Goal: Task Accomplishment & Management: Manage account settings

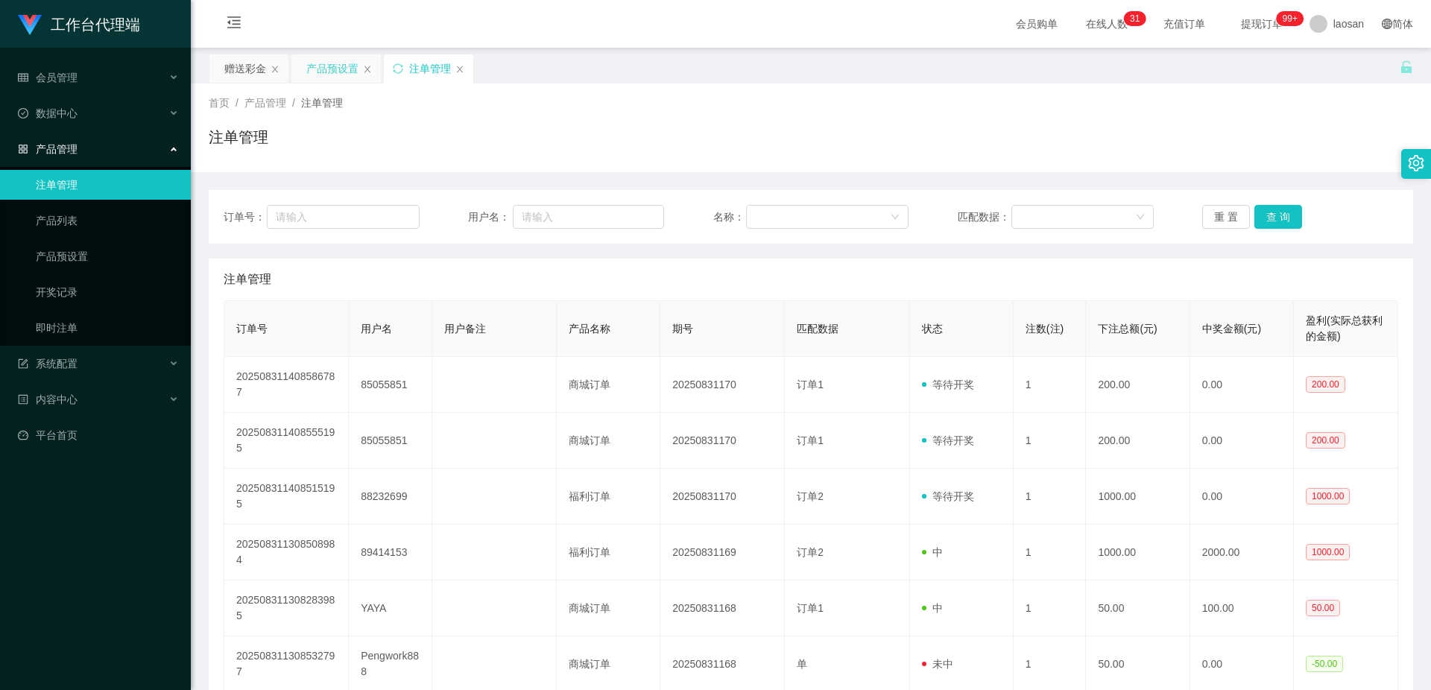
click at [332, 76] on div "产品预设置" at bounding box center [332, 68] width 52 height 28
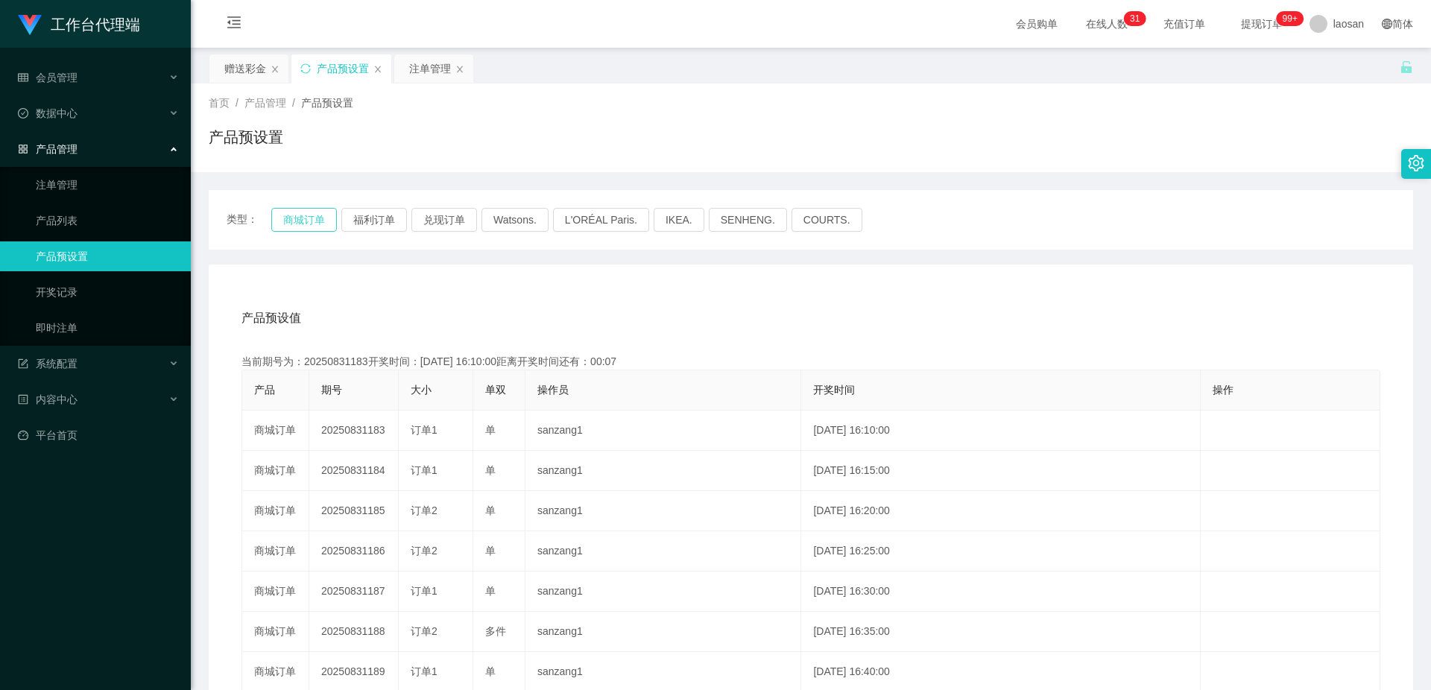
click at [309, 216] on button "商城订单" at bounding box center [304, 220] width 66 height 24
drag, startPoint x: 424, startPoint y: 74, endPoint x: 434, endPoint y: 77, distance: 10.1
click at [425, 74] on div "注单管理" at bounding box center [430, 68] width 42 height 28
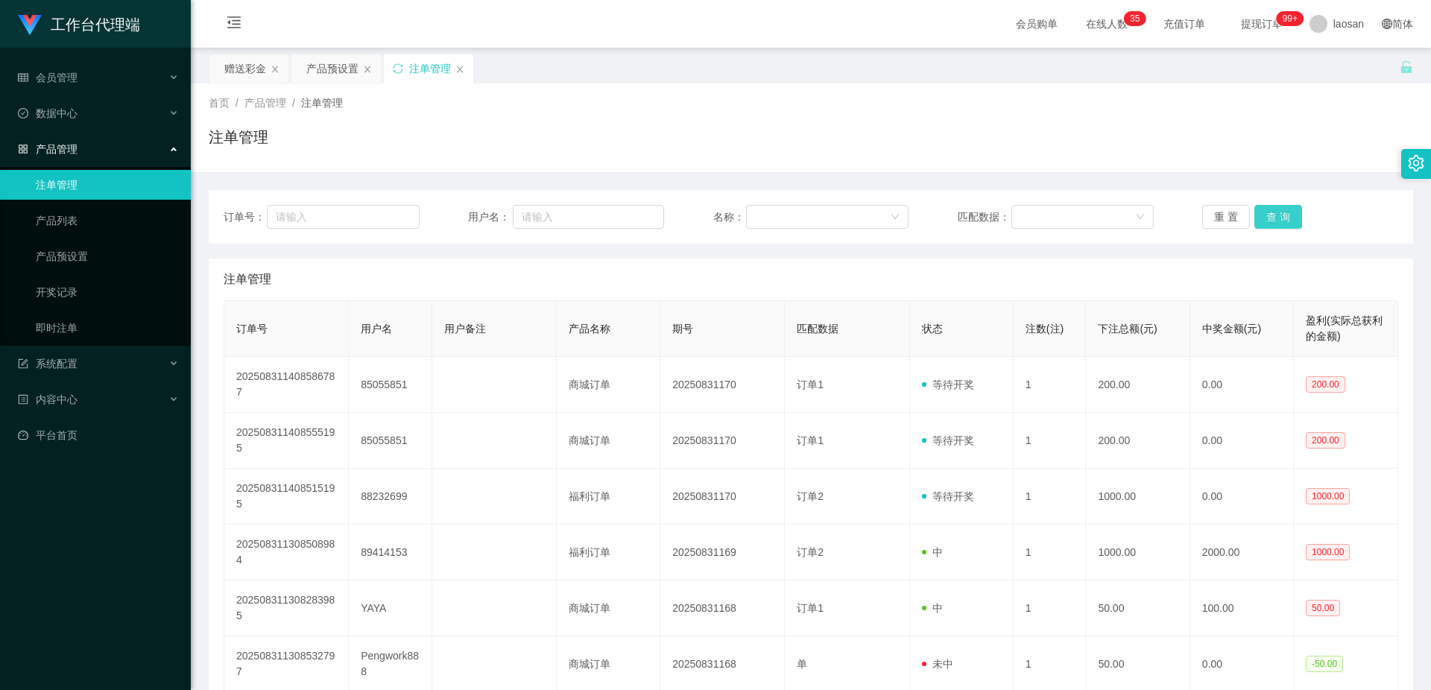
click at [1261, 215] on button "查 询" at bounding box center [1279, 217] width 48 height 24
click at [1263, 217] on button "查 询" at bounding box center [1279, 217] width 48 height 24
click at [1264, 216] on button "查 询" at bounding box center [1279, 217] width 48 height 24
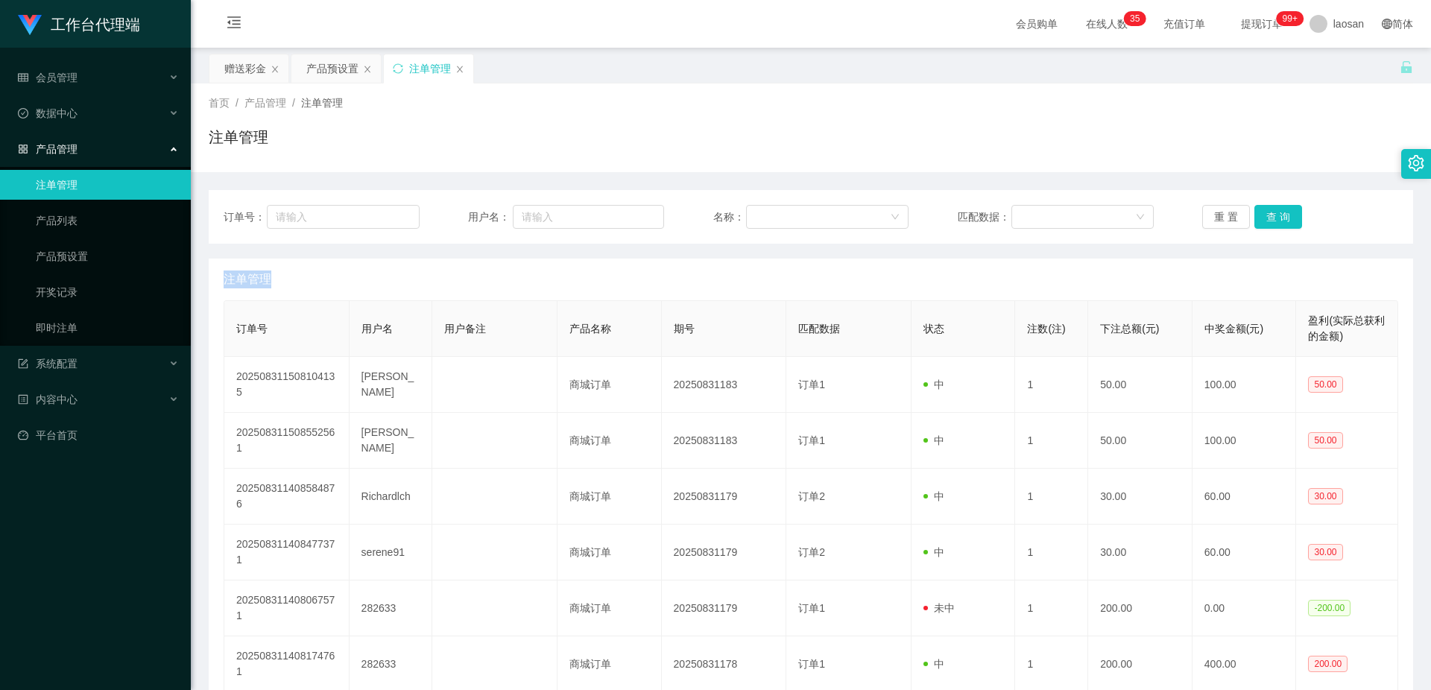
click at [1264, 216] on div "重 置 查 询" at bounding box center [1301, 217] width 196 height 24
click at [1264, 216] on button "查 询" at bounding box center [1279, 217] width 48 height 24
click at [1264, 216] on button "查 询" at bounding box center [1287, 217] width 64 height 24
click at [1264, 216] on button "查 询" at bounding box center [1279, 217] width 48 height 24
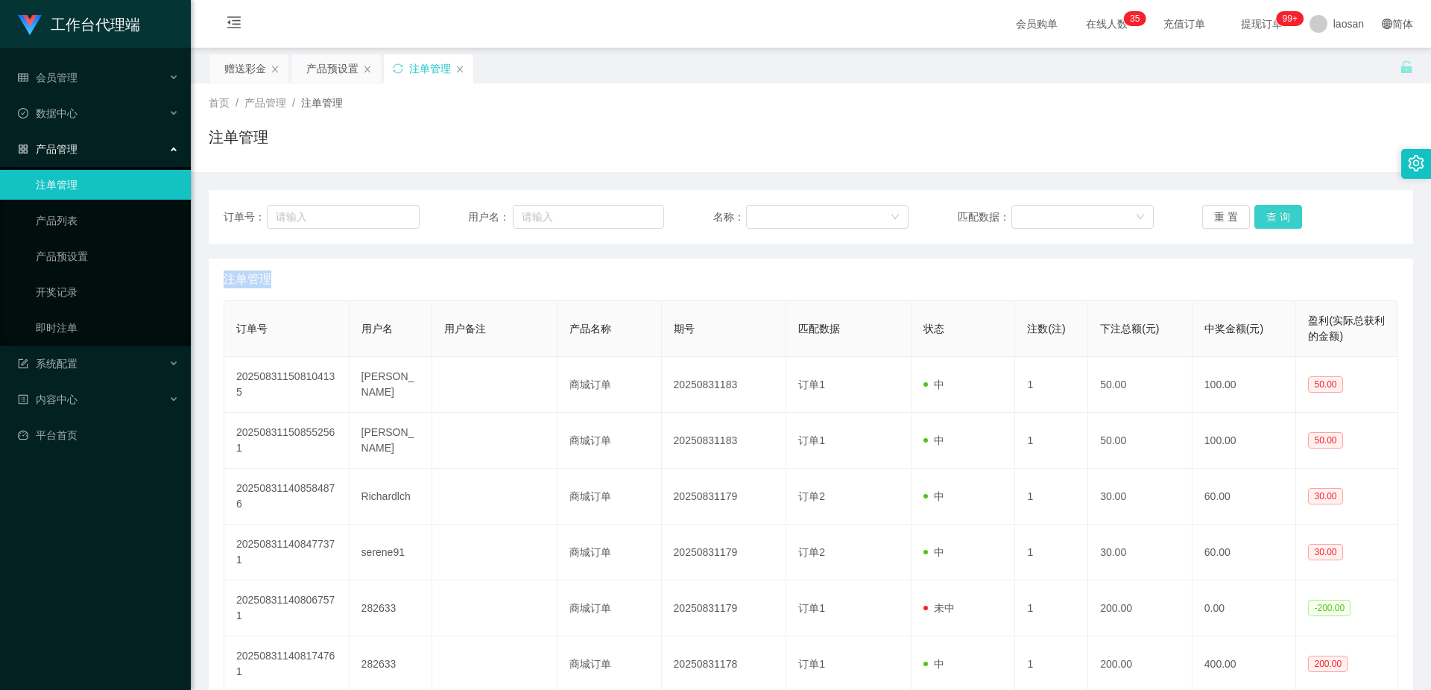
click at [1264, 216] on button "查 询" at bounding box center [1279, 217] width 48 height 24
click at [1264, 216] on div "重 置 查 询" at bounding box center [1301, 217] width 196 height 24
click at [1264, 216] on button "查 询" at bounding box center [1279, 217] width 48 height 24
drag, startPoint x: 0, startPoint y: 0, endPoint x: 1279, endPoint y: 213, distance: 1296.2
click at [1279, 213] on button "查 询" at bounding box center [1279, 217] width 48 height 24
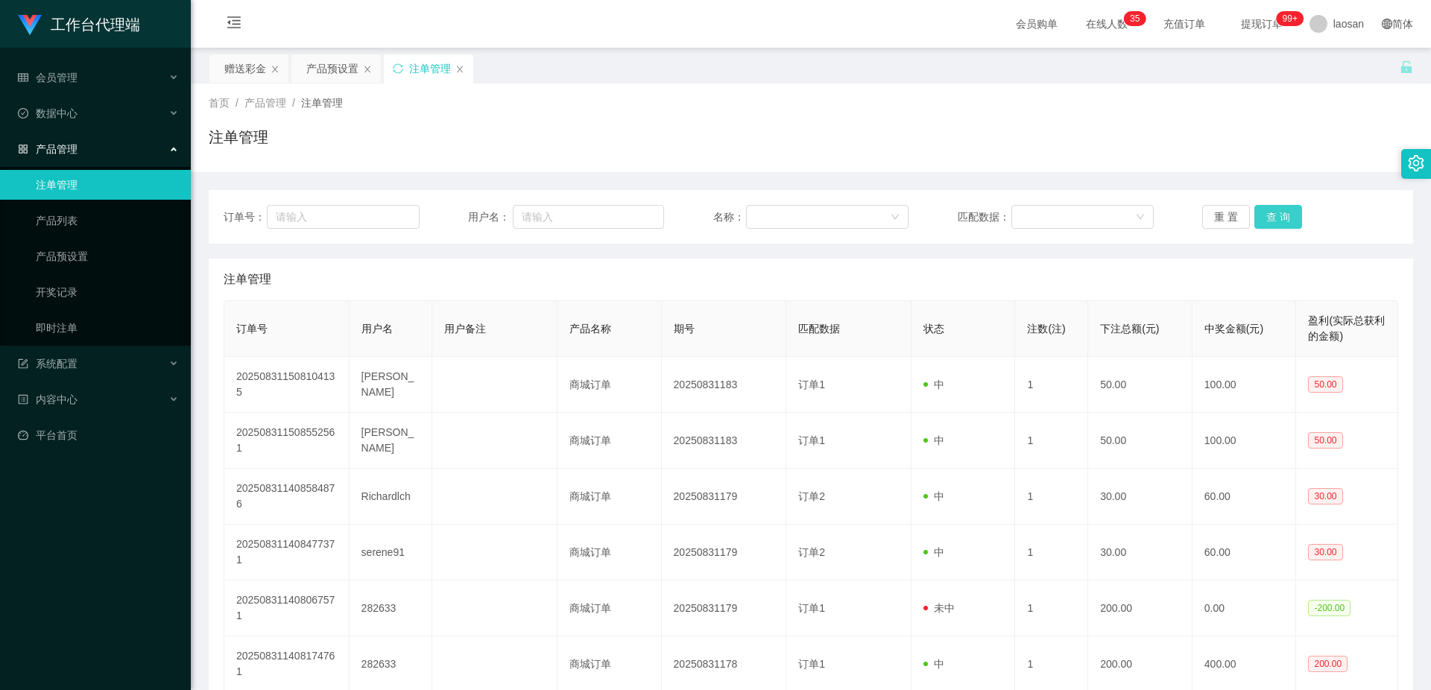
click at [1279, 213] on button "查 询" at bounding box center [1279, 217] width 48 height 24
click at [337, 65] on div "产品预设置" at bounding box center [332, 68] width 52 height 28
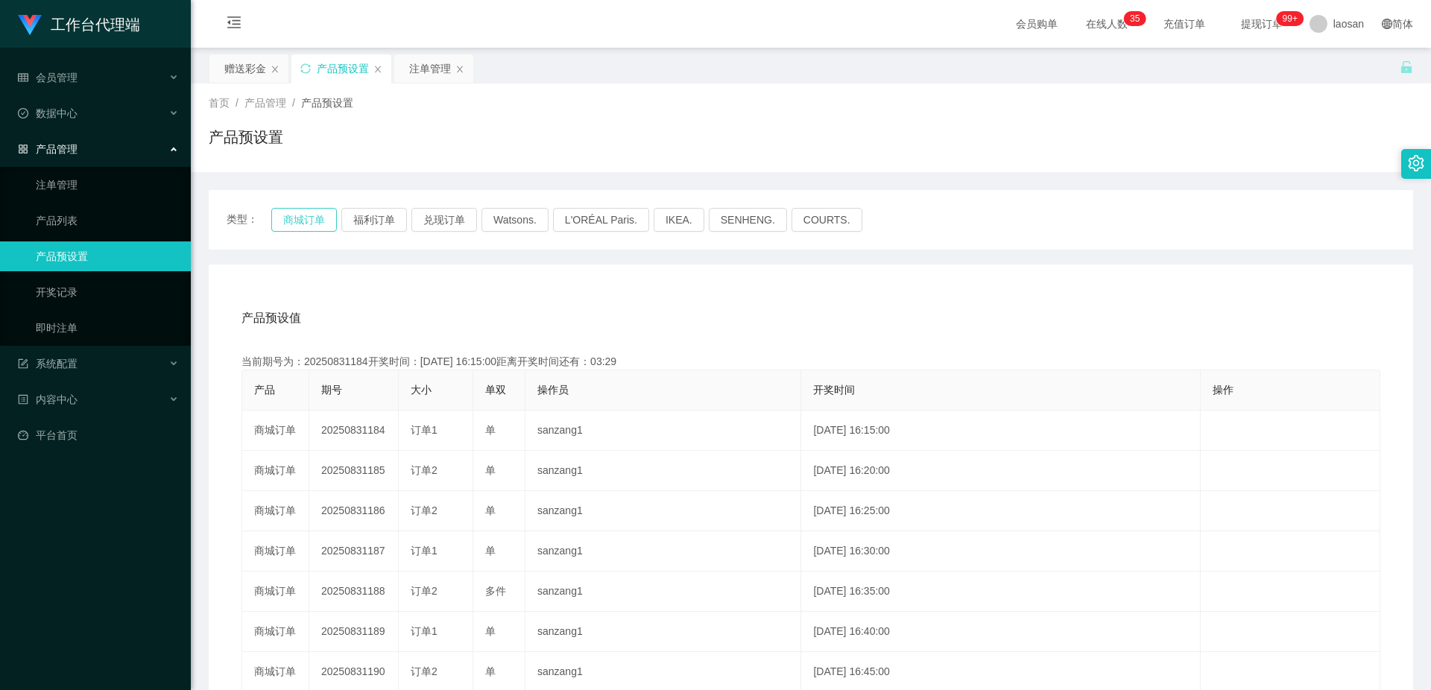
click at [291, 215] on button "商城订单" at bounding box center [304, 220] width 66 height 24
click at [418, 72] on div "注单管理" at bounding box center [430, 68] width 42 height 28
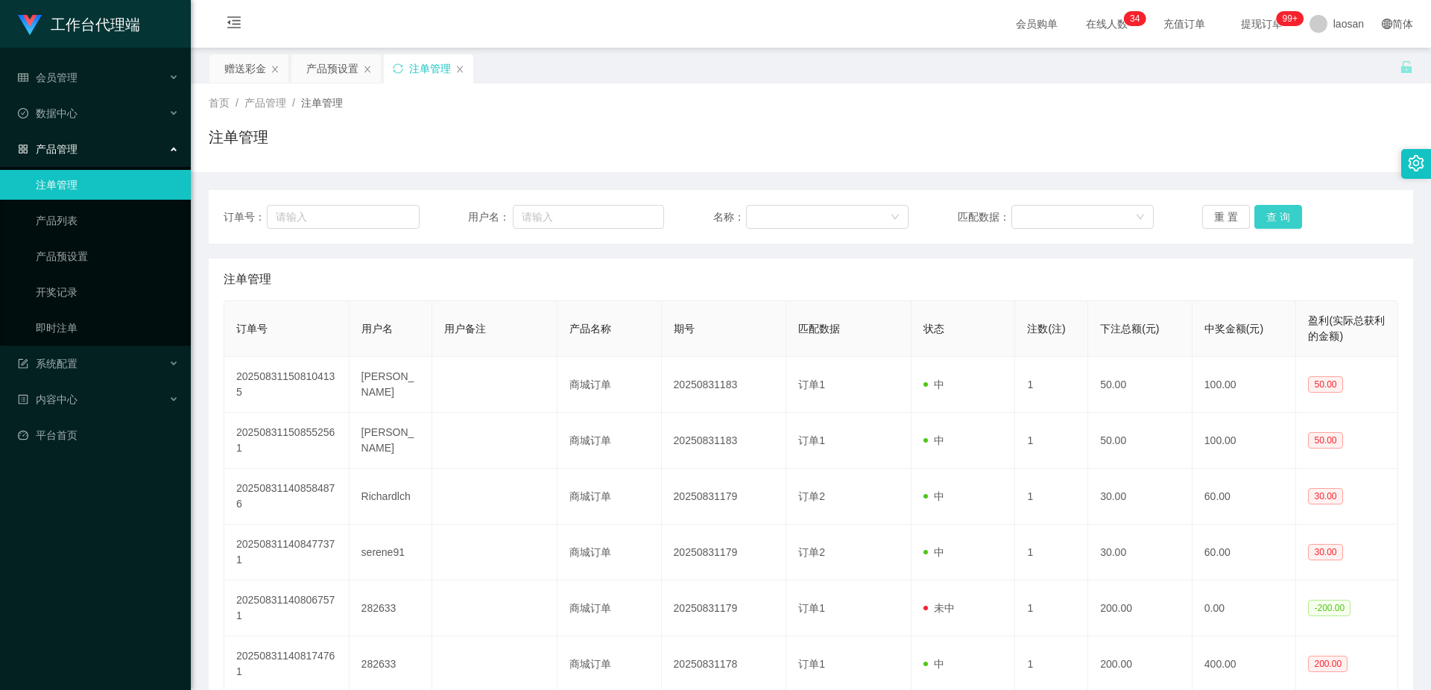
drag, startPoint x: 1279, startPoint y: 227, endPoint x: 1282, endPoint y: 215, distance: 11.6
click at [1279, 226] on button "查 询" at bounding box center [1279, 217] width 48 height 24
click at [1282, 215] on button "查 询" at bounding box center [1279, 217] width 48 height 24
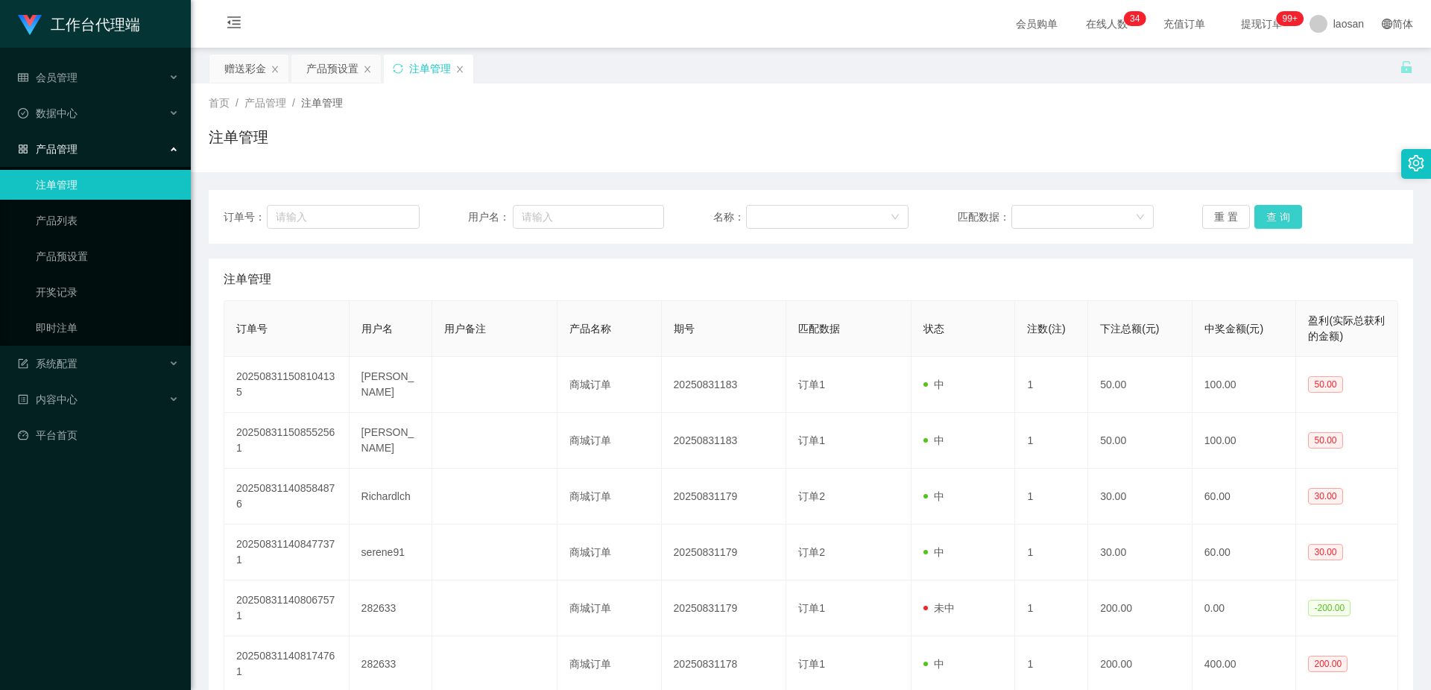
click at [1282, 215] on button "查 询" at bounding box center [1279, 217] width 48 height 24
click at [1282, 215] on div "重 置 查 询" at bounding box center [1301, 217] width 196 height 24
click at [1280, 215] on button "查 询" at bounding box center [1279, 217] width 48 height 24
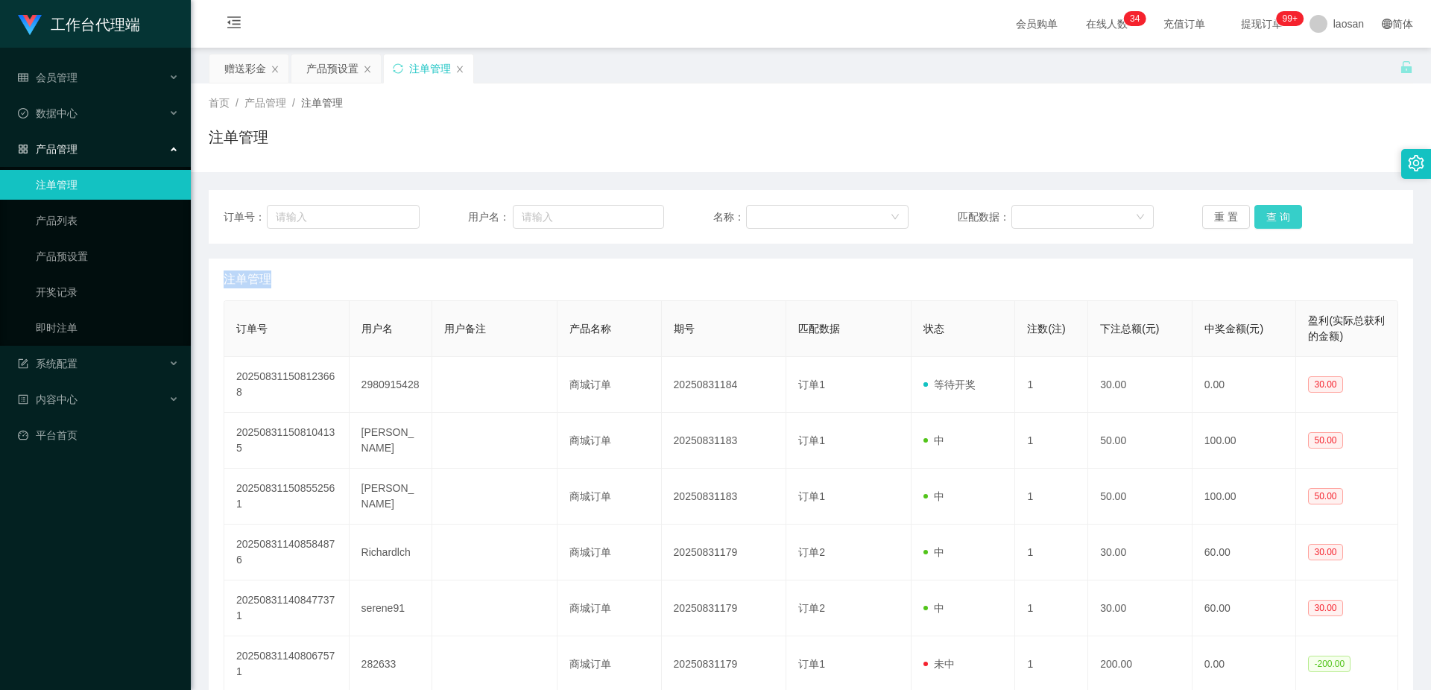
click at [1280, 215] on div "重 置 查 询" at bounding box center [1301, 217] width 196 height 24
click at [1280, 215] on button "查 询" at bounding box center [1279, 217] width 48 height 24
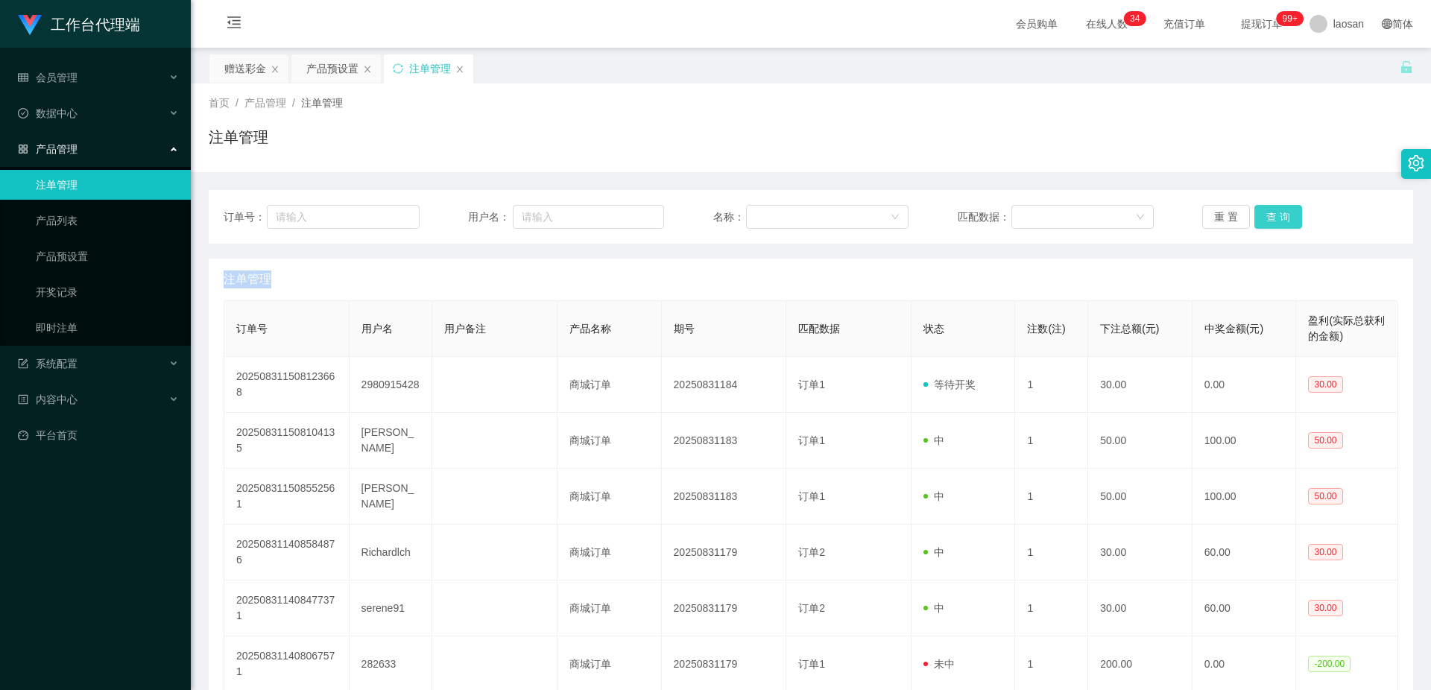
click at [1280, 215] on button "查 询" at bounding box center [1279, 217] width 48 height 24
click at [1280, 215] on button "查 询" at bounding box center [1287, 217] width 64 height 24
click at [1280, 215] on button "查 询" at bounding box center [1279, 217] width 48 height 24
click at [1280, 215] on button "查 询" at bounding box center [1287, 217] width 64 height 24
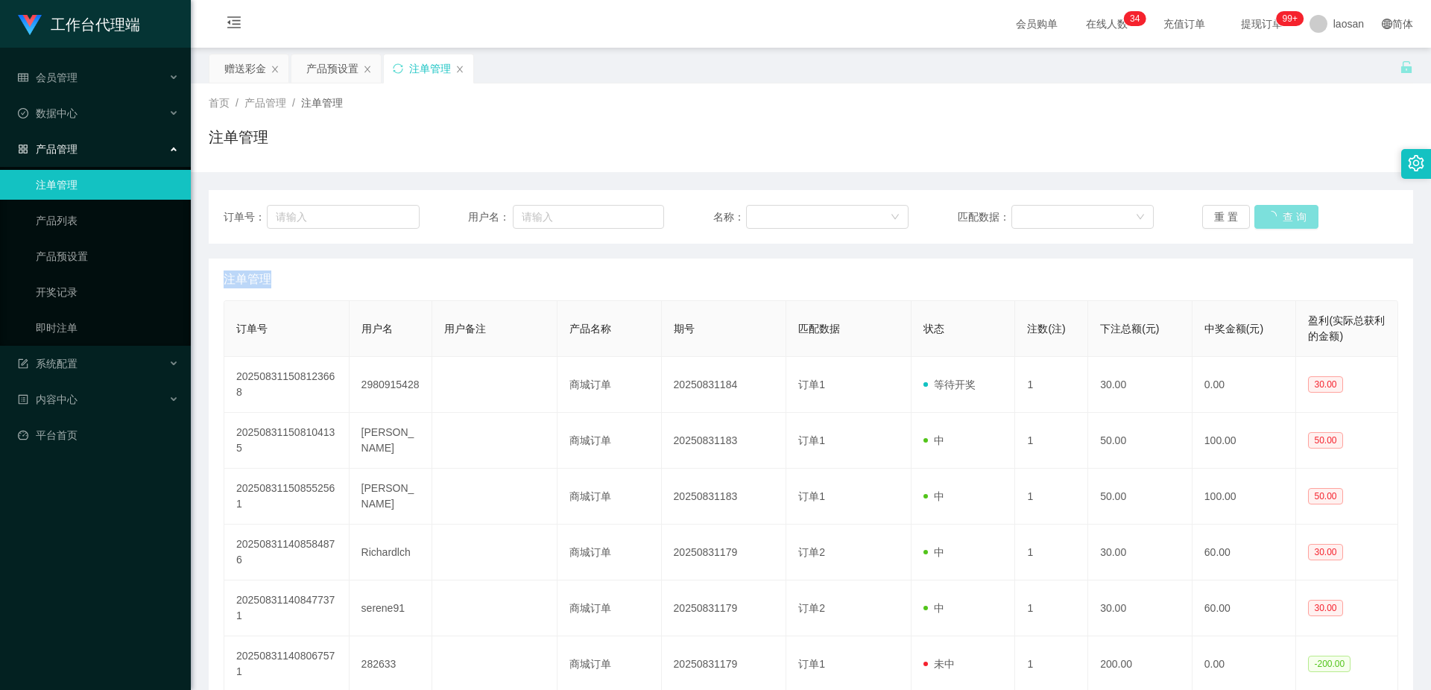
click at [1280, 215] on div "重 置 查 询" at bounding box center [1301, 217] width 196 height 24
click at [1280, 215] on button "查 询" at bounding box center [1279, 217] width 48 height 24
click at [1280, 215] on button "查 询" at bounding box center [1287, 217] width 64 height 24
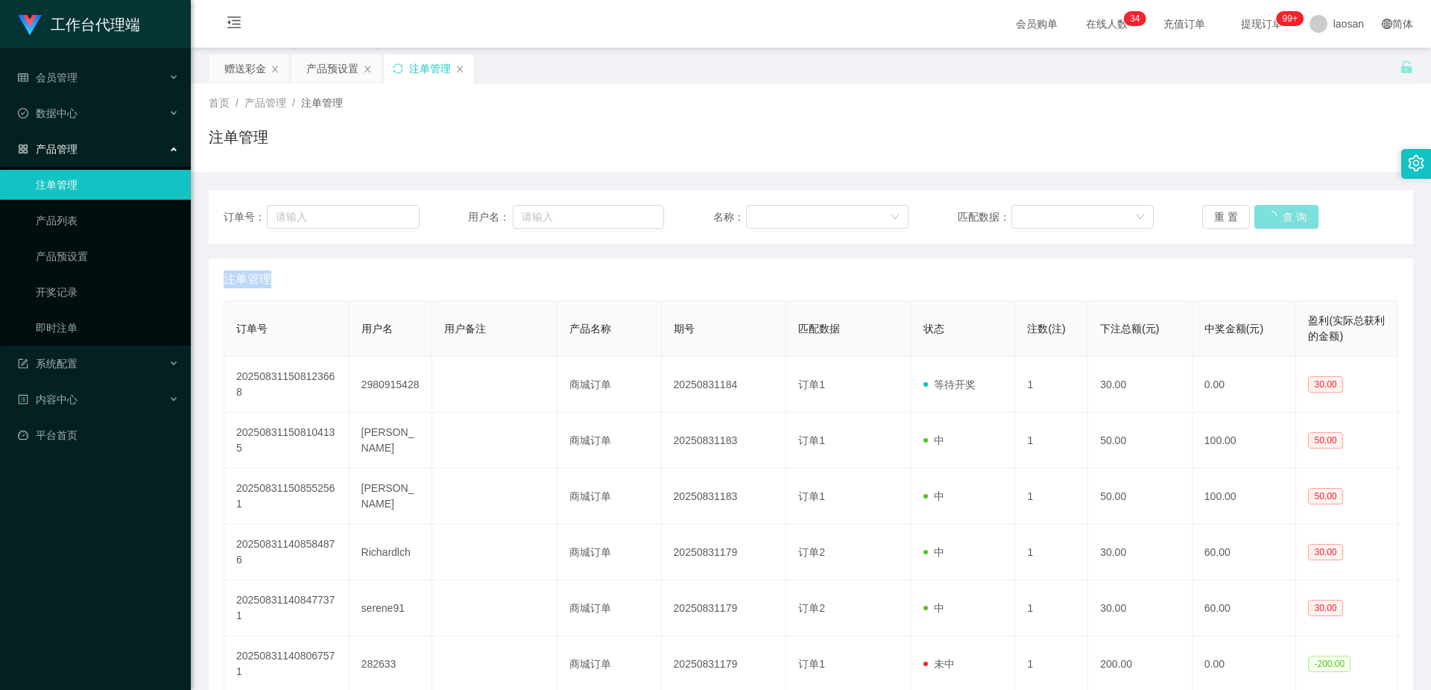
click at [1280, 215] on button "查 询" at bounding box center [1287, 217] width 64 height 24
click at [1273, 215] on button "查 询" at bounding box center [1279, 217] width 48 height 24
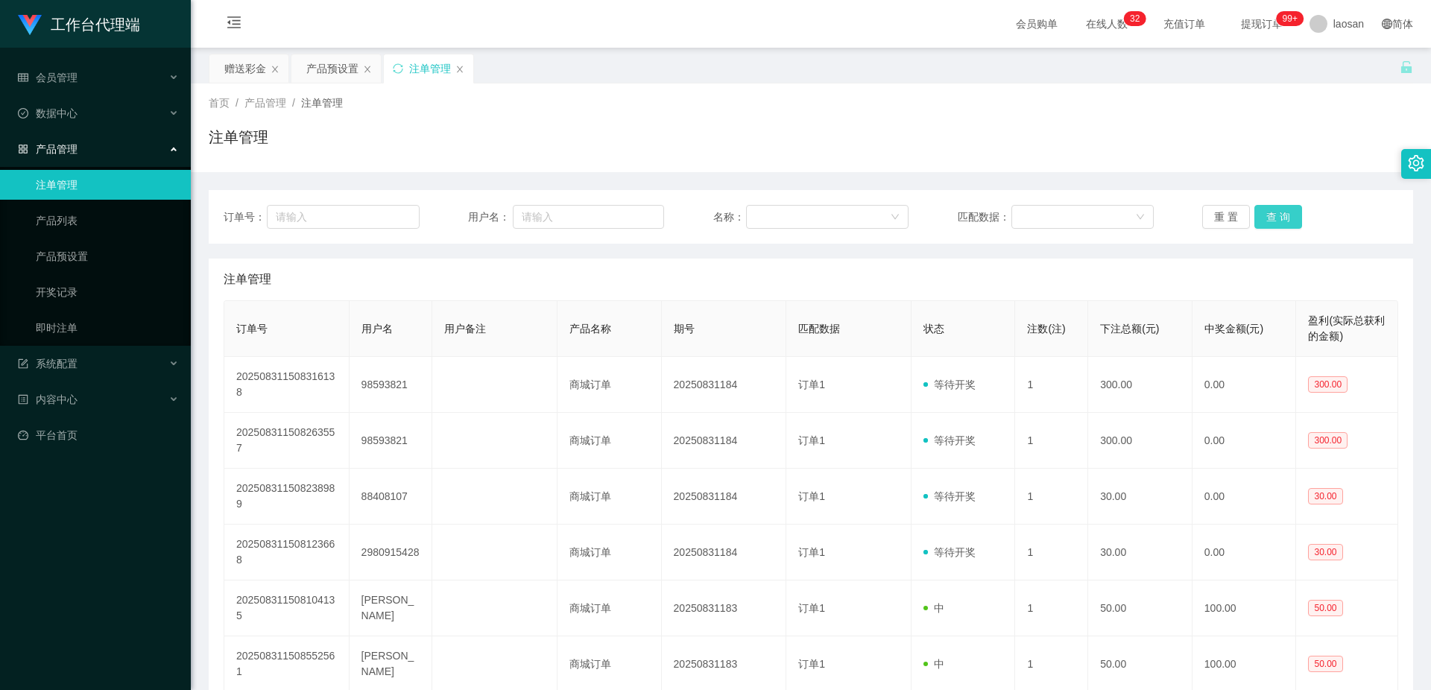
click at [1273, 215] on button "查 询" at bounding box center [1279, 217] width 48 height 24
click at [1273, 215] on div "重 置 查 询" at bounding box center [1301, 217] width 196 height 24
click at [1273, 215] on button "查 询" at bounding box center [1279, 217] width 48 height 24
click at [1273, 215] on div "重 置 查 询" at bounding box center [1301, 217] width 196 height 24
click at [1273, 215] on button "查 询" at bounding box center [1279, 217] width 48 height 24
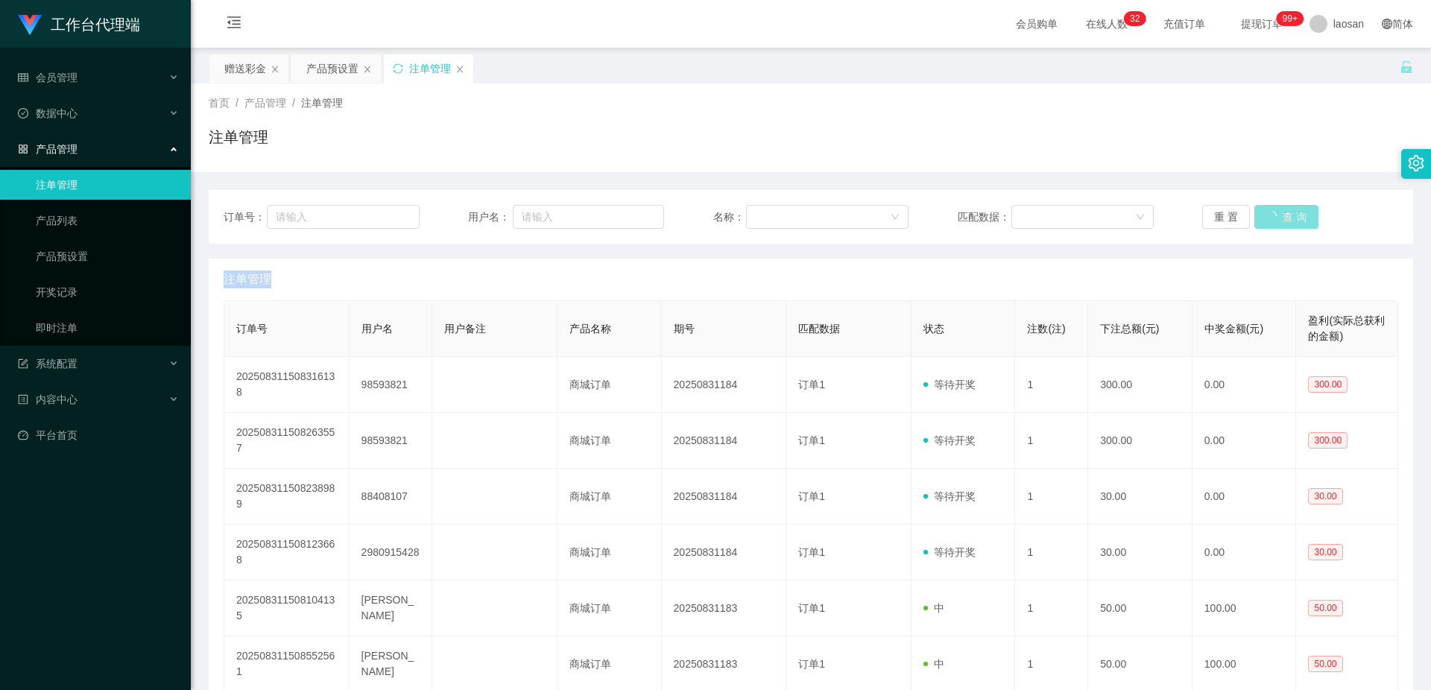
click at [1273, 215] on button "查 询" at bounding box center [1287, 217] width 64 height 24
click at [1273, 215] on button "查 询" at bounding box center [1279, 217] width 48 height 24
click at [1273, 215] on div "重 置 查 询" at bounding box center [1301, 217] width 196 height 24
click at [1273, 215] on button "查 询" at bounding box center [1279, 217] width 48 height 24
click at [1273, 215] on div "重 置 查 询" at bounding box center [1301, 217] width 196 height 24
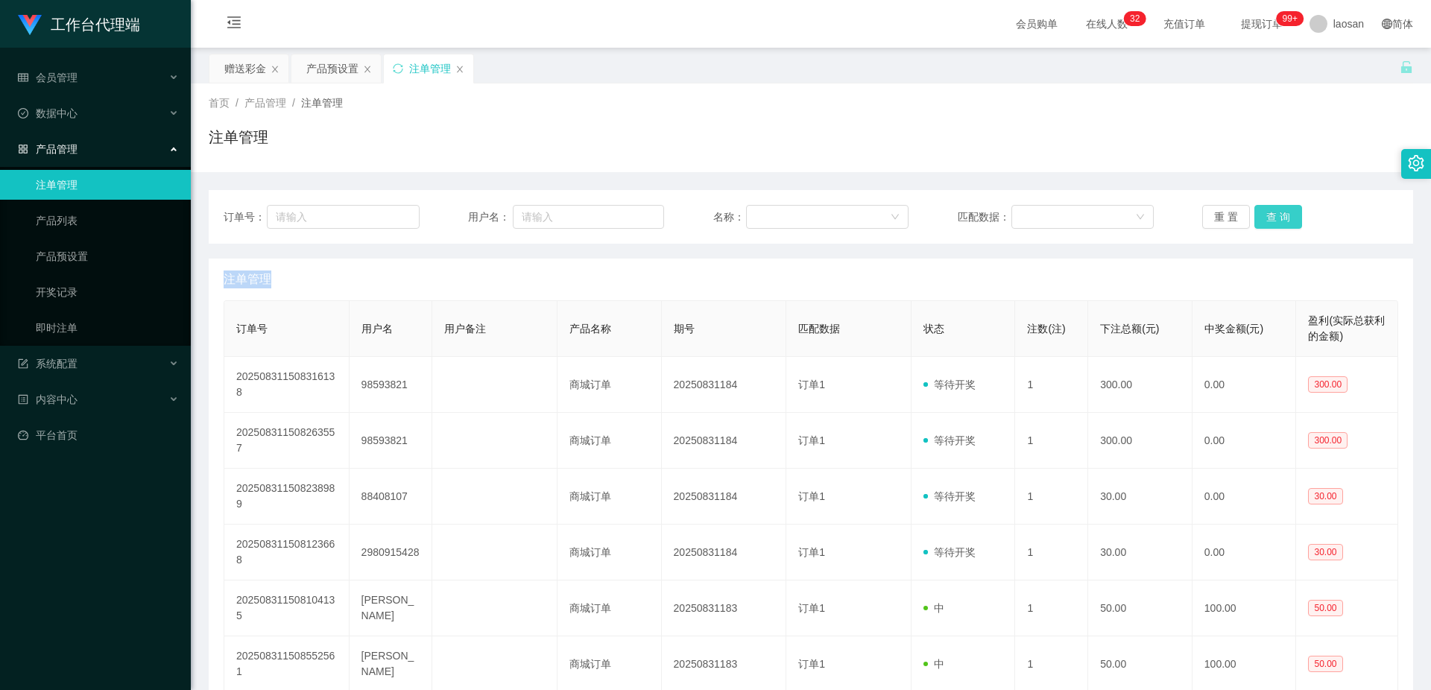
click at [1273, 215] on button "查 询" at bounding box center [1279, 217] width 48 height 24
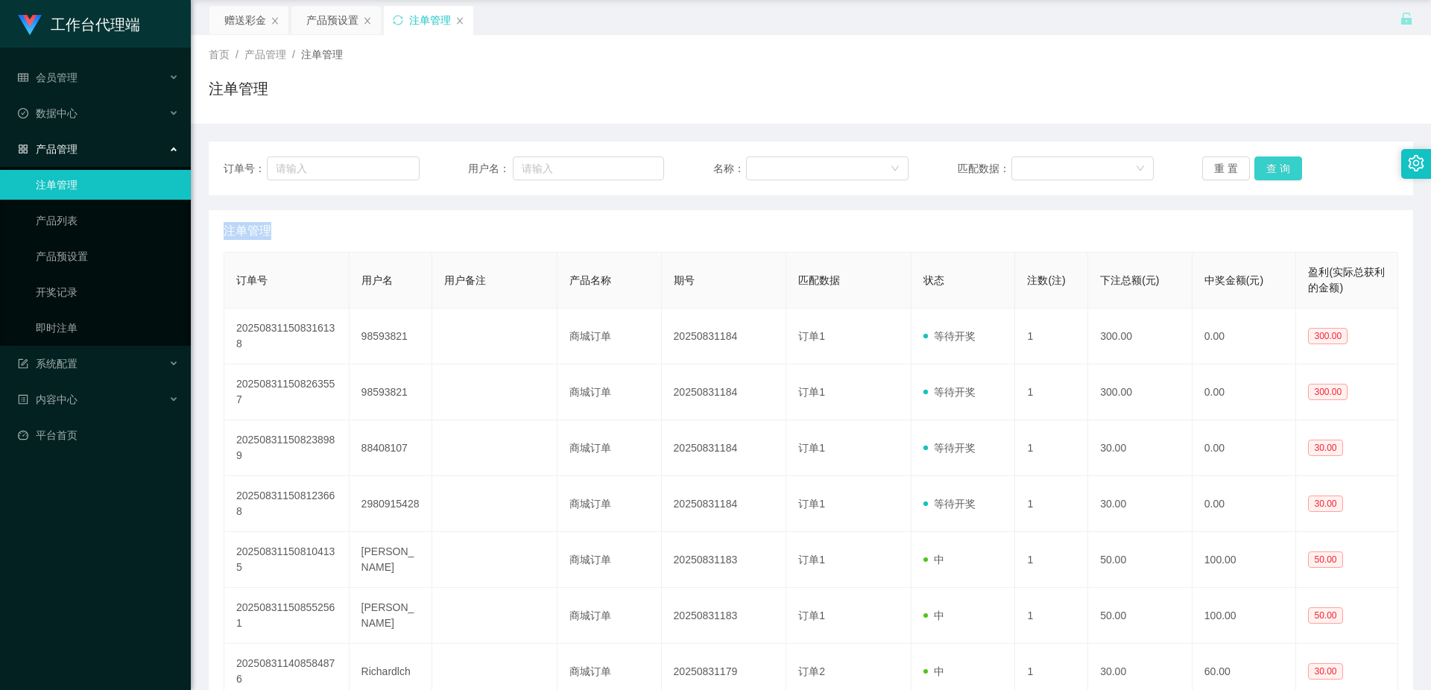
scroll to position [75, 0]
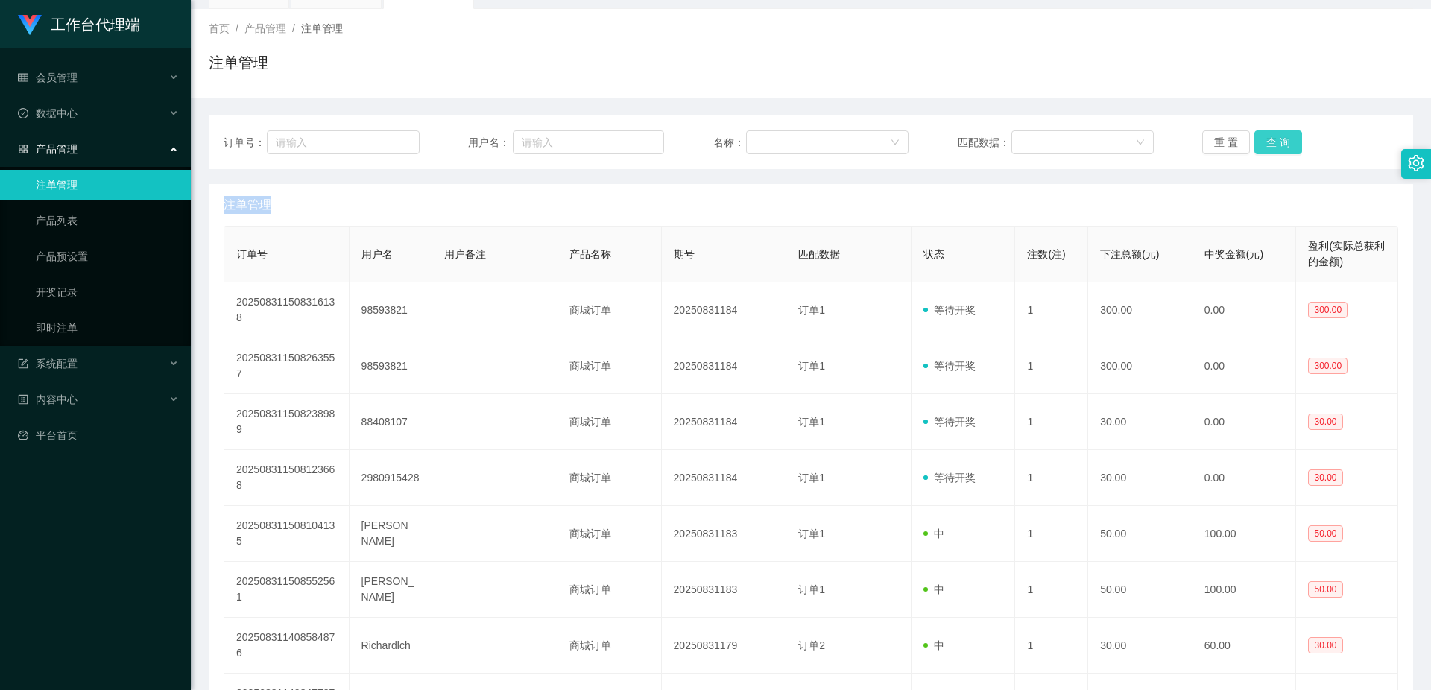
click at [1274, 141] on button "查 询" at bounding box center [1279, 142] width 48 height 24
click at [1275, 143] on button "查 询" at bounding box center [1279, 142] width 48 height 24
click at [1275, 143] on button "查 询" at bounding box center [1287, 142] width 64 height 24
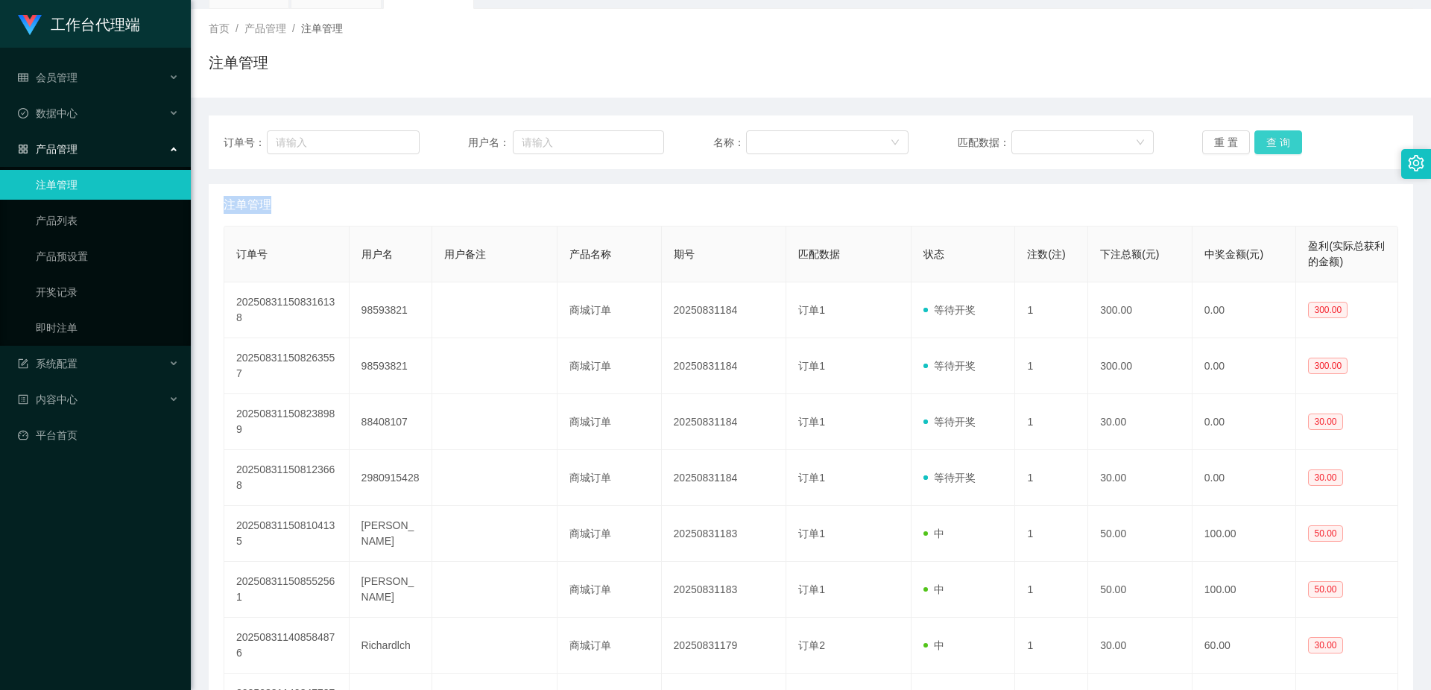
click at [1275, 143] on button "查 询" at bounding box center [1279, 142] width 48 height 24
click at [1275, 142] on button "查 询" at bounding box center [1279, 142] width 48 height 24
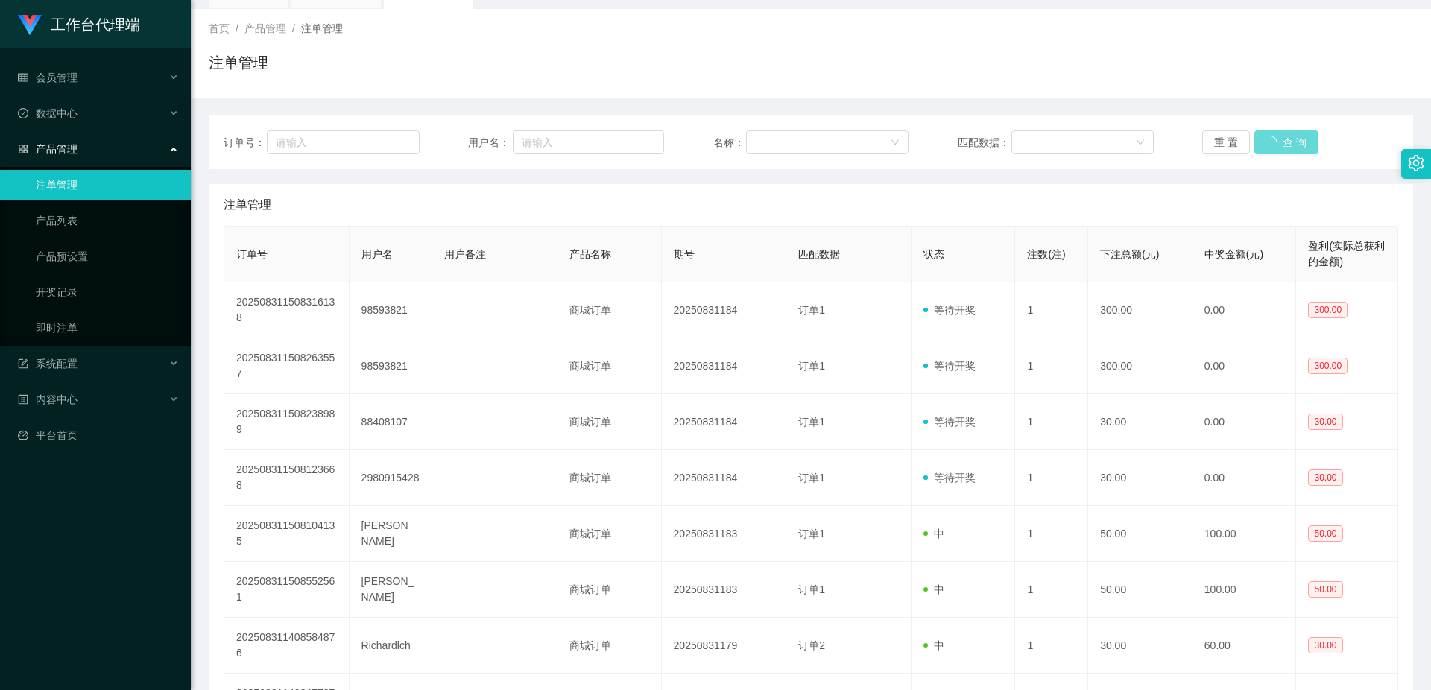
click at [1275, 142] on div "重 置 查 询" at bounding box center [1301, 142] width 196 height 24
click at [1275, 142] on button "查 询" at bounding box center [1279, 142] width 48 height 24
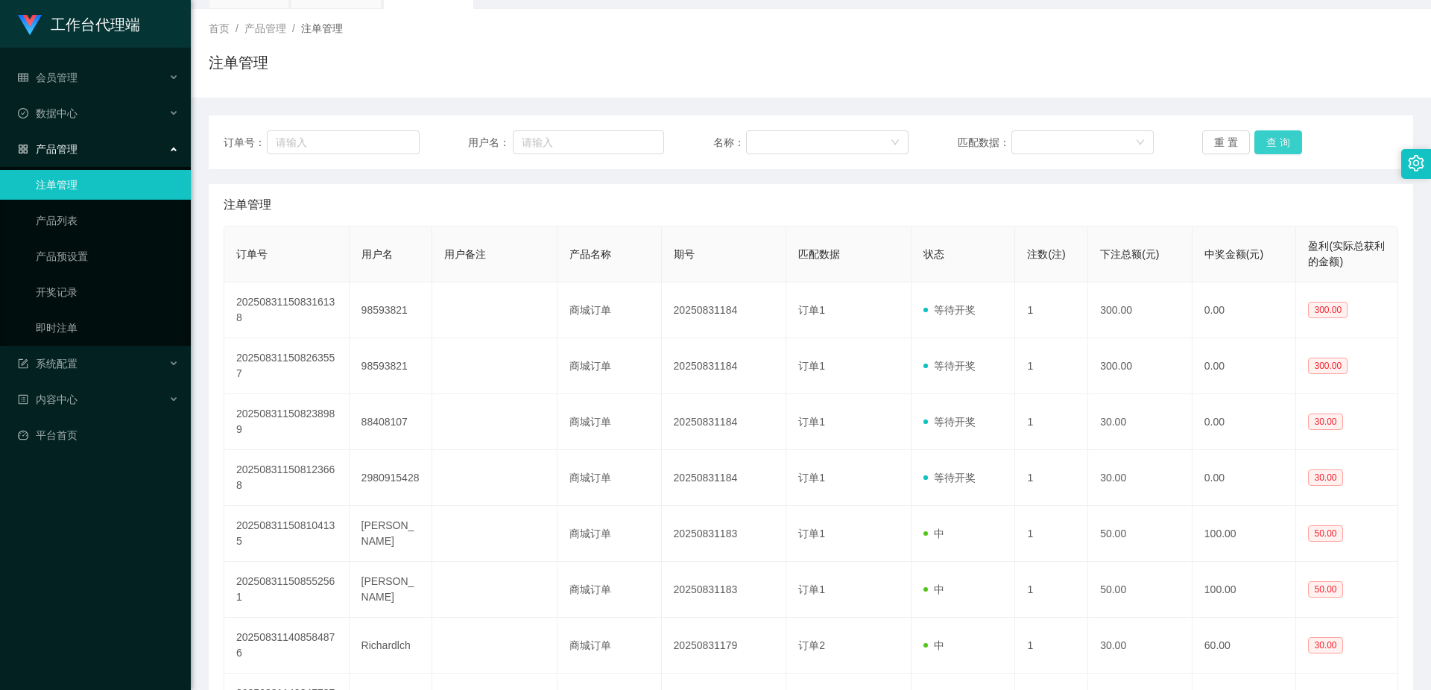
click at [1275, 142] on button "查 询" at bounding box center [1279, 142] width 48 height 24
click at [1275, 142] on div "重 置 查 询" at bounding box center [1301, 142] width 196 height 24
click at [1275, 142] on button "查 询" at bounding box center [1279, 142] width 48 height 24
click at [1275, 142] on div "重 置 查 询" at bounding box center [1301, 142] width 196 height 24
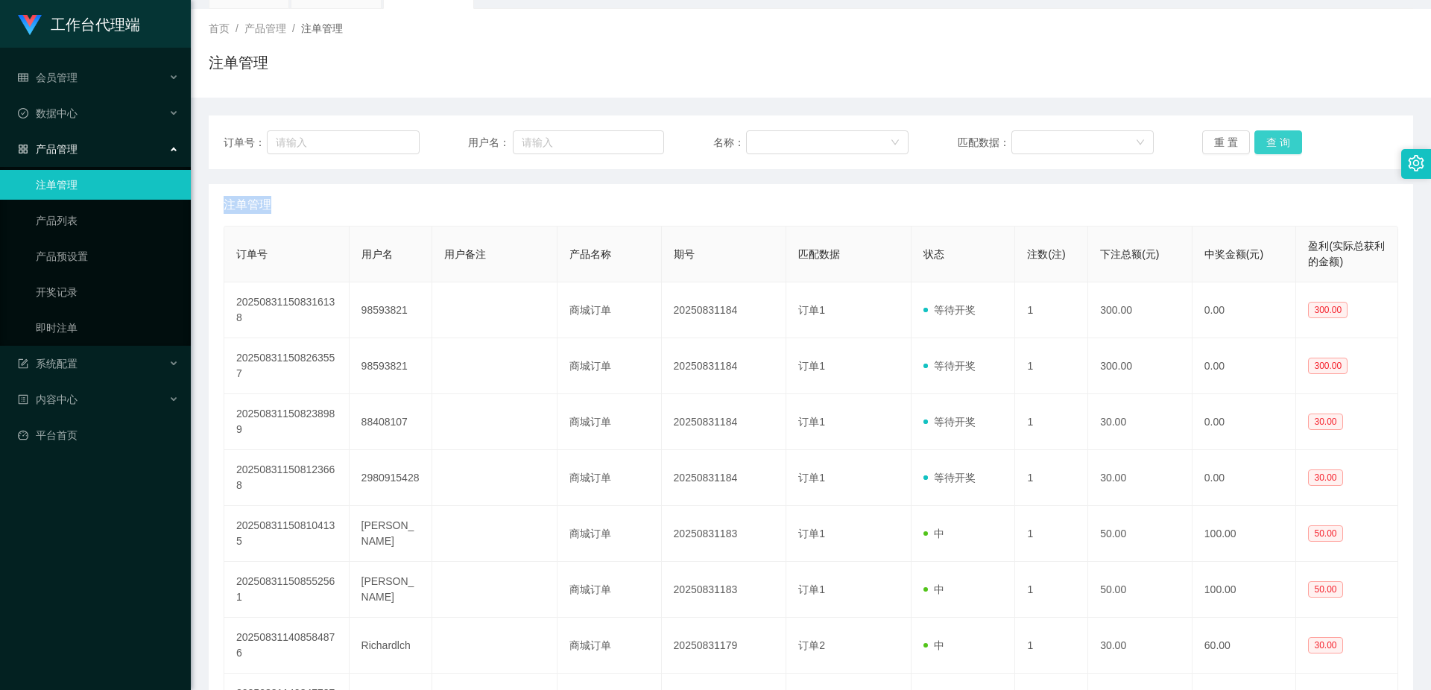
click at [1275, 142] on button "查 询" at bounding box center [1279, 142] width 48 height 24
click at [1275, 142] on div "重 置 查 询" at bounding box center [1301, 142] width 196 height 24
click at [1275, 142] on button "查 询" at bounding box center [1279, 142] width 48 height 24
click at [1275, 142] on button "查 询" at bounding box center [1287, 142] width 64 height 24
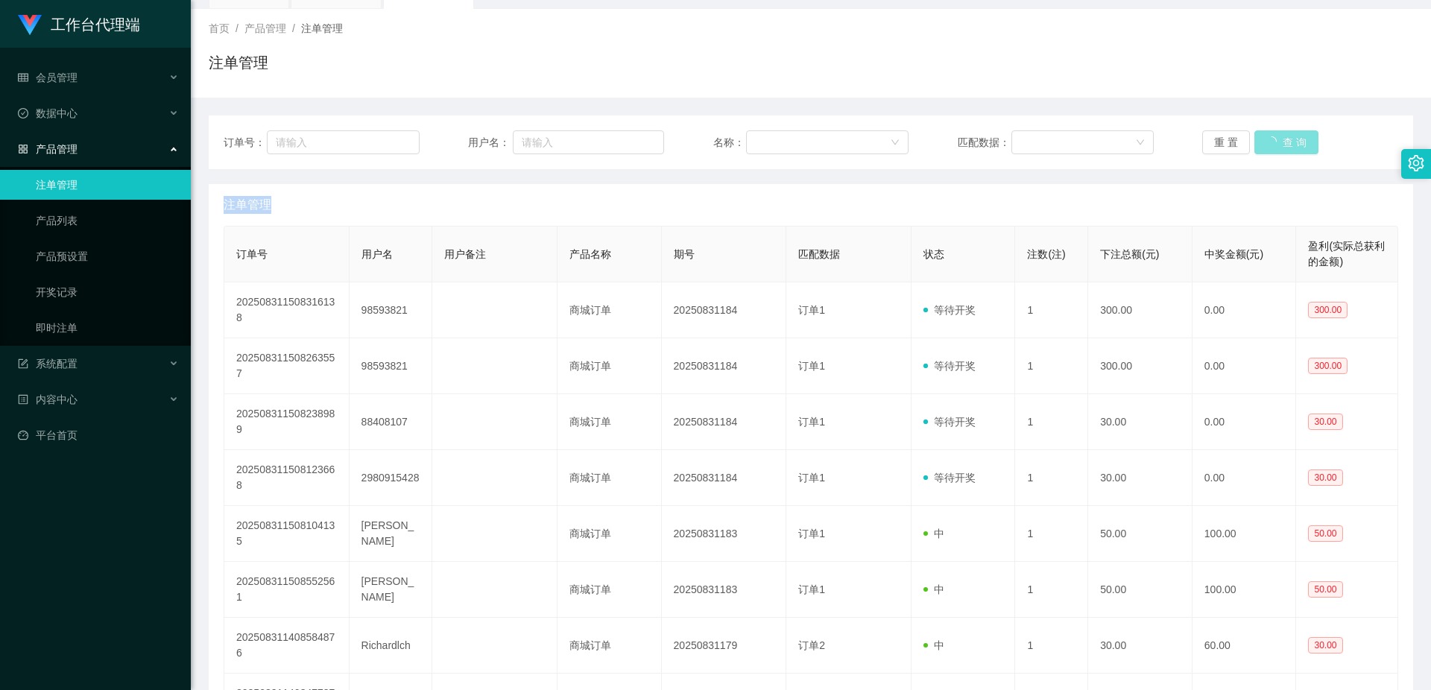
click at [1275, 142] on button "查 询" at bounding box center [1287, 142] width 64 height 24
click at [1275, 142] on button "查 询" at bounding box center [1279, 142] width 48 height 24
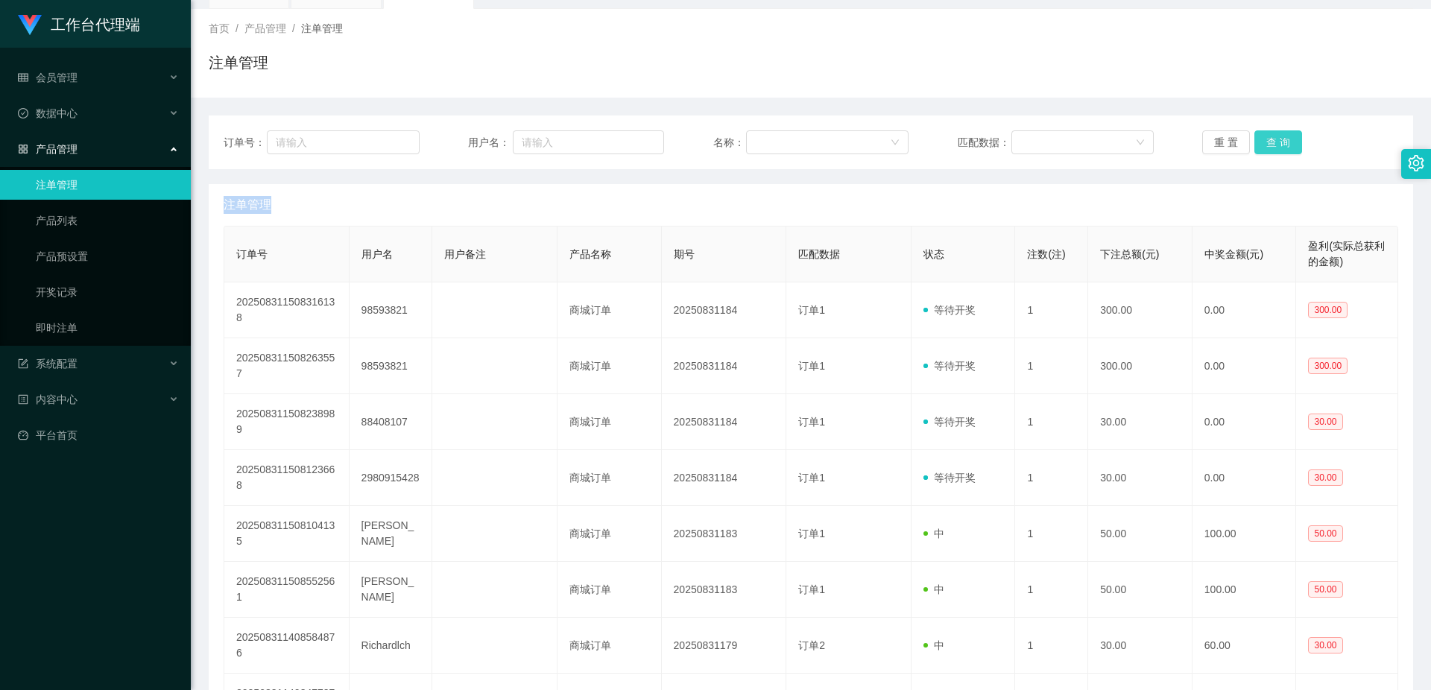
click at [1275, 142] on button "查 询" at bounding box center [1279, 142] width 48 height 24
click at [1276, 145] on button "查 询" at bounding box center [1279, 142] width 48 height 24
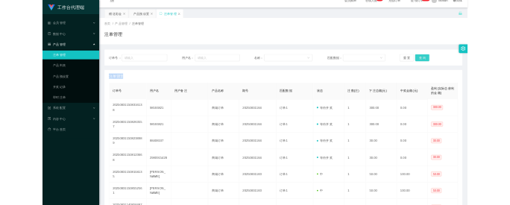
scroll to position [0, 0]
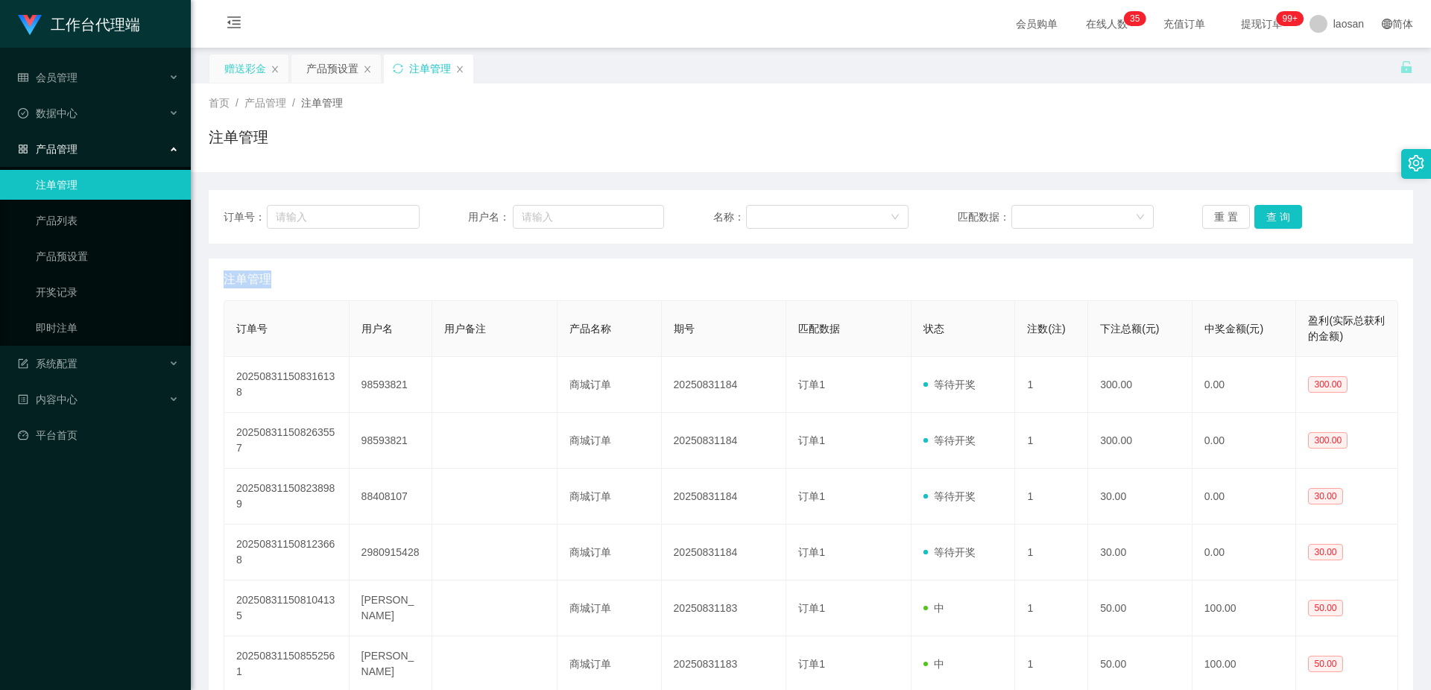
click at [228, 69] on div "赠送彩金" at bounding box center [245, 68] width 42 height 28
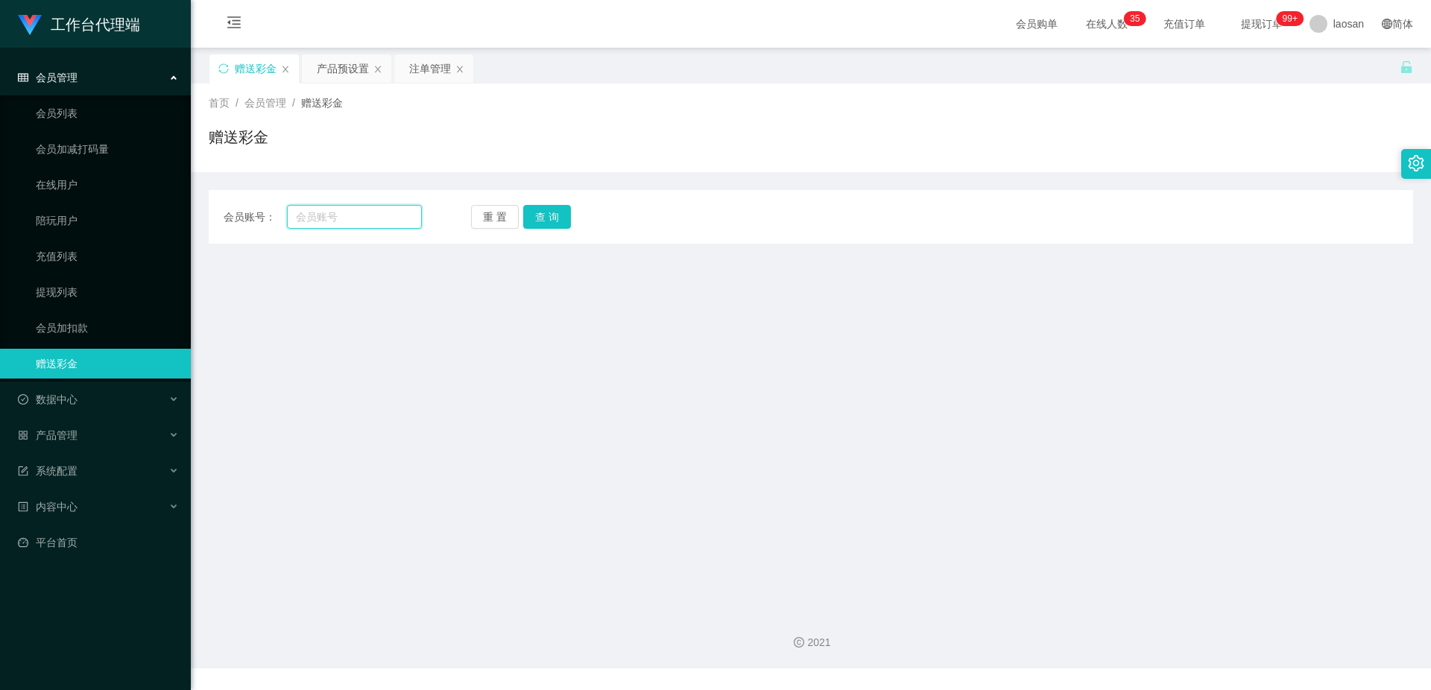
click at [376, 212] on input "text" at bounding box center [354, 217] width 135 height 24
paste input "showboxapps"
type input "showboxapps"
click at [538, 224] on button "查 询" at bounding box center [547, 217] width 48 height 24
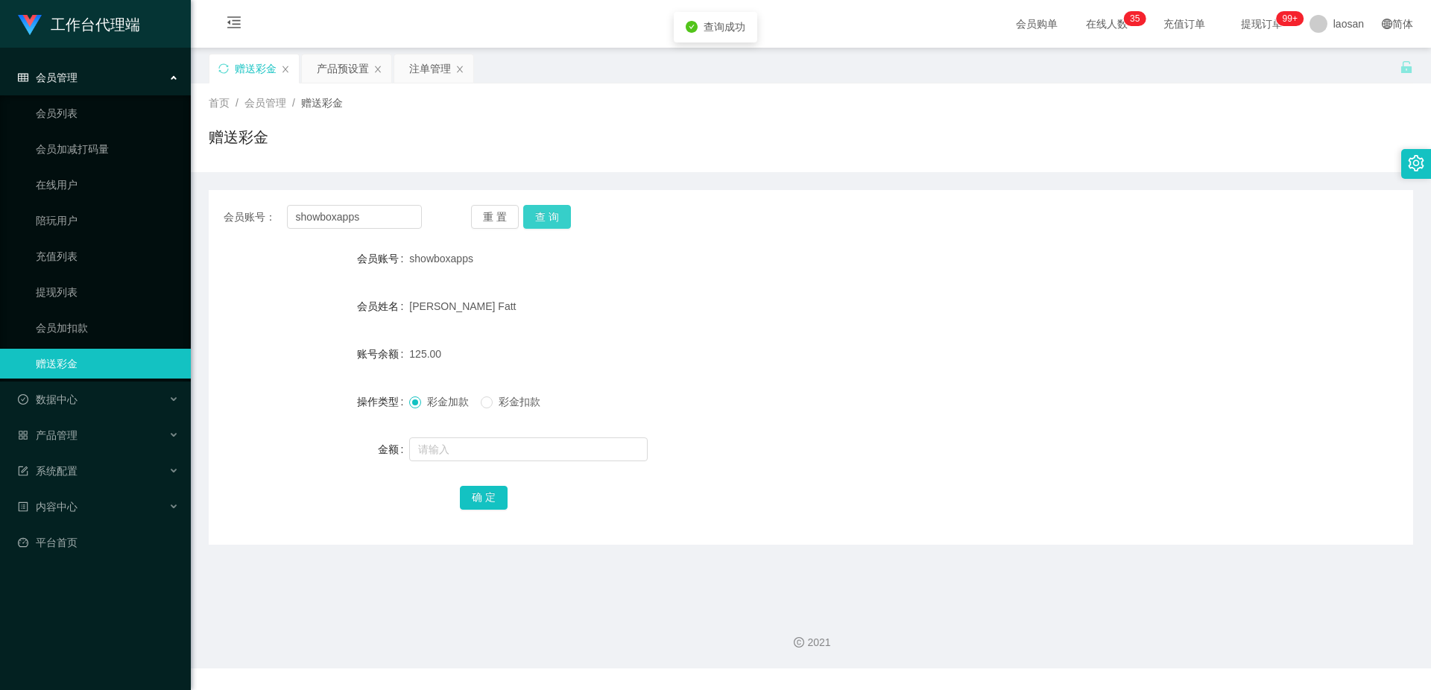
click at [549, 215] on button "查 询" at bounding box center [547, 217] width 48 height 24
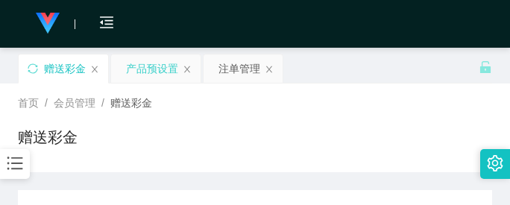
click at [156, 68] on div "产品预设置" at bounding box center [152, 68] width 52 height 28
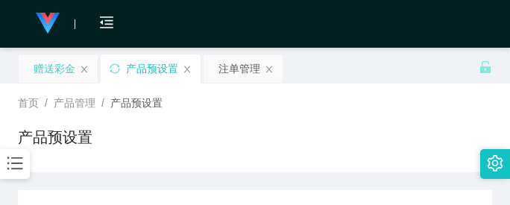
click at [62, 62] on div "赠送彩金" at bounding box center [55, 68] width 42 height 28
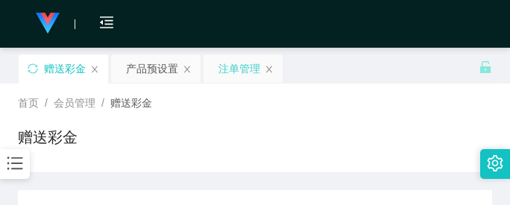
click at [240, 75] on div "注单管理" at bounding box center [239, 68] width 42 height 28
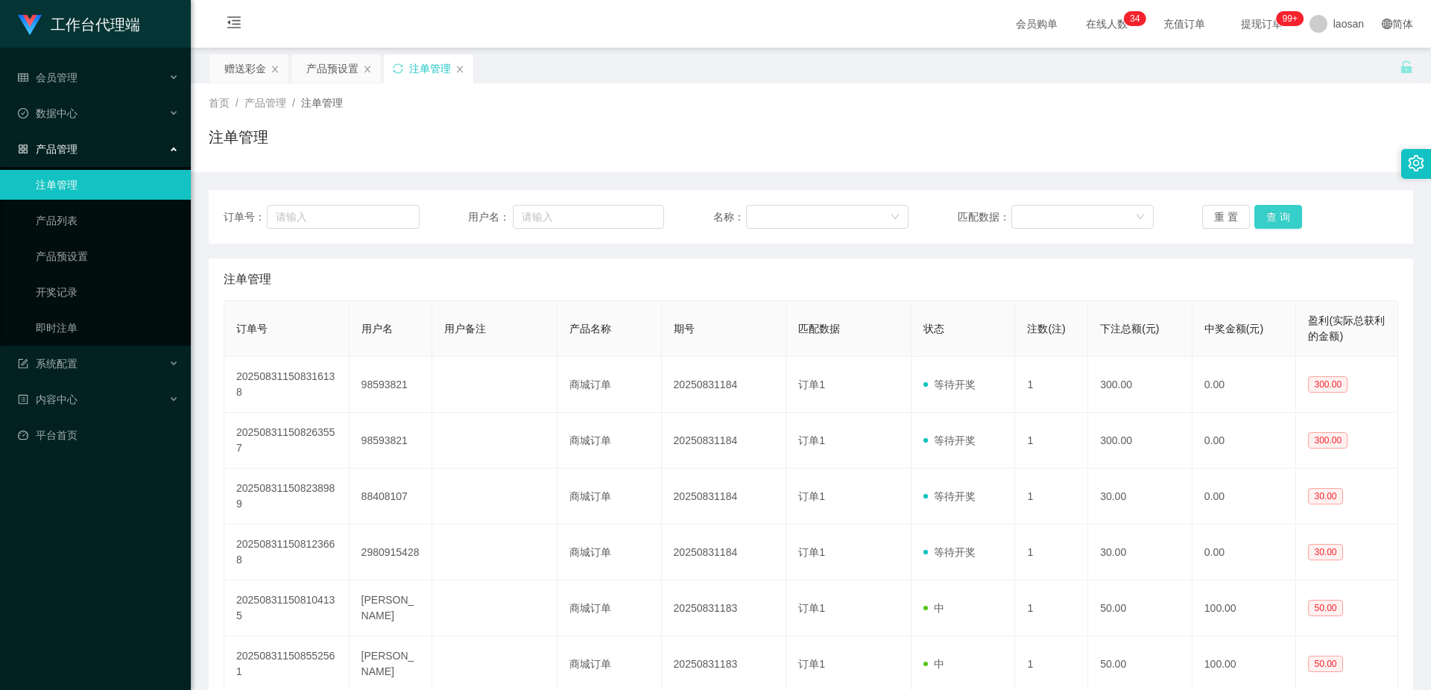
click at [1281, 215] on button "查 询" at bounding box center [1279, 217] width 48 height 24
click at [1276, 214] on button "查 询" at bounding box center [1279, 217] width 48 height 24
click at [1276, 214] on button "查 询" at bounding box center [1287, 217] width 64 height 24
click at [1276, 214] on div "重 置 查 询" at bounding box center [1301, 217] width 196 height 24
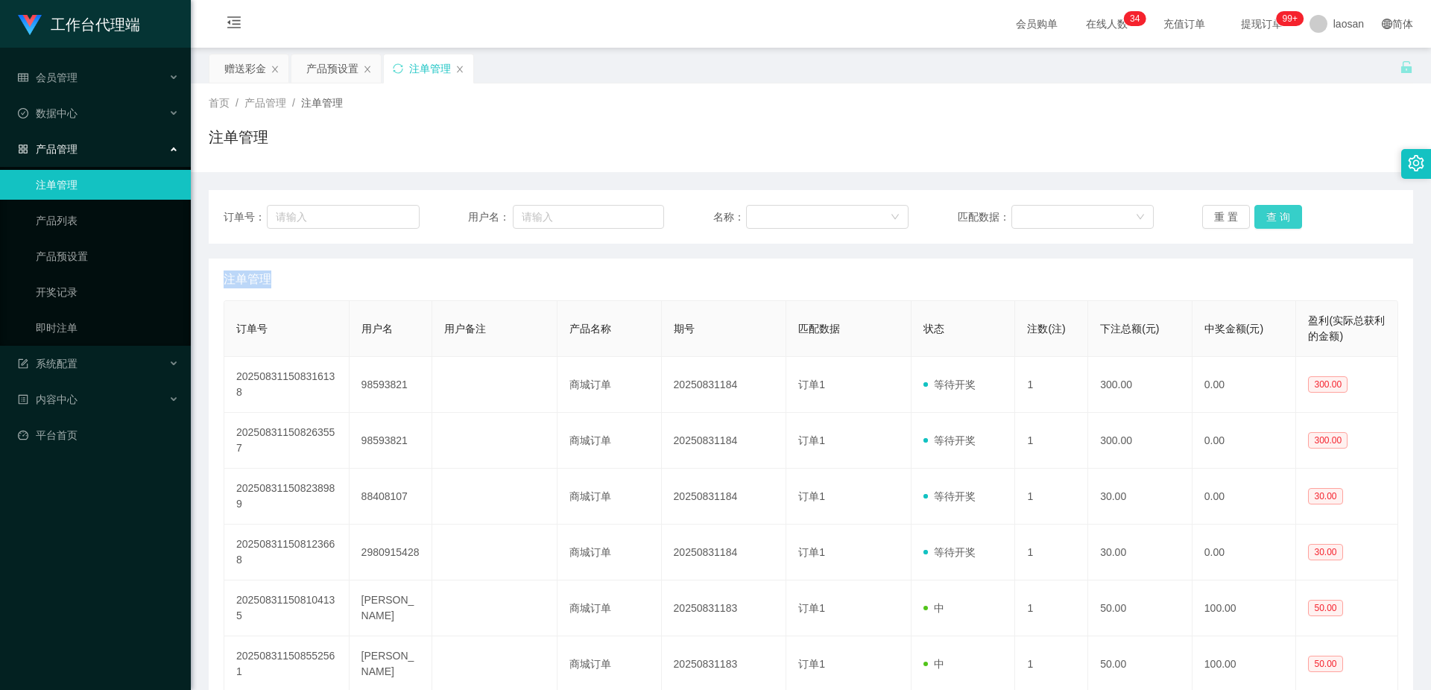
click at [1276, 214] on button "查 询" at bounding box center [1279, 217] width 48 height 24
click at [1276, 214] on div "重 置 查 询" at bounding box center [1301, 217] width 196 height 24
click at [1276, 214] on button "查 询" at bounding box center [1279, 217] width 48 height 24
click at [1277, 214] on button "查 询" at bounding box center [1279, 217] width 48 height 24
click at [1278, 214] on button "查 询" at bounding box center [1279, 217] width 48 height 24
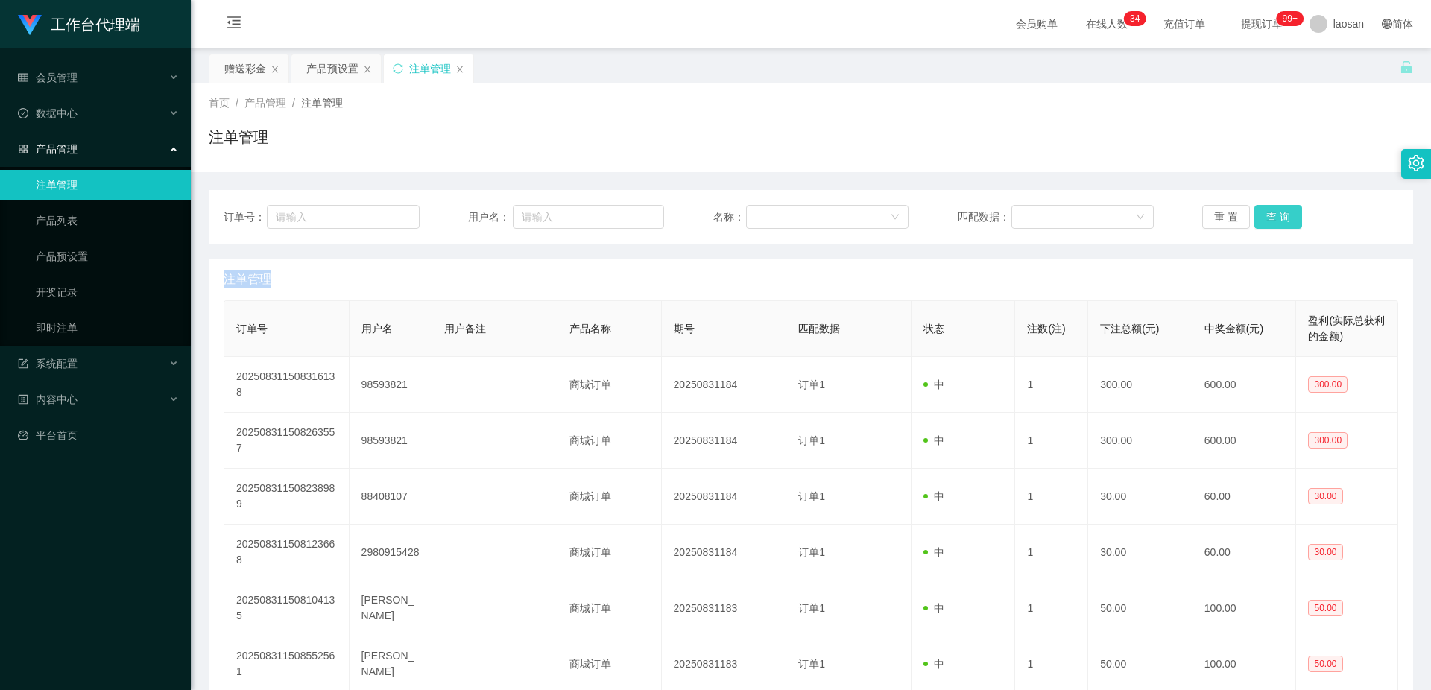
click at [1278, 214] on button "查 询" at bounding box center [1279, 217] width 48 height 24
click at [1279, 214] on button "查 询" at bounding box center [1287, 217] width 64 height 24
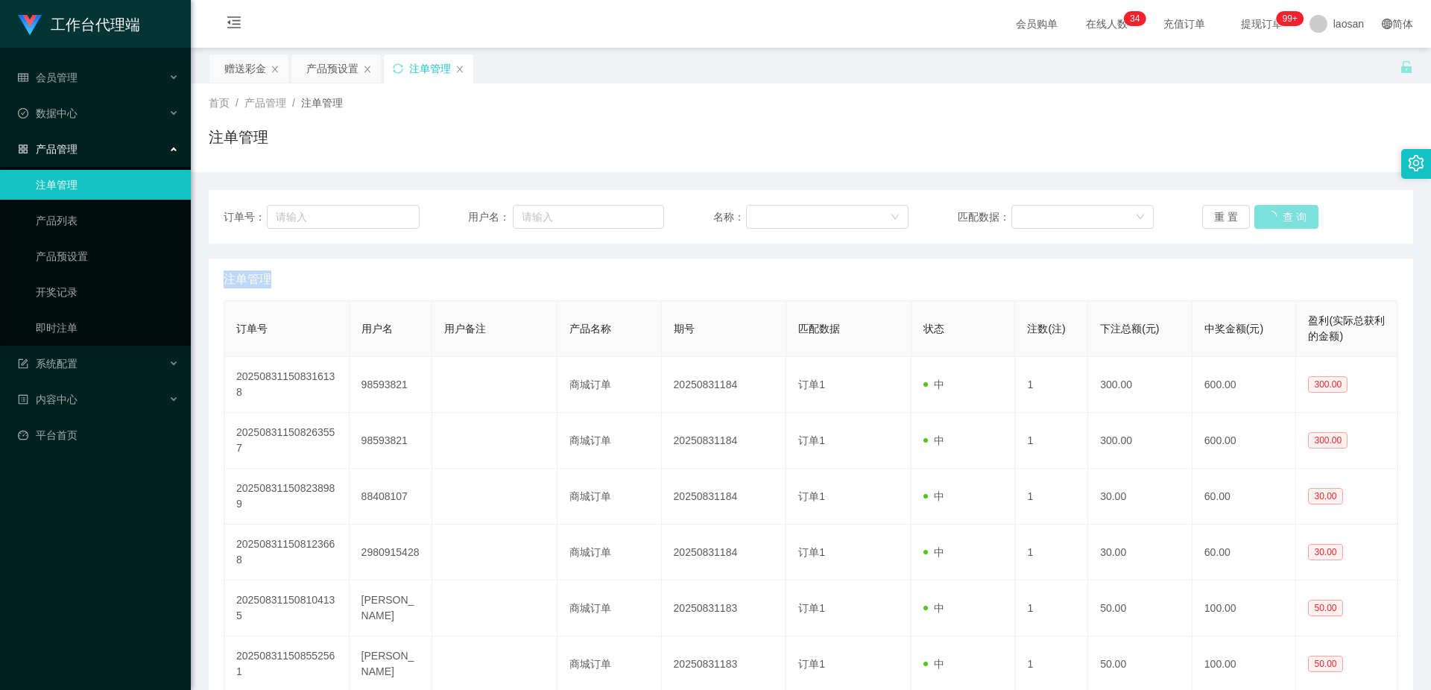
click at [1279, 214] on button "查 询" at bounding box center [1287, 217] width 64 height 24
click at [1280, 214] on button "查 询" at bounding box center [1287, 217] width 64 height 24
click at [1281, 214] on div "重 置 查 询" at bounding box center [1301, 217] width 196 height 24
click at [1281, 214] on button "查 询" at bounding box center [1279, 217] width 48 height 24
click at [1281, 214] on div "重 置 查 询" at bounding box center [1301, 217] width 196 height 24
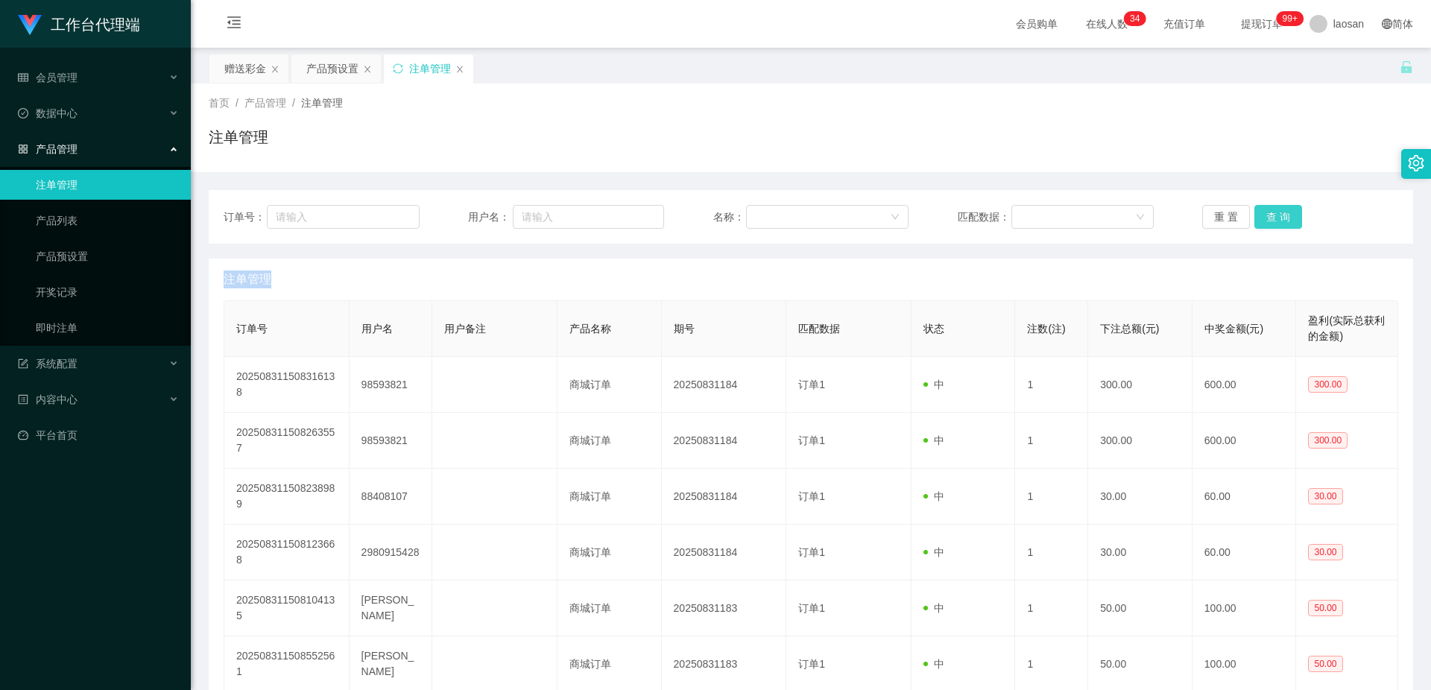
click at [1281, 214] on button "查 询" at bounding box center [1279, 217] width 48 height 24
click at [337, 69] on div "产品预设置" at bounding box center [332, 68] width 52 height 28
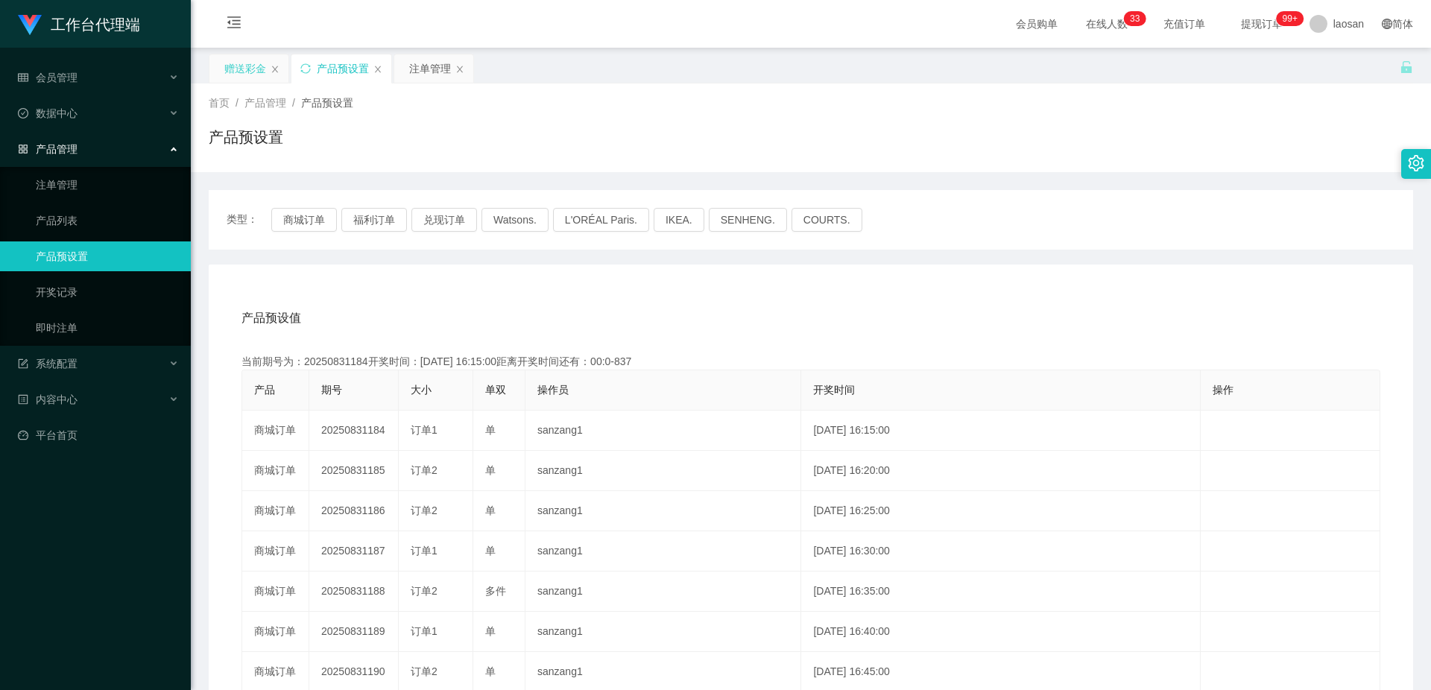
click at [246, 69] on div "赠送彩金" at bounding box center [245, 68] width 42 height 28
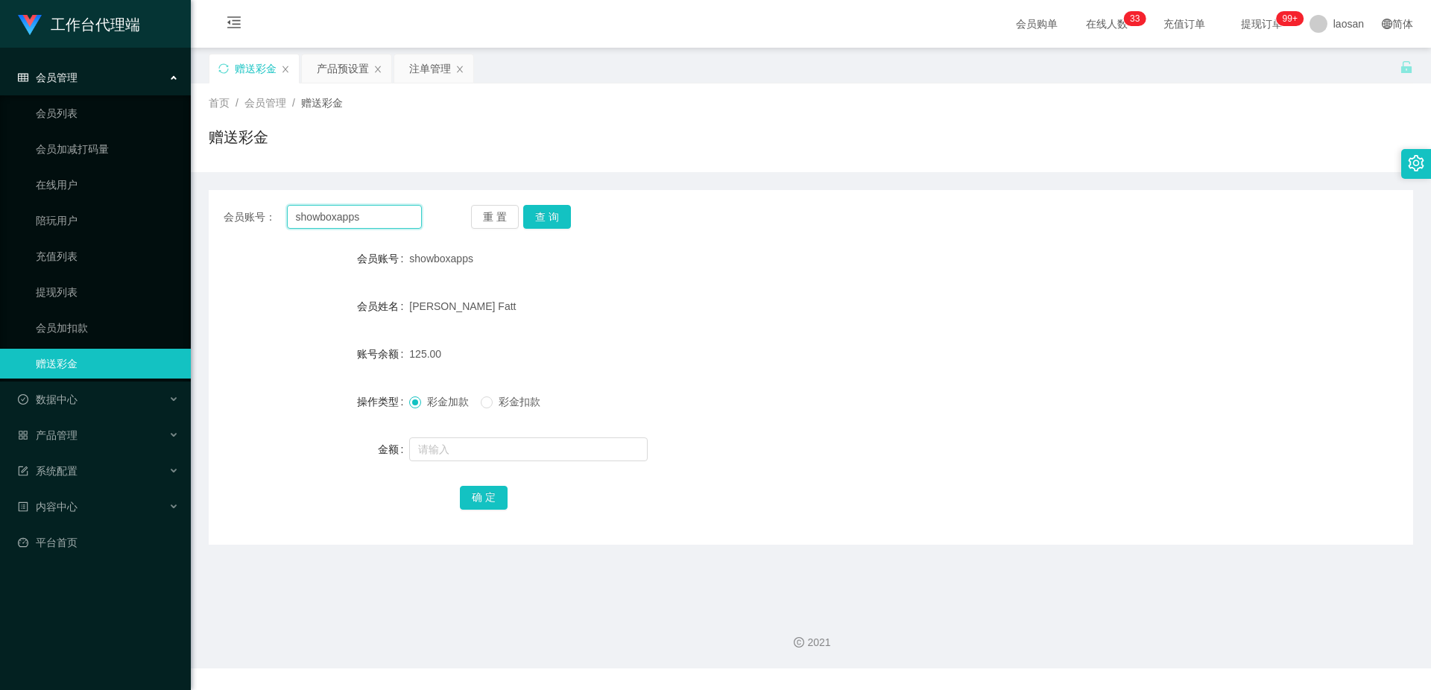
drag, startPoint x: 389, startPoint y: 221, endPoint x: 215, endPoint y: 212, distance: 174.6
click at [215, 212] on div "会员账号： showboxapps 重 置 查 询" at bounding box center [811, 217] width 1205 height 24
paste input "88408107"
type input "88408107"
drag, startPoint x: 733, startPoint y: 330, endPoint x: 667, endPoint y: 283, distance: 80.3
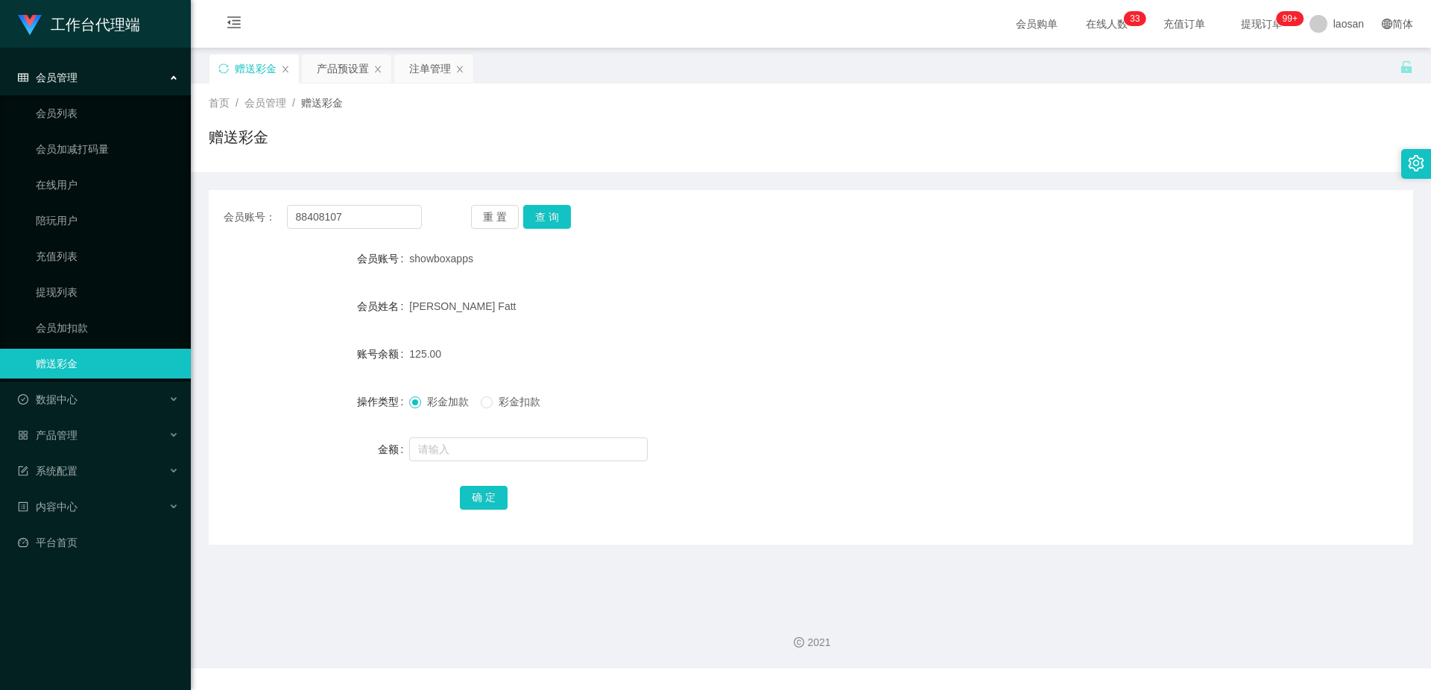
click at [733, 330] on form "会员账号 showboxapps 会员姓名 Tan Siong Fatt 账号余额 125.00 操作类型 彩金加款 彩金扣款 金额 确 定" at bounding box center [811, 378] width 1205 height 268
click at [555, 221] on button "查 询" at bounding box center [547, 217] width 48 height 24
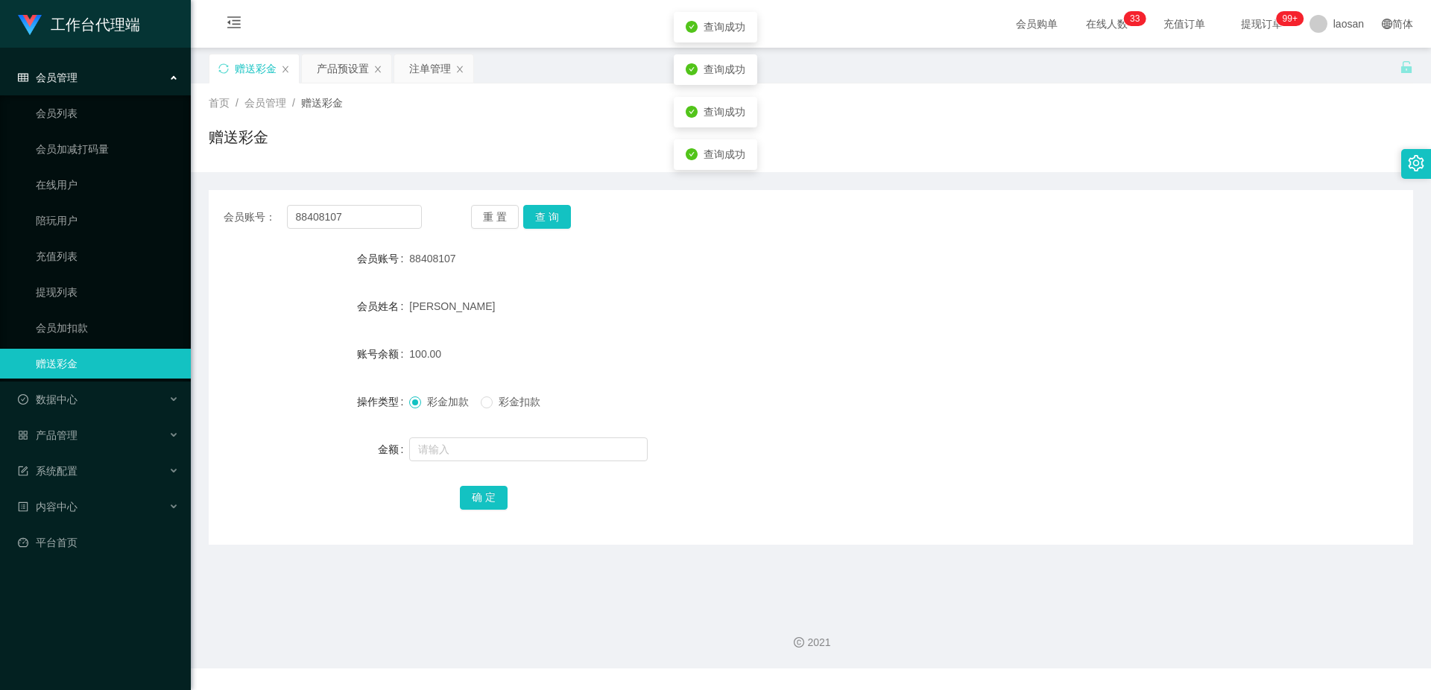
drag, startPoint x: 804, startPoint y: 303, endPoint x: 1012, endPoint y: 170, distance: 247.8
click at [804, 303] on div "Liz Monteiro" at bounding box center [760, 306] width 703 height 30
click at [327, 63] on div "产品预设置" at bounding box center [343, 68] width 52 height 28
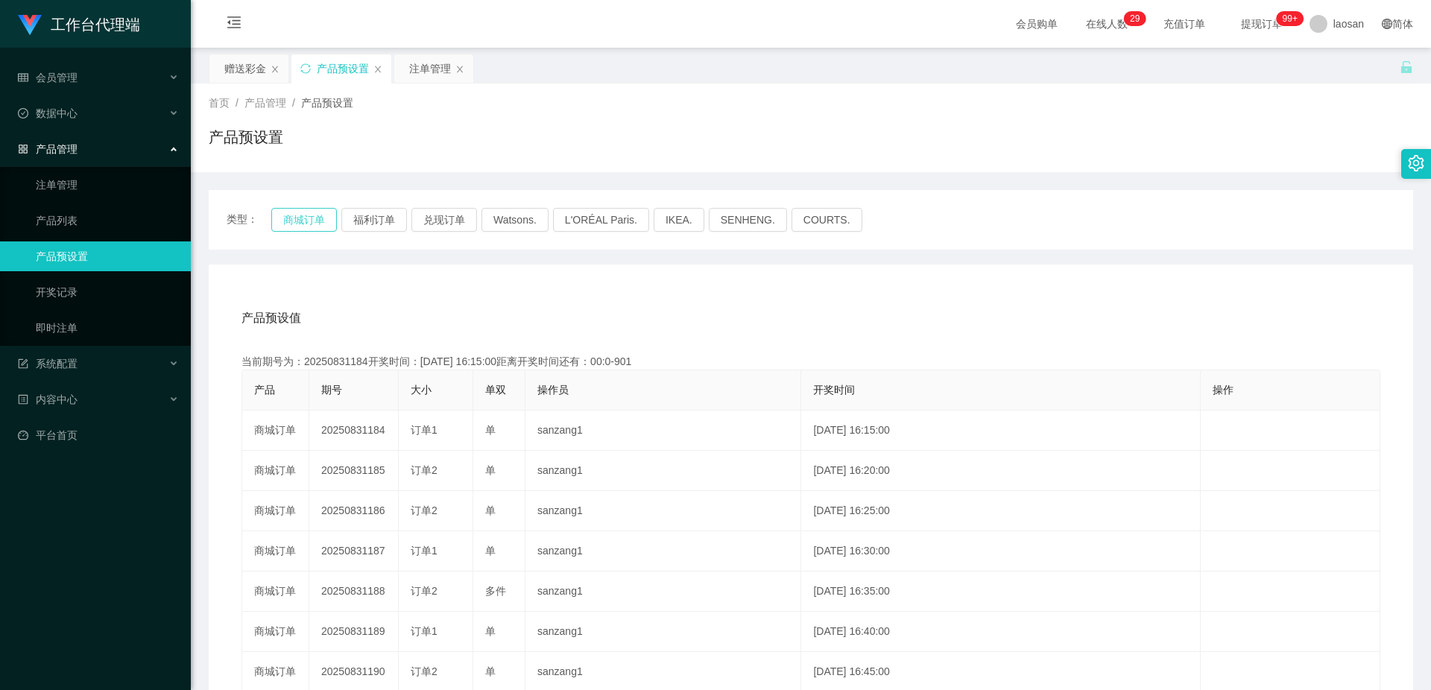
click at [297, 223] on button "商城订单" at bounding box center [304, 220] width 66 height 24
click at [300, 223] on button "商城订单" at bounding box center [304, 220] width 66 height 24
click at [307, 221] on button "商城订单" at bounding box center [304, 220] width 66 height 24
click at [426, 81] on div "注单管理" at bounding box center [430, 68] width 42 height 28
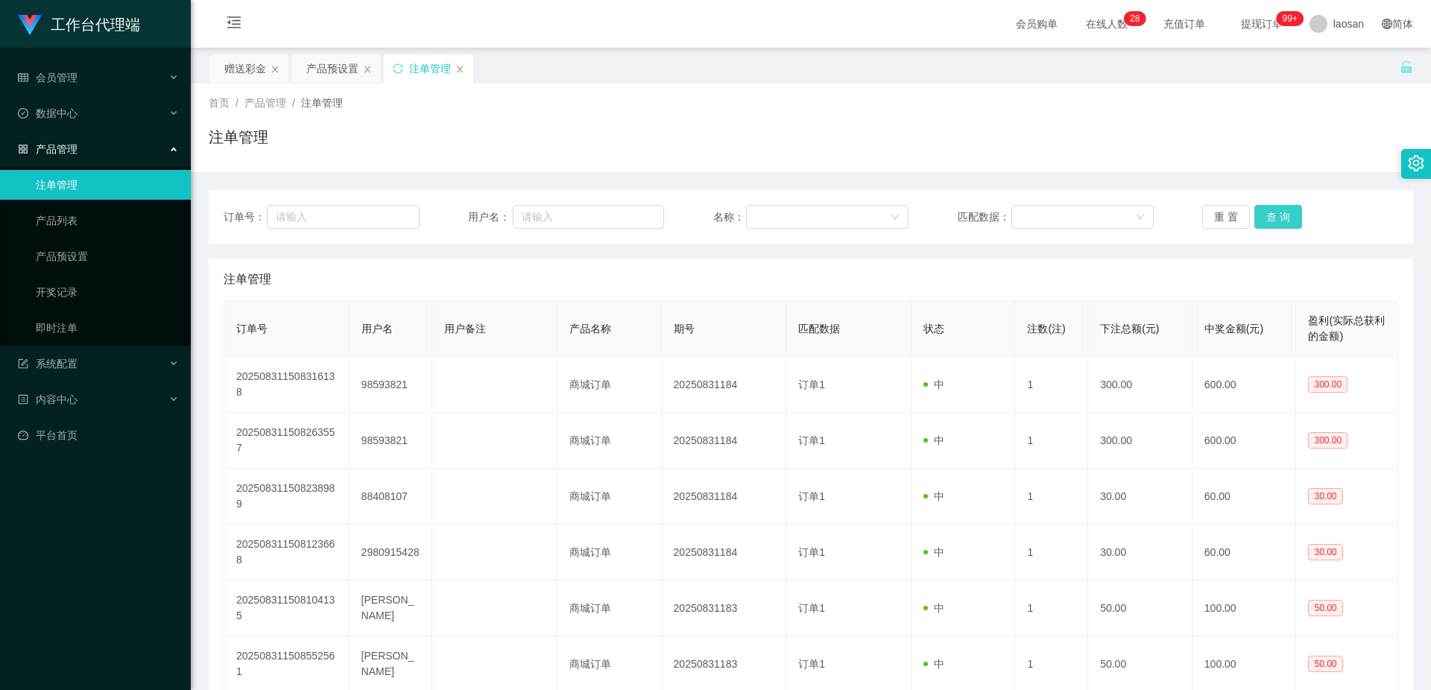
click at [1285, 214] on button "查 询" at bounding box center [1279, 217] width 48 height 24
click at [1285, 214] on div "重 置 查 询" at bounding box center [1301, 217] width 196 height 24
click at [1285, 214] on button "查 询" at bounding box center [1279, 217] width 48 height 24
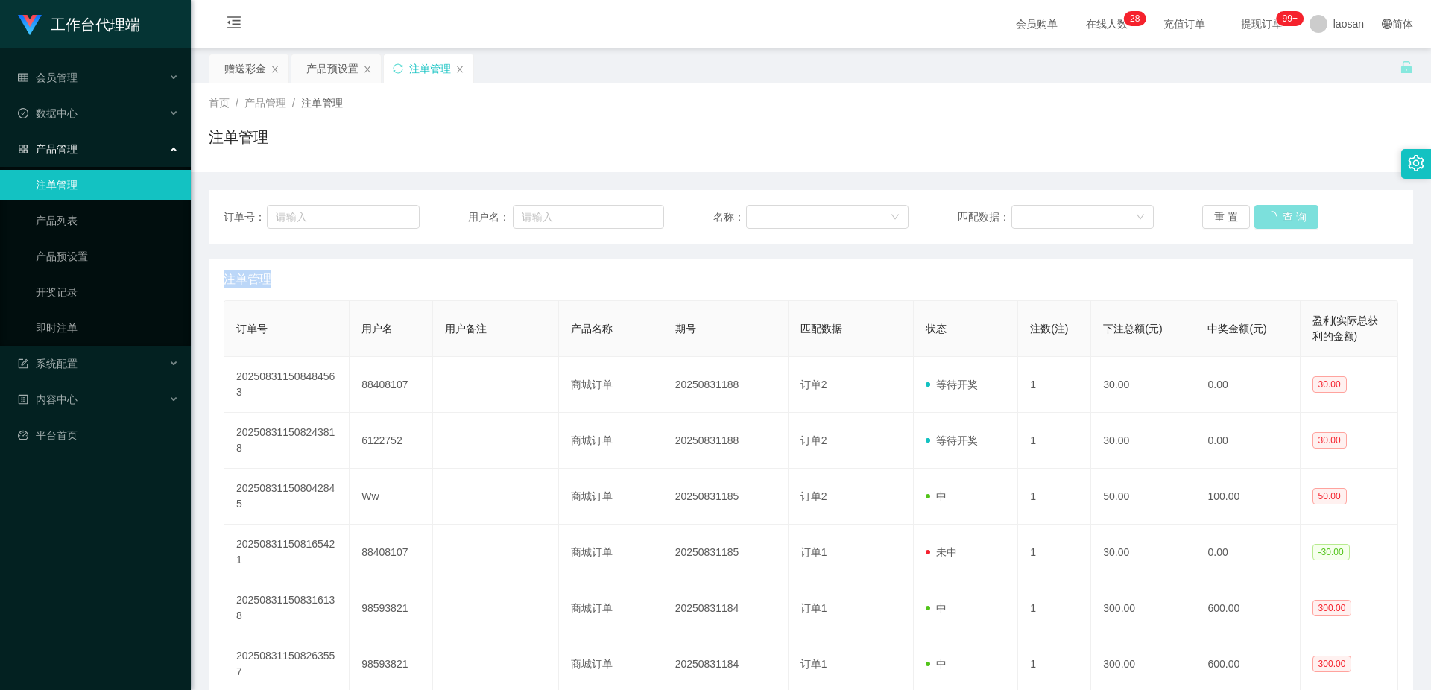
click at [1285, 214] on button "查 询" at bounding box center [1287, 217] width 64 height 24
click at [1285, 214] on button "查 询" at bounding box center [1279, 217] width 48 height 24
click at [1285, 214] on div "重 置 查 询" at bounding box center [1301, 217] width 196 height 24
click at [1285, 214] on button "查 询" at bounding box center [1279, 217] width 48 height 24
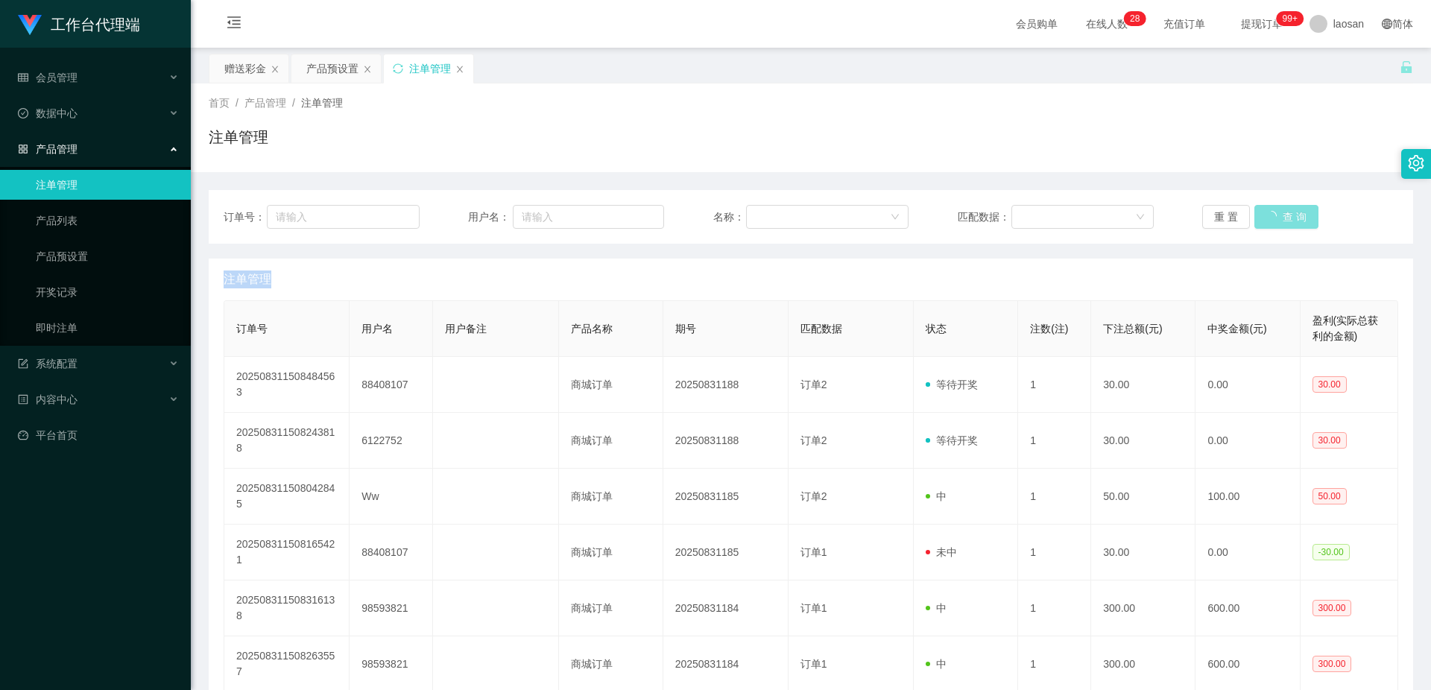
click at [1285, 214] on button "查 询" at bounding box center [1287, 217] width 64 height 24
click at [1285, 214] on div "重 置 查 询" at bounding box center [1301, 217] width 196 height 24
click at [1285, 214] on button "查 询" at bounding box center [1279, 217] width 48 height 24
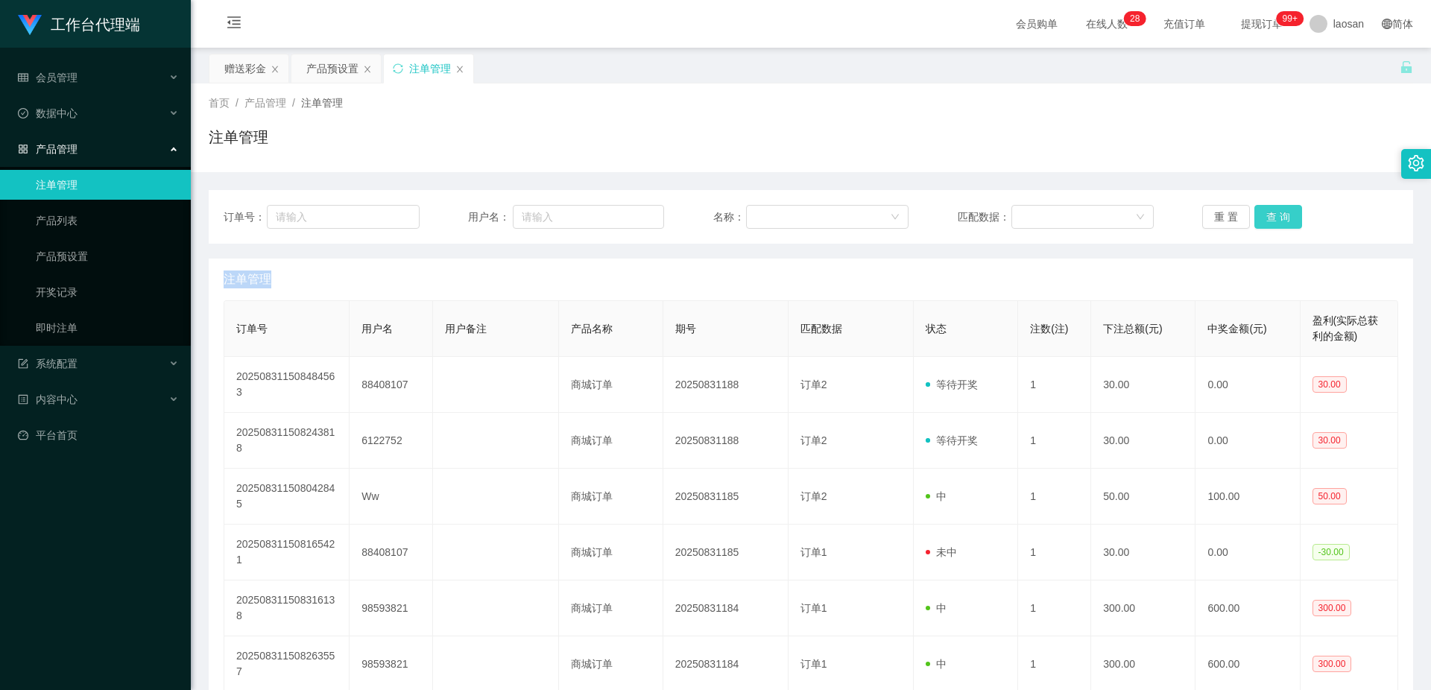
click at [1285, 214] on button "查 询" at bounding box center [1279, 217] width 48 height 24
click at [1285, 214] on button "查 询" at bounding box center [1287, 217] width 64 height 24
click at [1285, 214] on button "查 询" at bounding box center [1279, 217] width 48 height 24
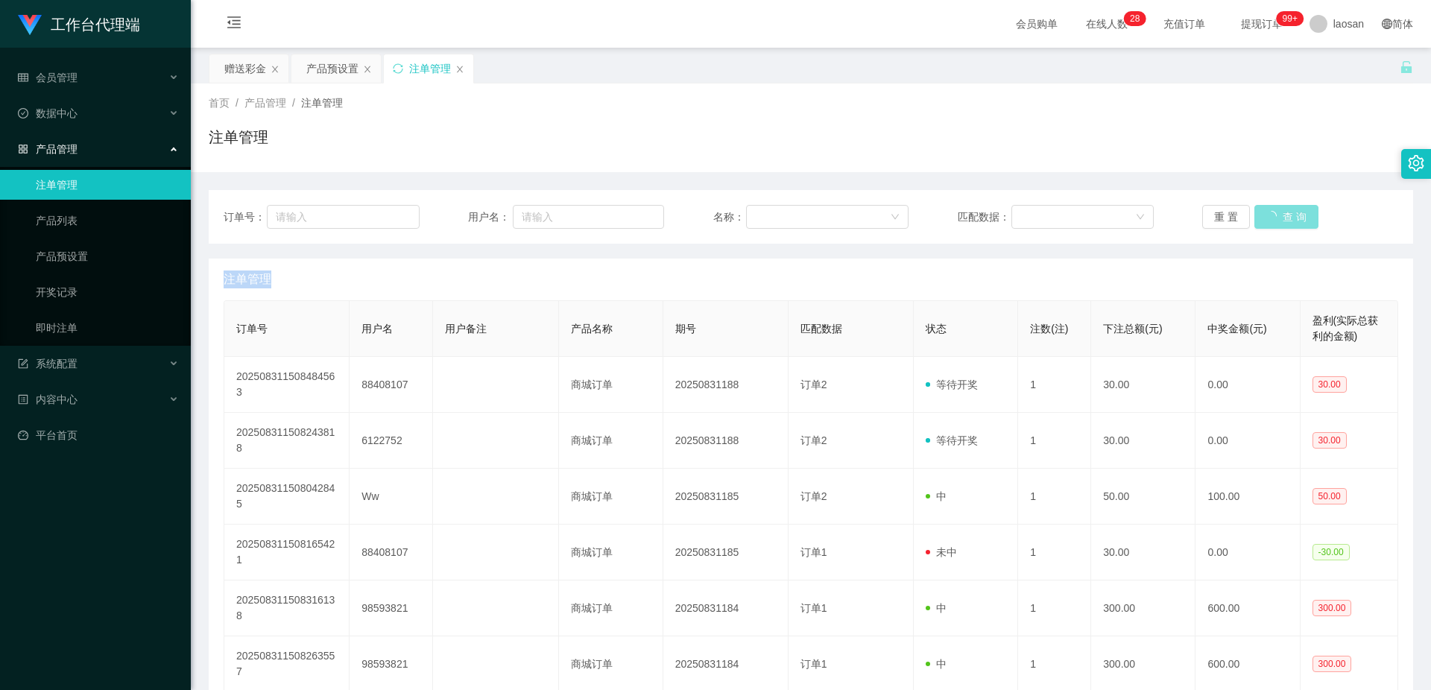
click at [1285, 214] on div "重 置 查 询" at bounding box center [1301, 217] width 196 height 24
click at [1286, 218] on button "查 询" at bounding box center [1279, 217] width 48 height 24
click at [332, 70] on div "产品预设置" at bounding box center [332, 68] width 52 height 28
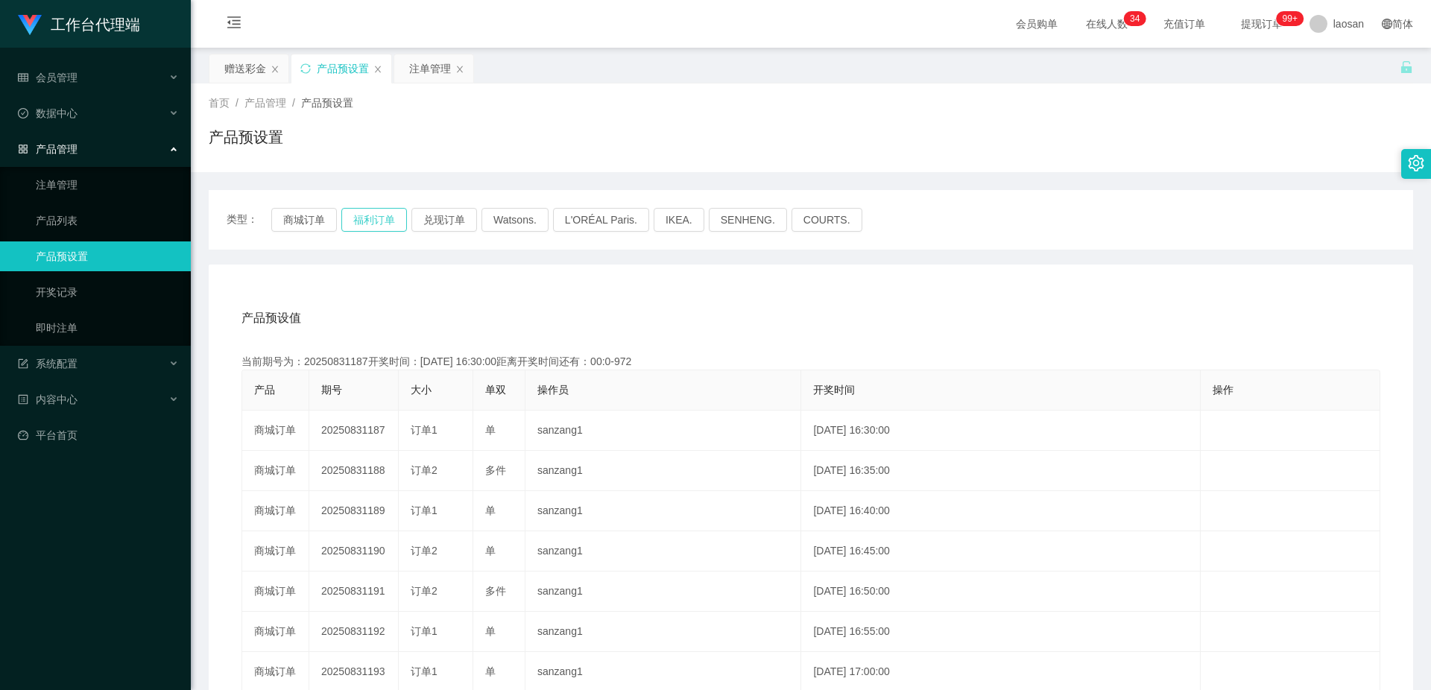
click at [385, 219] on button "福利订单" at bounding box center [374, 220] width 66 height 24
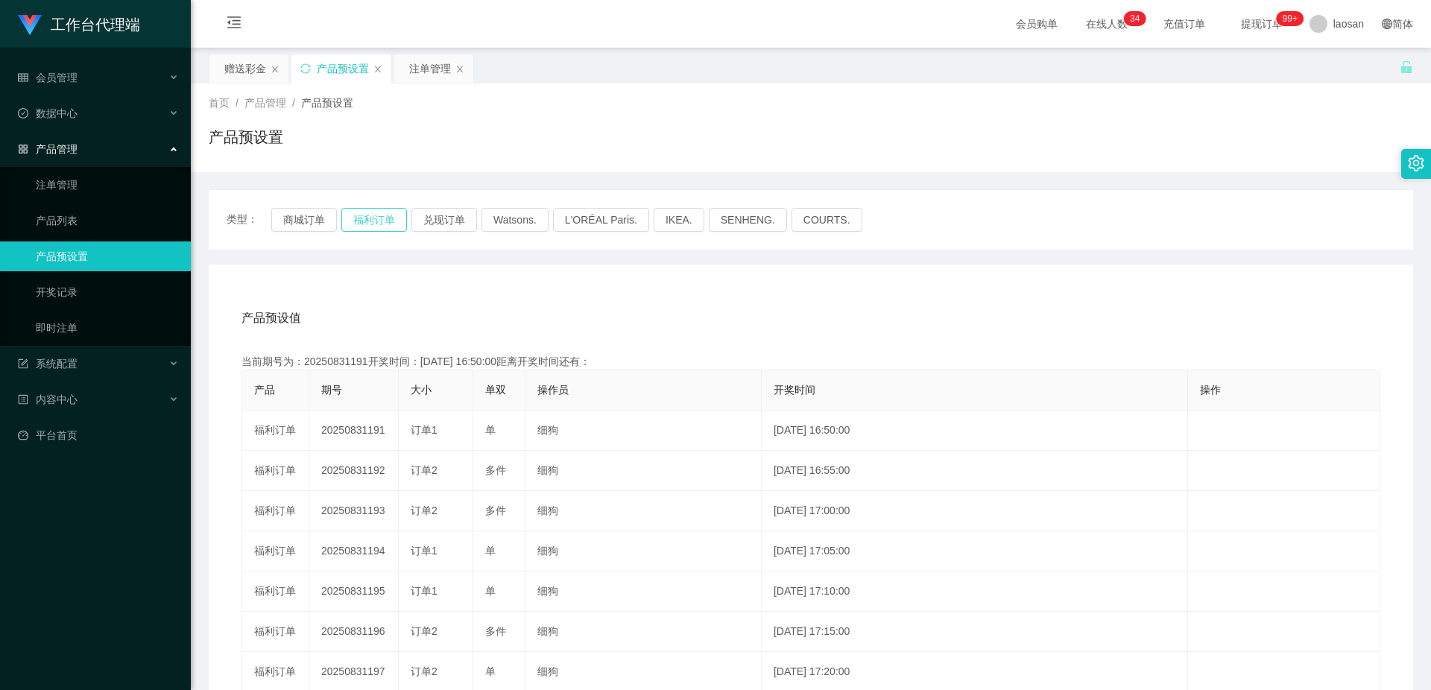
click at [385, 219] on button "福利订单" at bounding box center [374, 220] width 66 height 24
click at [379, 217] on button "福利订单" at bounding box center [374, 220] width 66 height 24
click at [566, 323] on div "产品预设值 添加期号" at bounding box center [811, 318] width 1139 height 42
click at [375, 223] on button "福利订单" at bounding box center [374, 220] width 66 height 24
click at [482, 289] on div "产品预设值 添加期号 当前期号为：20250831191开奖时间：2025-08-31 16:50:00距离开奖时间还有： 产品 期号 大小 单双 操作员 开…" at bounding box center [811, 572] width 1205 height 614
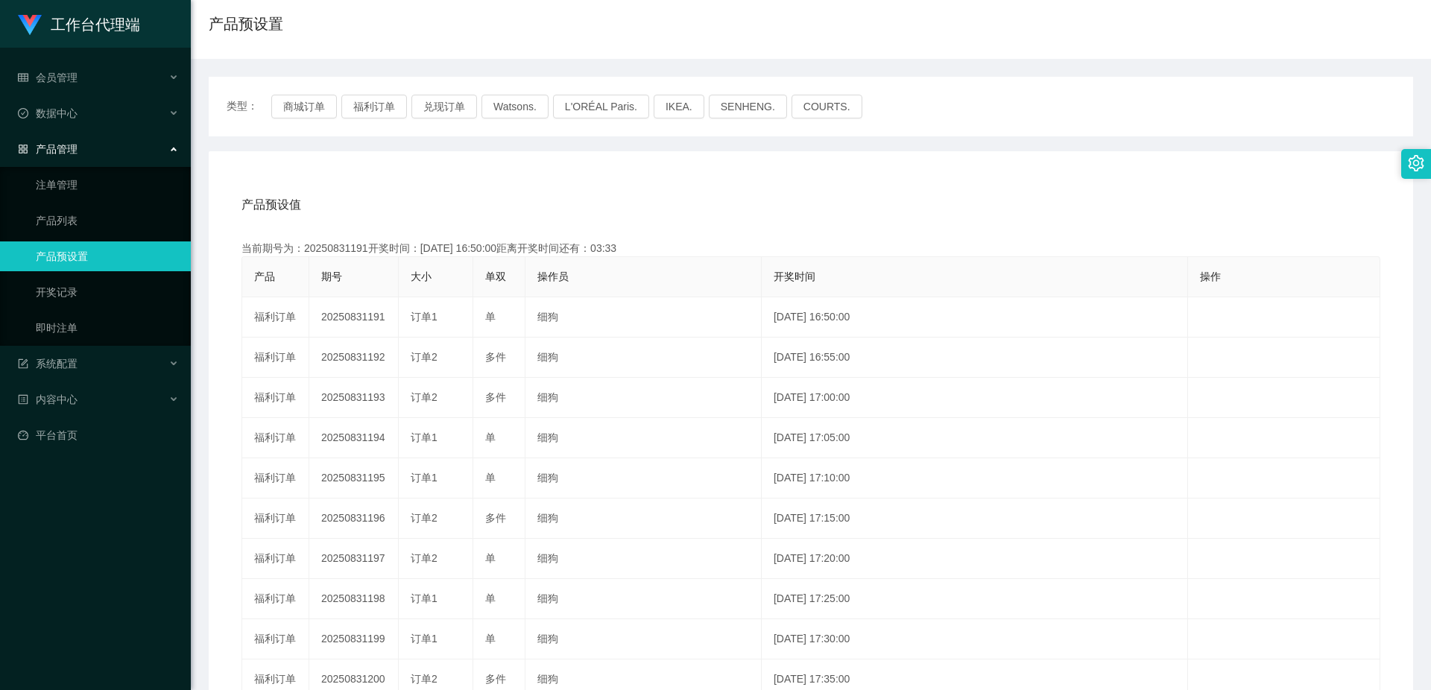
scroll to position [34, 0]
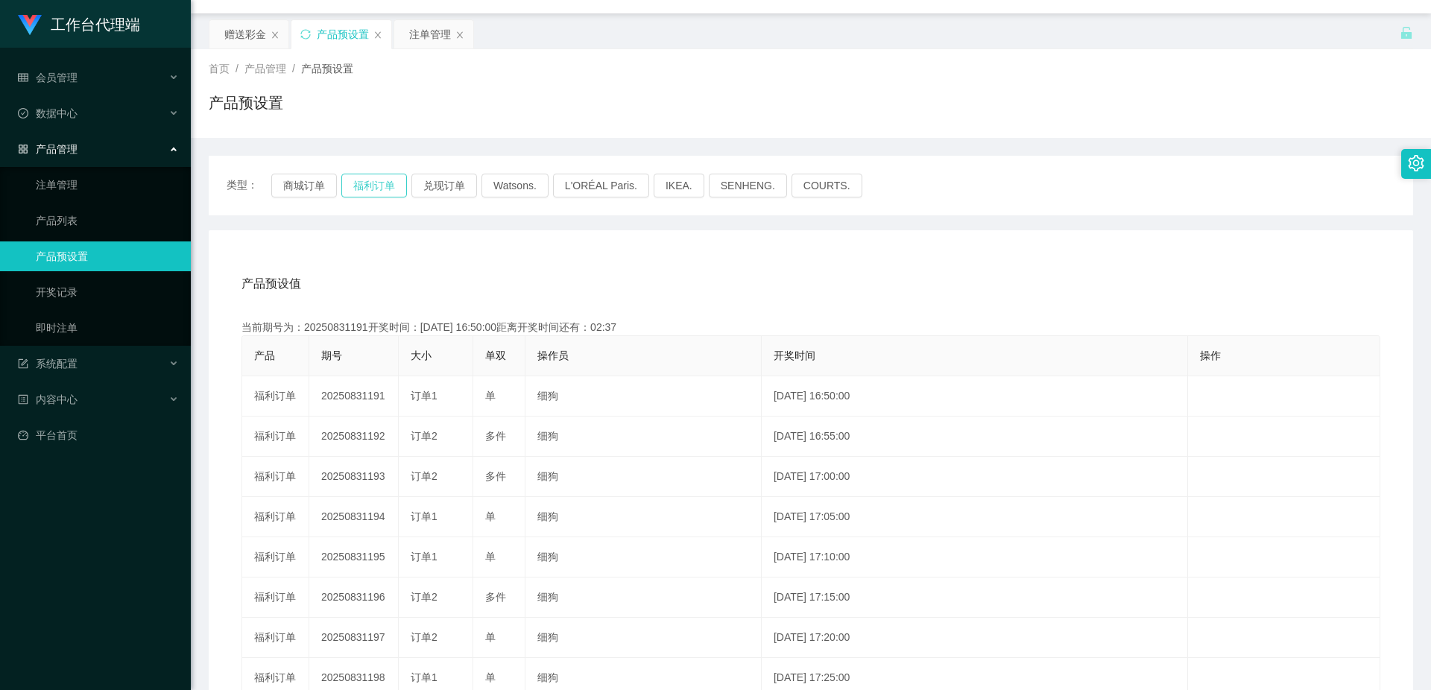
click at [379, 186] on button "福利订单" at bounding box center [374, 186] width 66 height 24
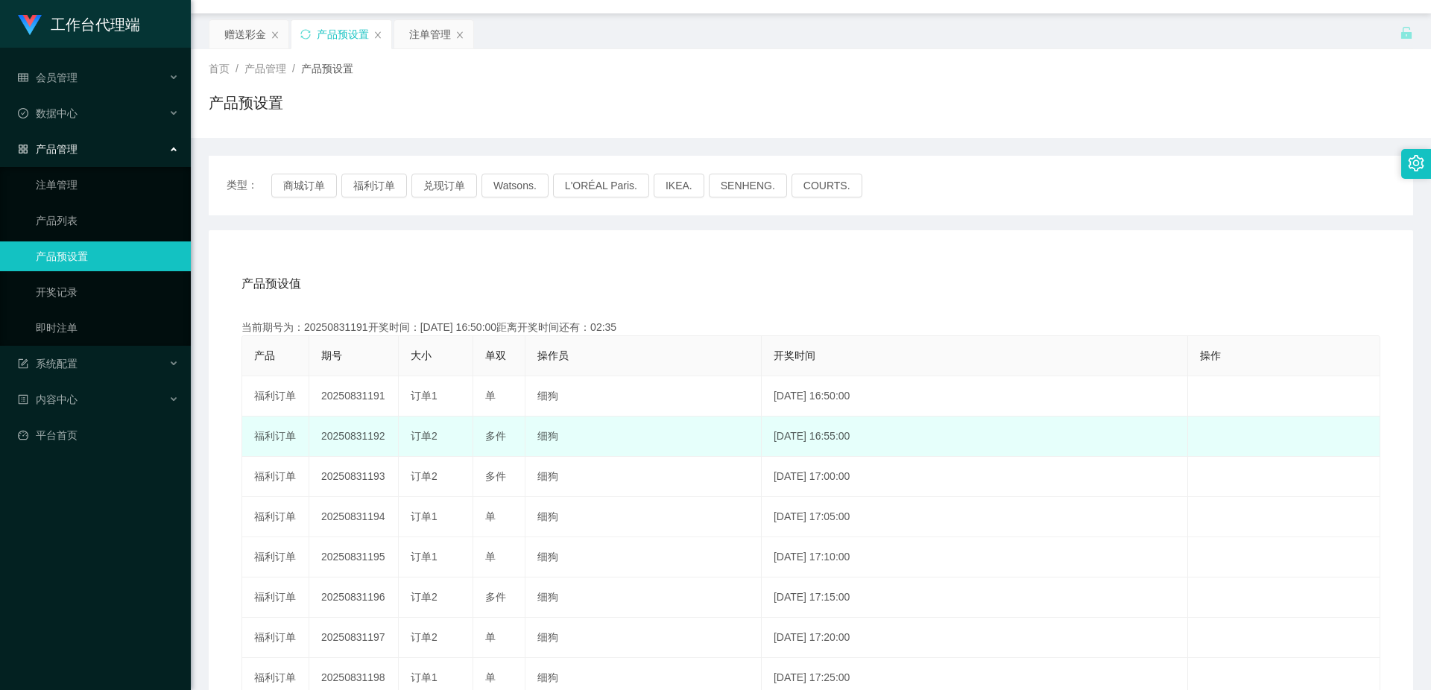
click at [353, 431] on td "20250831192" at bounding box center [353, 437] width 89 height 40
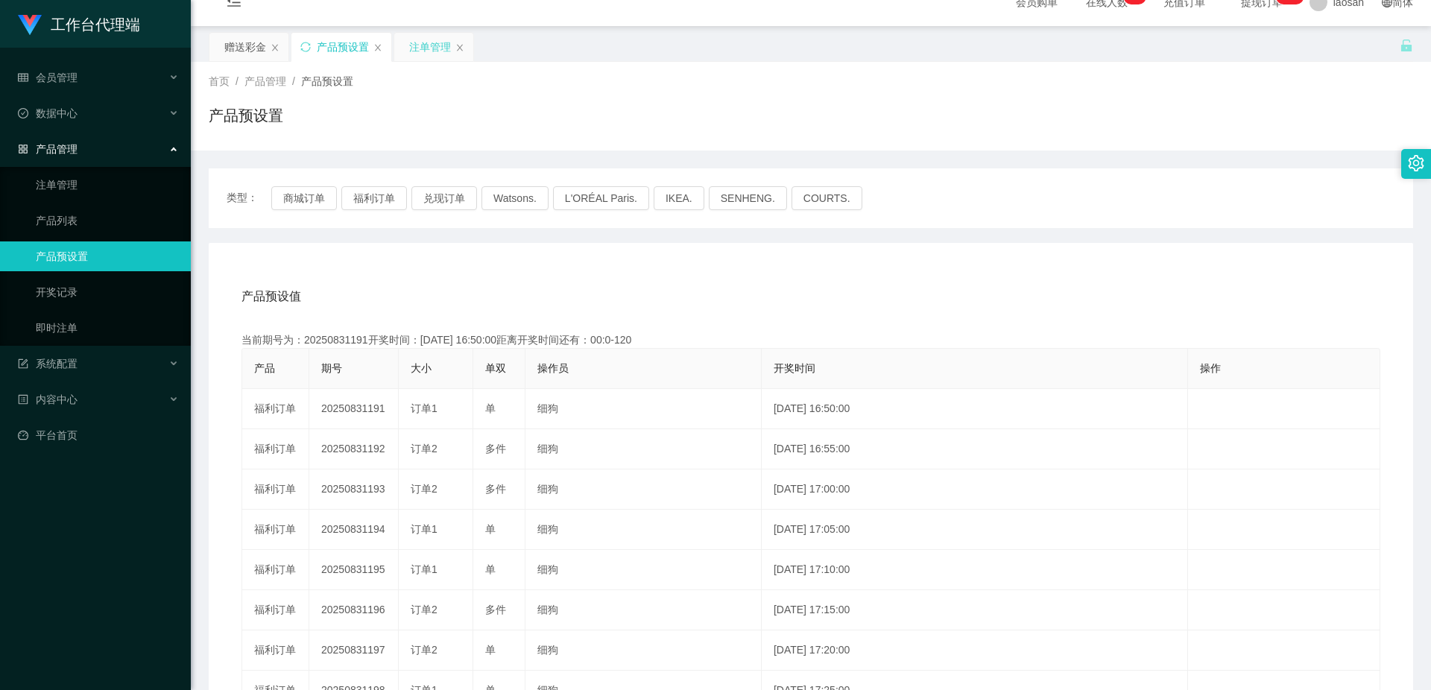
scroll to position [0, 0]
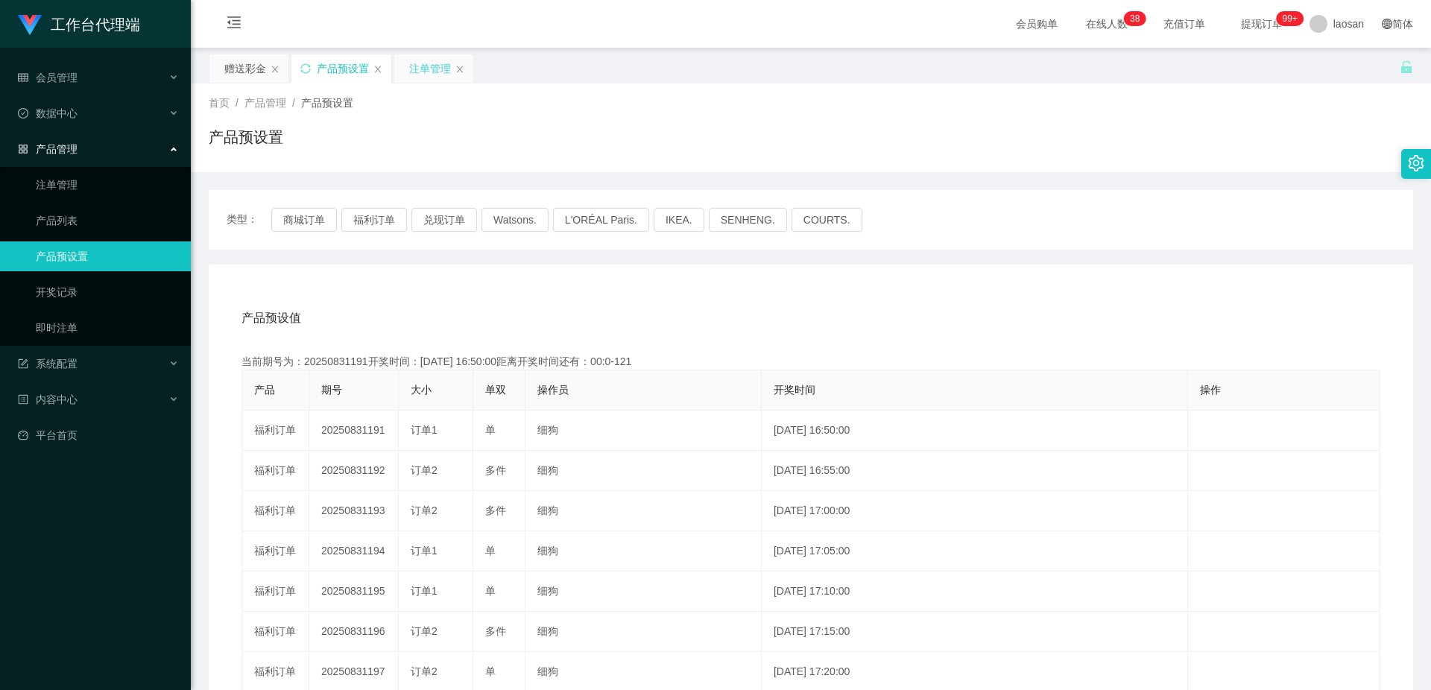
click at [444, 77] on div "注单管理" at bounding box center [430, 68] width 42 height 28
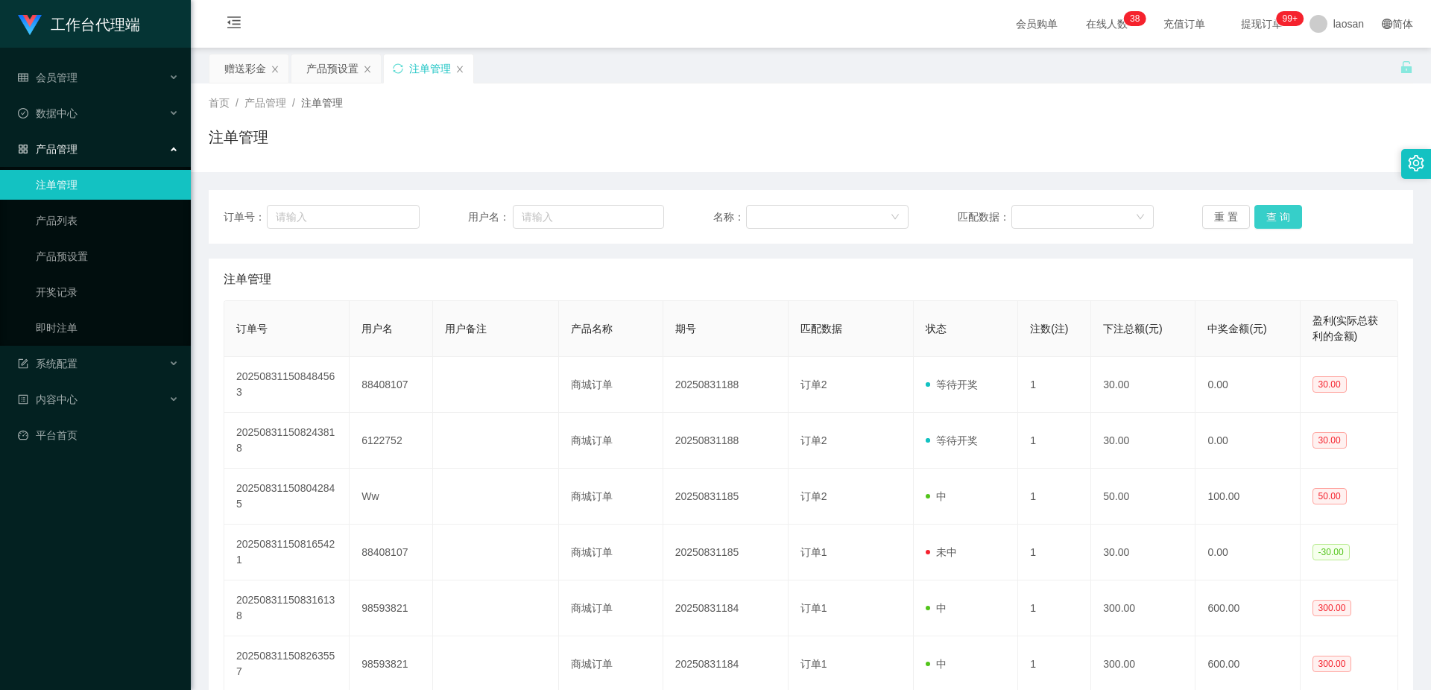
click at [1261, 219] on button "查 询" at bounding box center [1279, 217] width 48 height 24
click at [1264, 219] on button "查 询" at bounding box center [1279, 217] width 48 height 24
click at [1264, 219] on button "查 询" at bounding box center [1287, 217] width 64 height 24
click at [1264, 219] on button "查 询" at bounding box center [1279, 217] width 48 height 24
click at [1265, 219] on button "查 询" at bounding box center [1279, 217] width 48 height 24
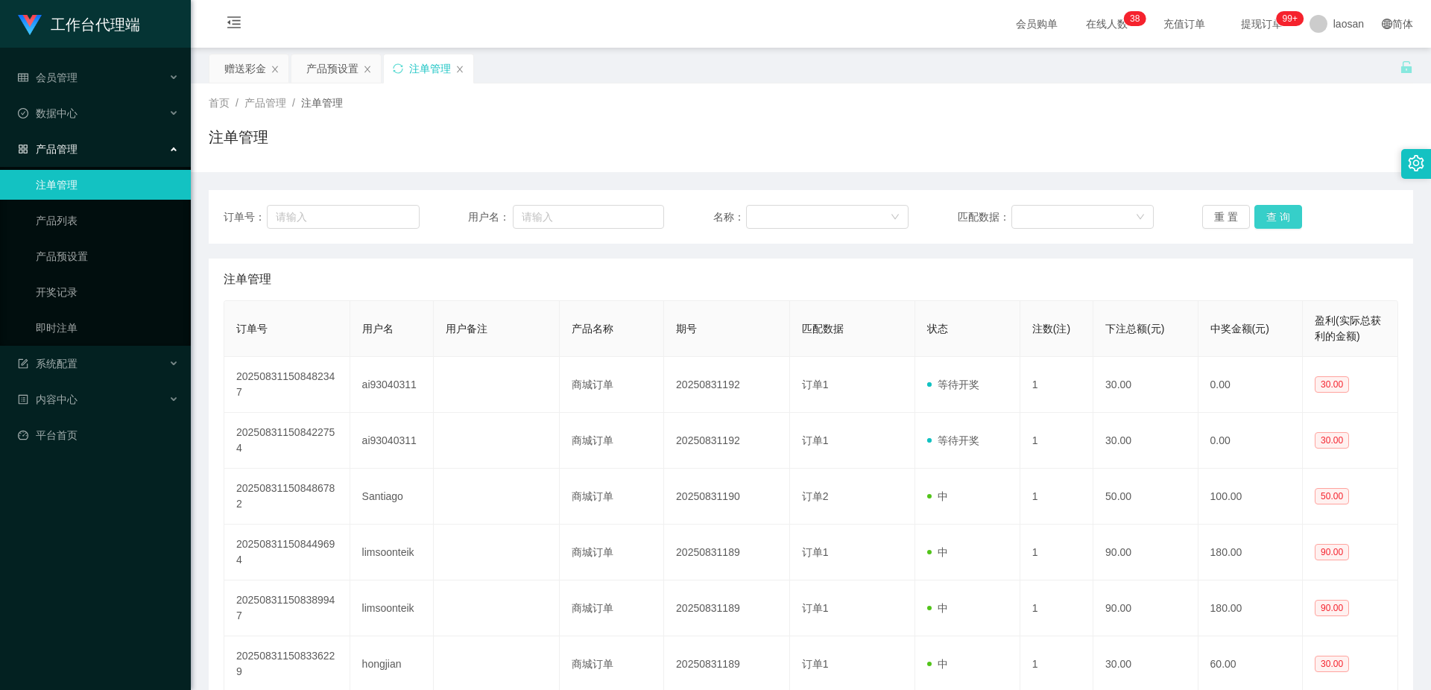
click at [1265, 219] on button "查 询" at bounding box center [1279, 217] width 48 height 24
click at [1266, 219] on button "查 询" at bounding box center [1279, 217] width 48 height 24
click at [1267, 219] on div "重 置 查 询" at bounding box center [1301, 217] width 196 height 24
click at [1270, 218] on button "查 询" at bounding box center [1279, 217] width 48 height 24
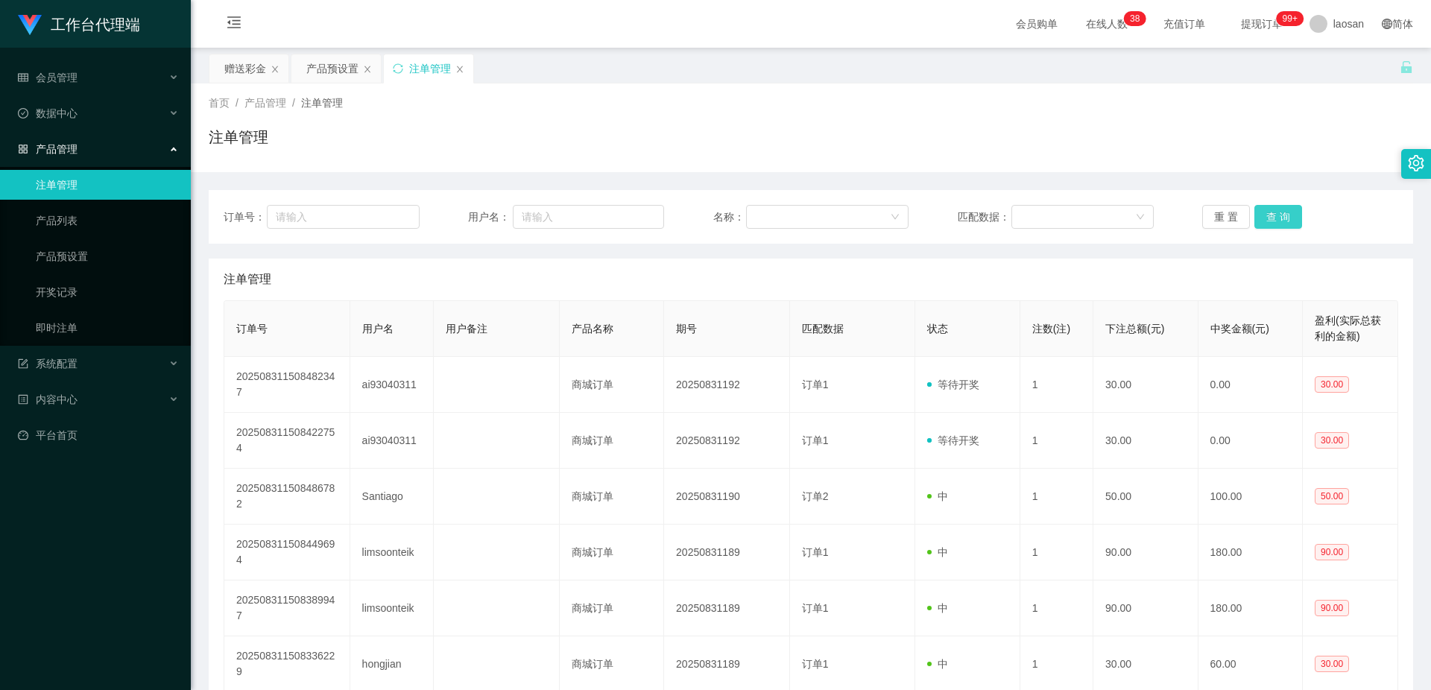
click at [1273, 212] on button "查 询" at bounding box center [1279, 217] width 48 height 24
click at [1273, 212] on button "查 询" at bounding box center [1287, 217] width 64 height 24
click at [1078, 140] on div "注单管理" at bounding box center [811, 143] width 1205 height 34
click at [1269, 215] on button "查 询" at bounding box center [1279, 217] width 48 height 24
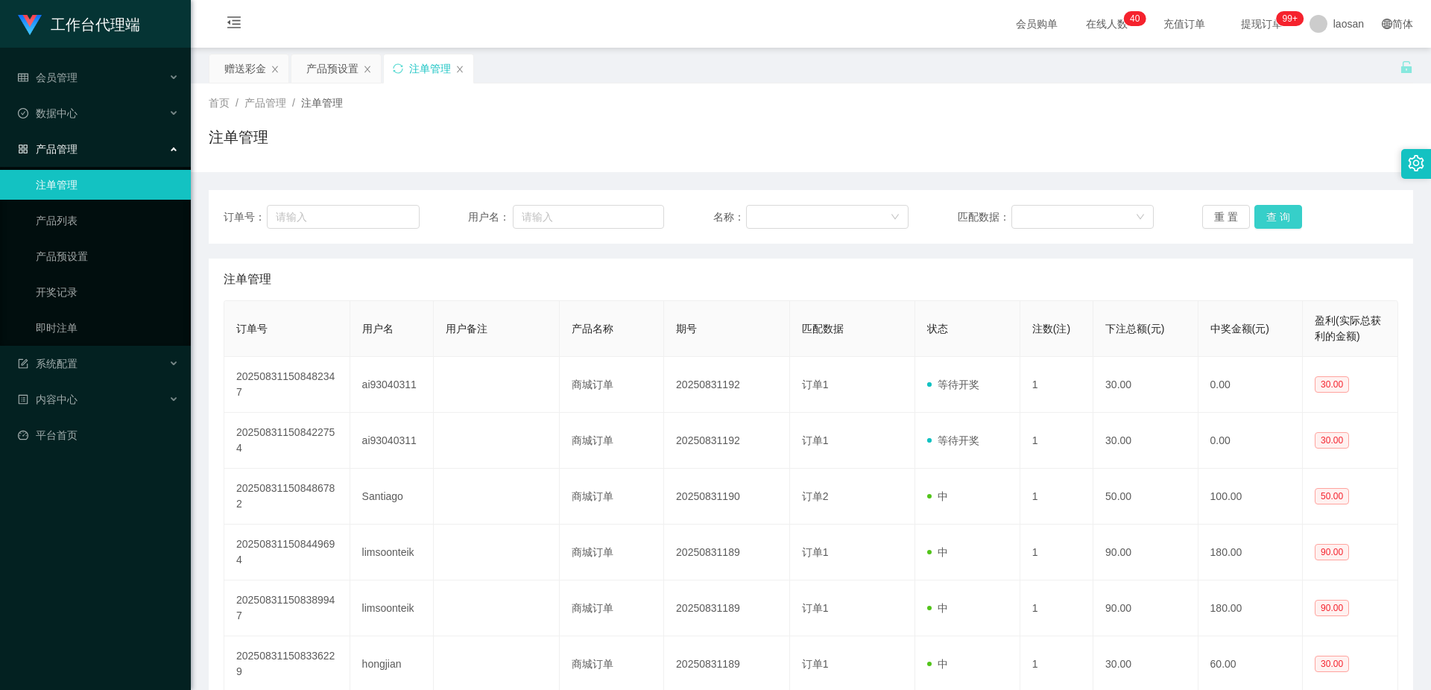
click at [1269, 216] on button "查 询" at bounding box center [1279, 217] width 48 height 24
click at [1269, 216] on button "查 询" at bounding box center [1287, 217] width 64 height 24
click at [1269, 216] on div "重 置 查 询" at bounding box center [1301, 217] width 196 height 24
click at [1269, 216] on button "查 询" at bounding box center [1279, 217] width 48 height 24
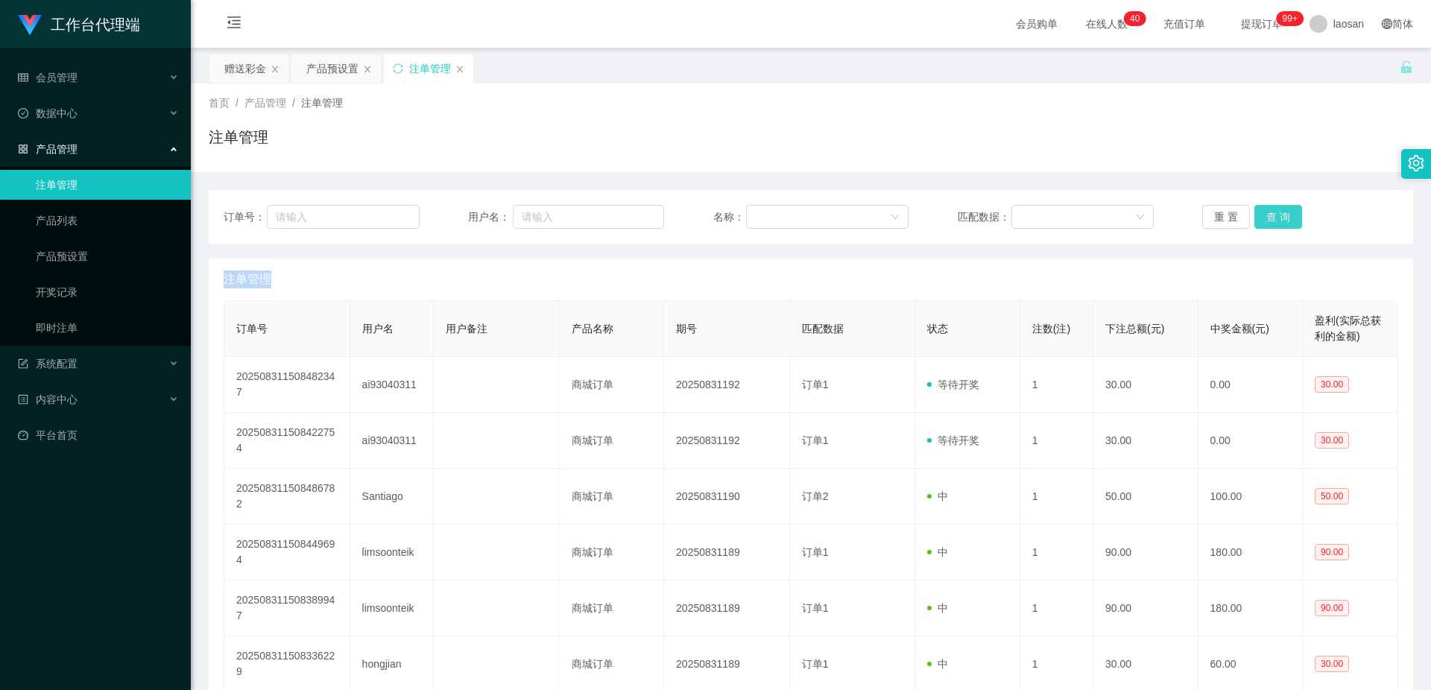
click at [1269, 216] on button "查 询" at bounding box center [1279, 217] width 48 height 24
click at [1269, 216] on div "重 置 查 询" at bounding box center [1301, 217] width 196 height 24
drag, startPoint x: 0, startPoint y: 0, endPoint x: 1273, endPoint y: 212, distance: 1290.8
click at [1273, 212] on button "查 询" at bounding box center [1279, 217] width 48 height 24
click at [1273, 212] on button "查 询" at bounding box center [1287, 217] width 64 height 24
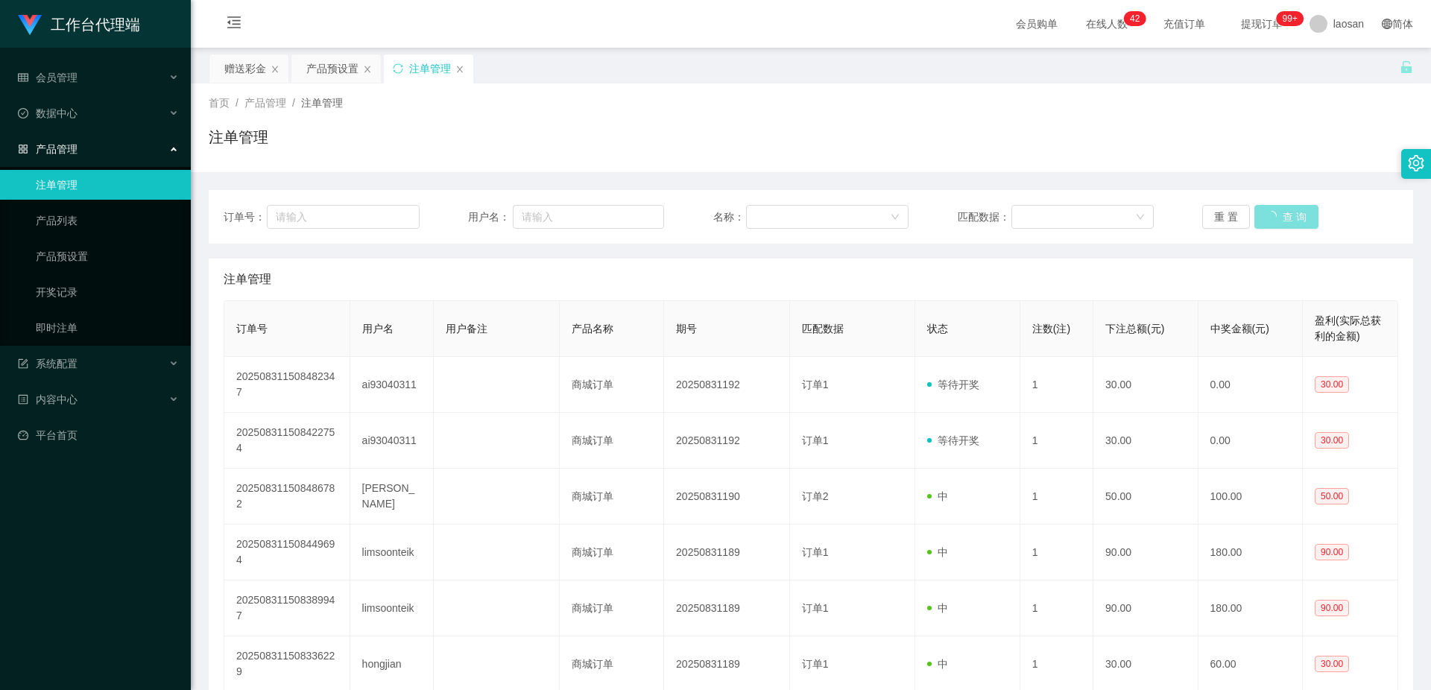
click at [1273, 212] on button "查 询" at bounding box center [1287, 217] width 64 height 24
click at [1275, 212] on button "查 询" at bounding box center [1287, 217] width 64 height 24
click at [1275, 212] on button "查 询" at bounding box center [1279, 217] width 48 height 24
click at [1275, 212] on div "重 置 查 询" at bounding box center [1301, 217] width 196 height 24
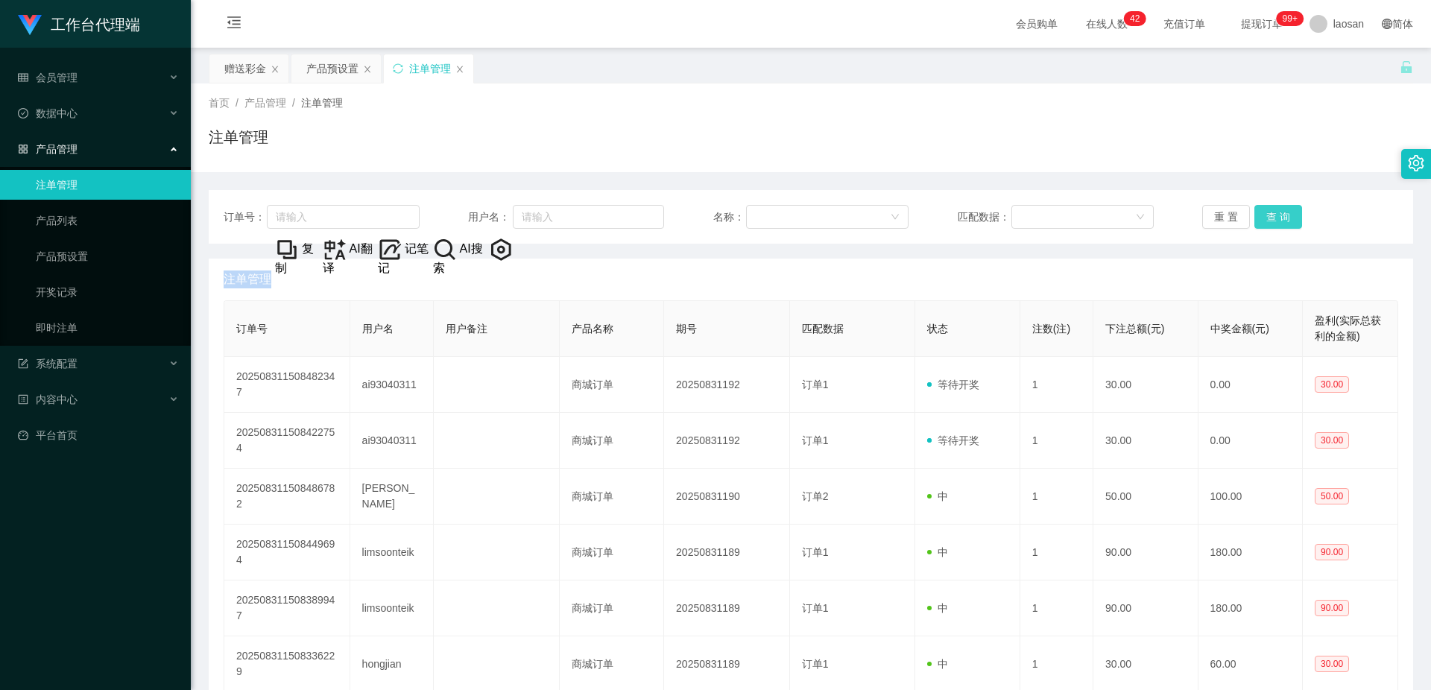
click at [1289, 224] on button "查 询" at bounding box center [1279, 217] width 48 height 24
click at [1281, 215] on button "查 询" at bounding box center [1279, 217] width 48 height 24
click at [1281, 215] on div "重 置 查 询" at bounding box center [1301, 217] width 196 height 24
click at [1281, 215] on button "查 询" at bounding box center [1279, 217] width 48 height 24
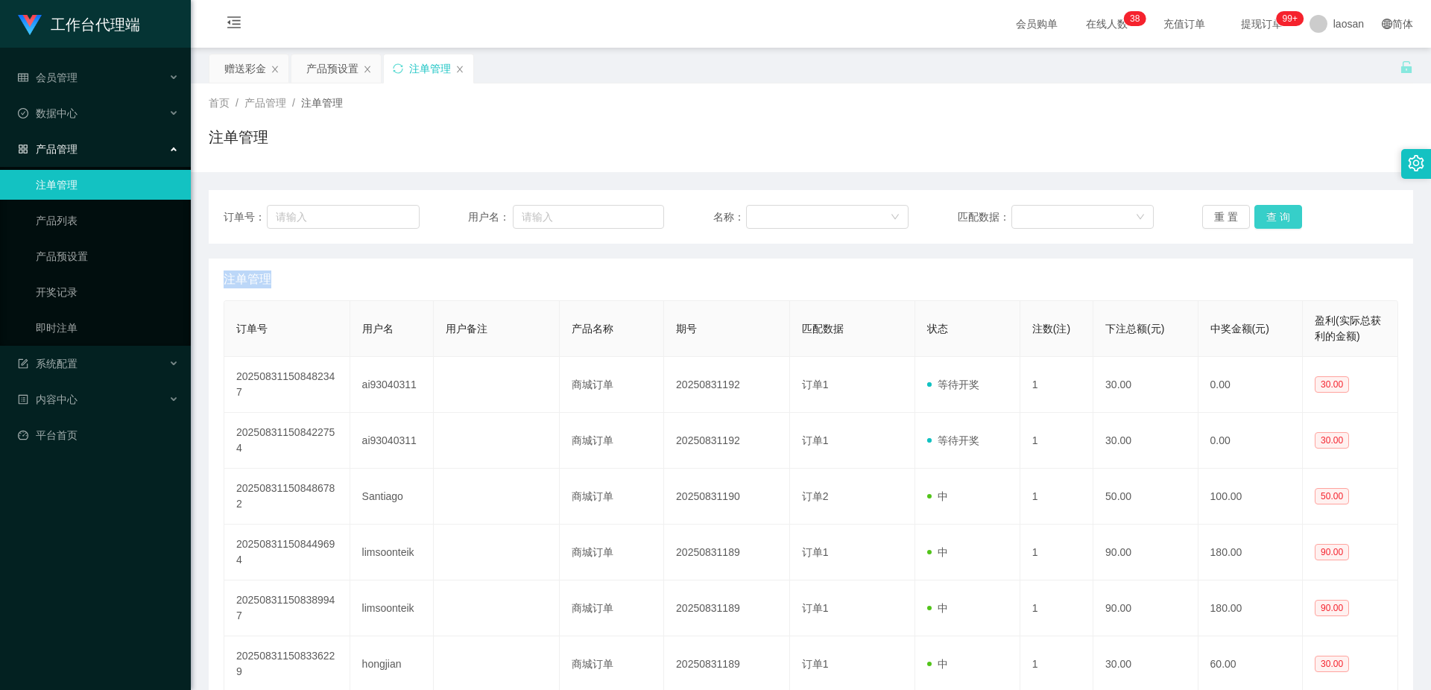
click at [1281, 215] on button "查 询" at bounding box center [1279, 217] width 48 height 24
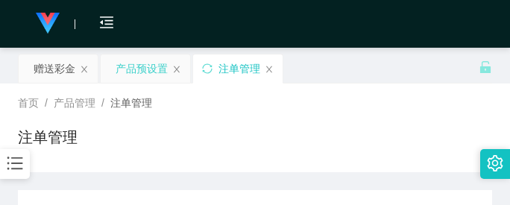
click at [150, 64] on div "产品预设置" at bounding box center [142, 68] width 52 height 28
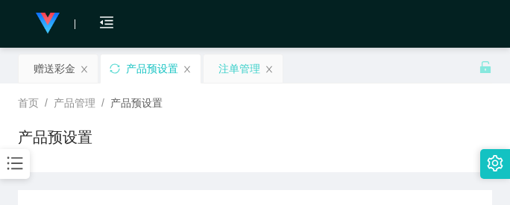
click at [236, 68] on div "注单管理" at bounding box center [239, 68] width 42 height 28
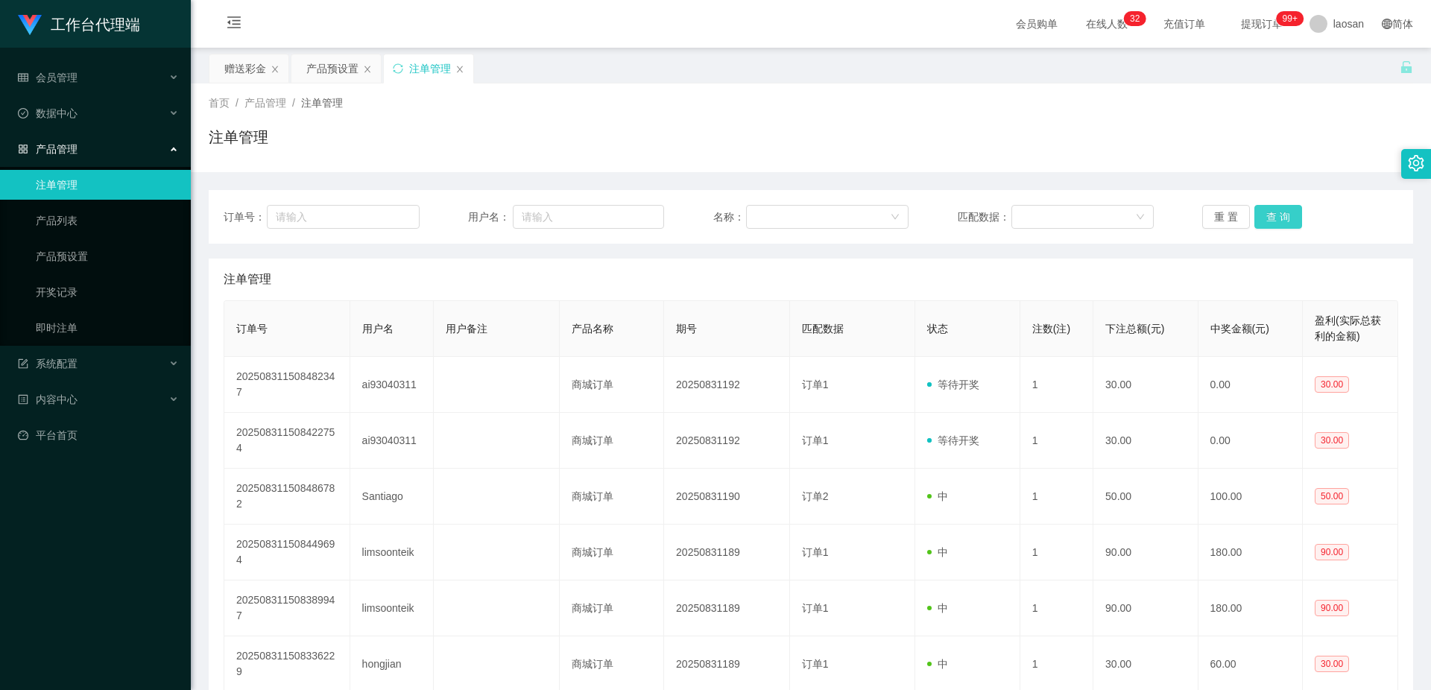
click at [1265, 210] on button "查 询" at bounding box center [1279, 217] width 48 height 24
click at [1270, 213] on button "查 询" at bounding box center [1279, 217] width 48 height 24
click at [1270, 213] on div "重 置 查 询" at bounding box center [1301, 217] width 196 height 24
click at [1270, 213] on button "查 询" at bounding box center [1279, 217] width 48 height 24
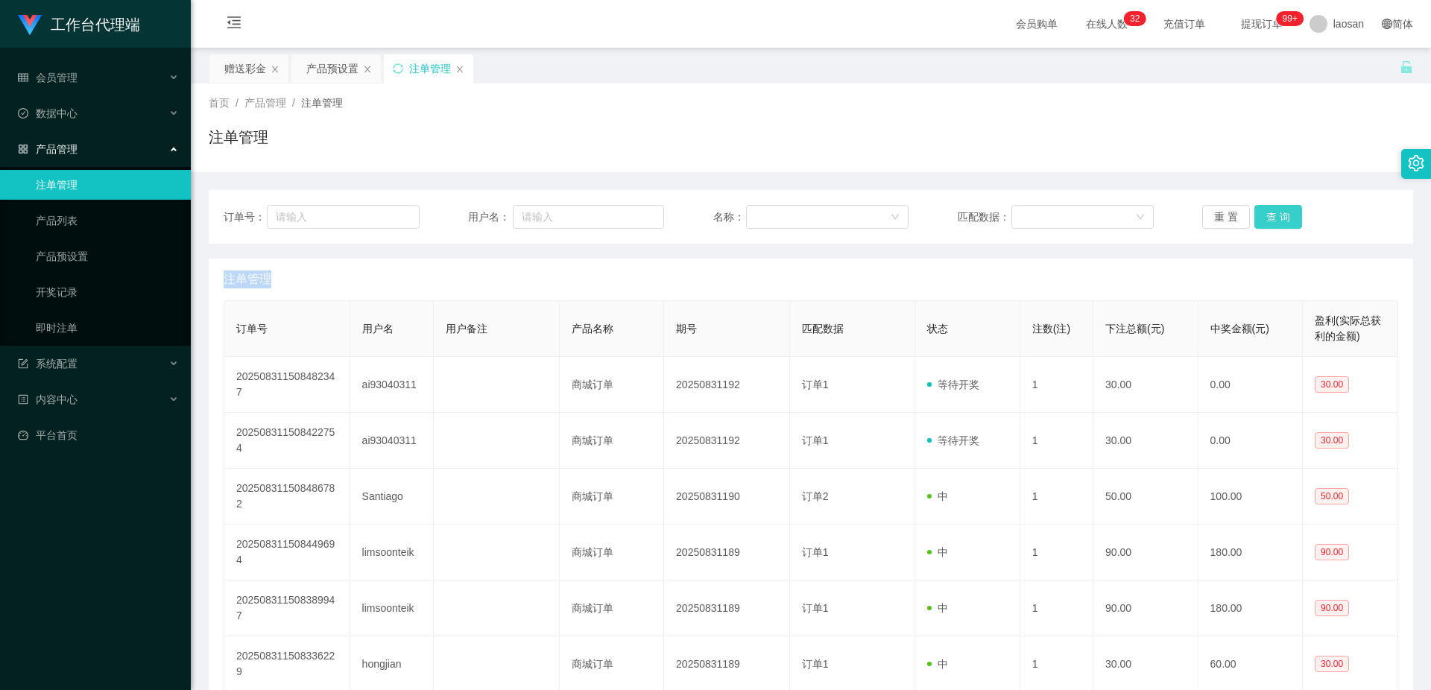
click at [1270, 213] on div "重 置 查 询" at bounding box center [1301, 217] width 196 height 24
click at [1271, 213] on button "查 询" at bounding box center [1279, 217] width 48 height 24
click at [1271, 213] on div "重 置 查 询" at bounding box center [1301, 217] width 196 height 24
click at [1271, 213] on button "查 询" at bounding box center [1279, 217] width 48 height 24
click at [1290, 213] on button "查 询" at bounding box center [1279, 217] width 48 height 24
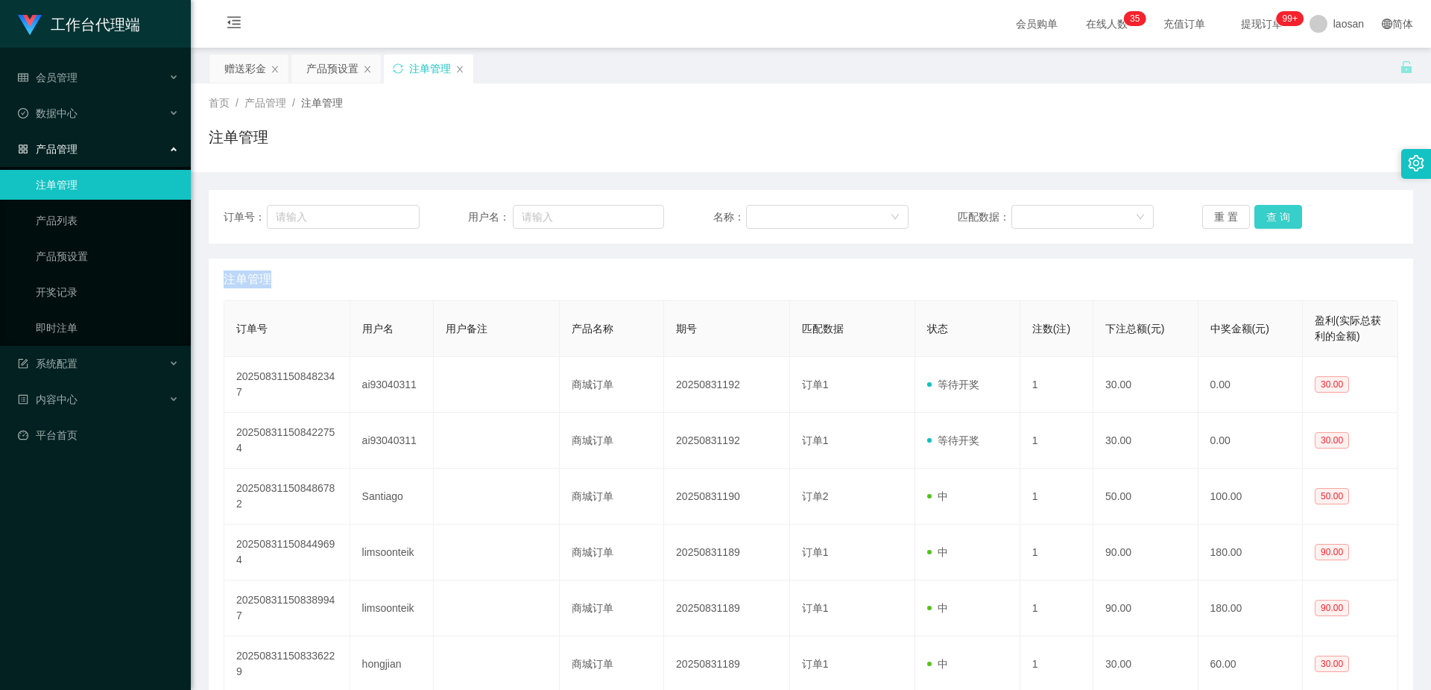
click at [1282, 213] on button "查 询" at bounding box center [1279, 217] width 48 height 24
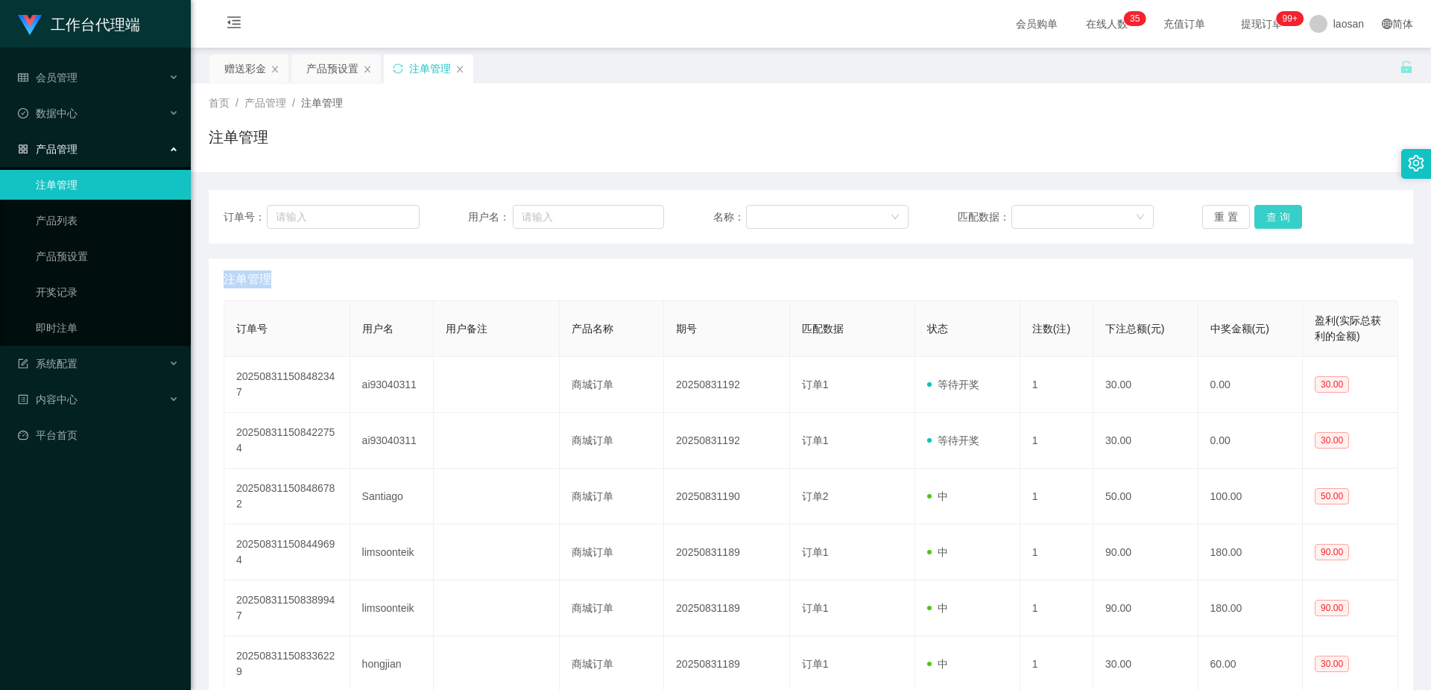
click at [1282, 213] on button "查 询" at bounding box center [1279, 217] width 48 height 24
click at [1283, 213] on button "查 询" at bounding box center [1279, 217] width 48 height 24
click at [1285, 213] on button "查 询" at bounding box center [1279, 217] width 48 height 24
click at [1285, 213] on div "重 置 查 询" at bounding box center [1301, 217] width 196 height 24
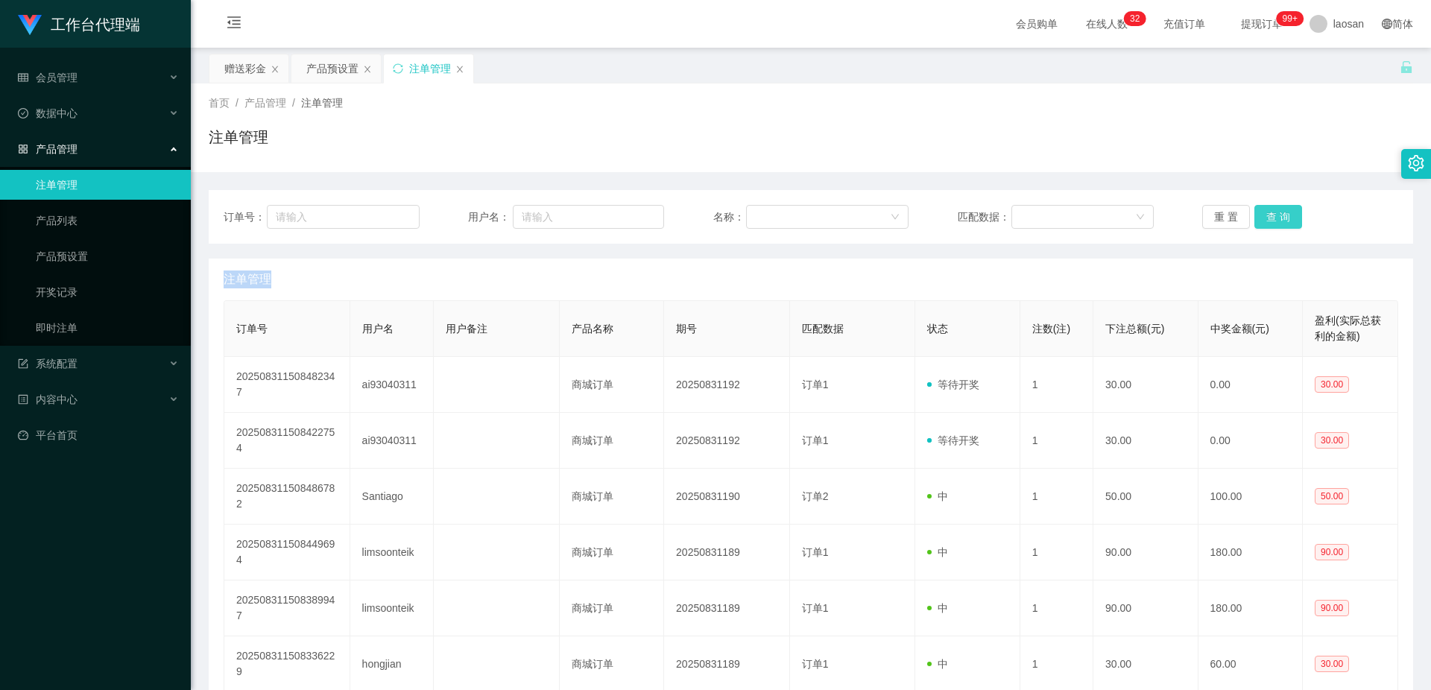
click at [1280, 222] on button "查 询" at bounding box center [1279, 217] width 48 height 24
click at [1280, 222] on button "查 询" at bounding box center [1287, 217] width 64 height 24
click at [1280, 221] on div "重 置 查 询" at bounding box center [1301, 217] width 196 height 24
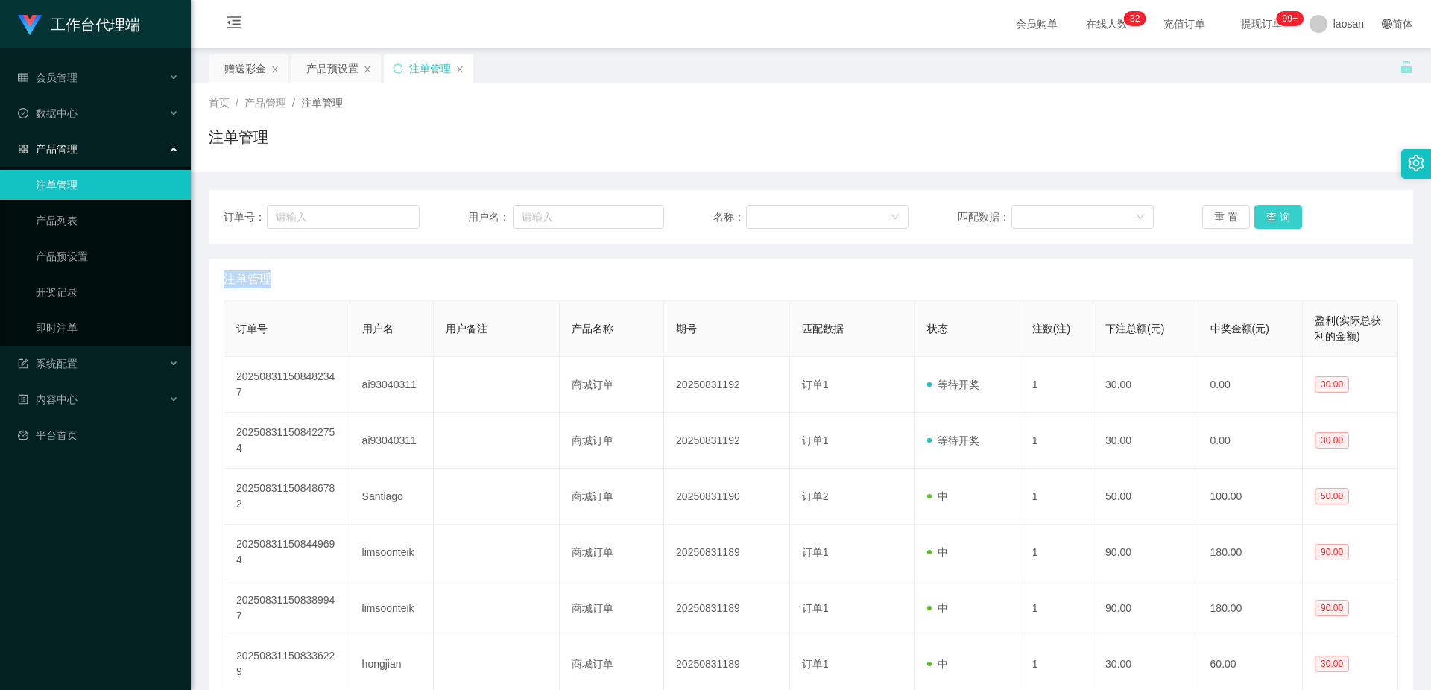
click at [1280, 221] on button "查 询" at bounding box center [1279, 217] width 48 height 24
click at [1280, 221] on div "重 置 查 询" at bounding box center [1301, 217] width 196 height 24
drag, startPoint x: 240, startPoint y: 70, endPoint x: 265, endPoint y: 69, distance: 24.6
click at [240, 70] on div "赠送彩金" at bounding box center [245, 68] width 42 height 28
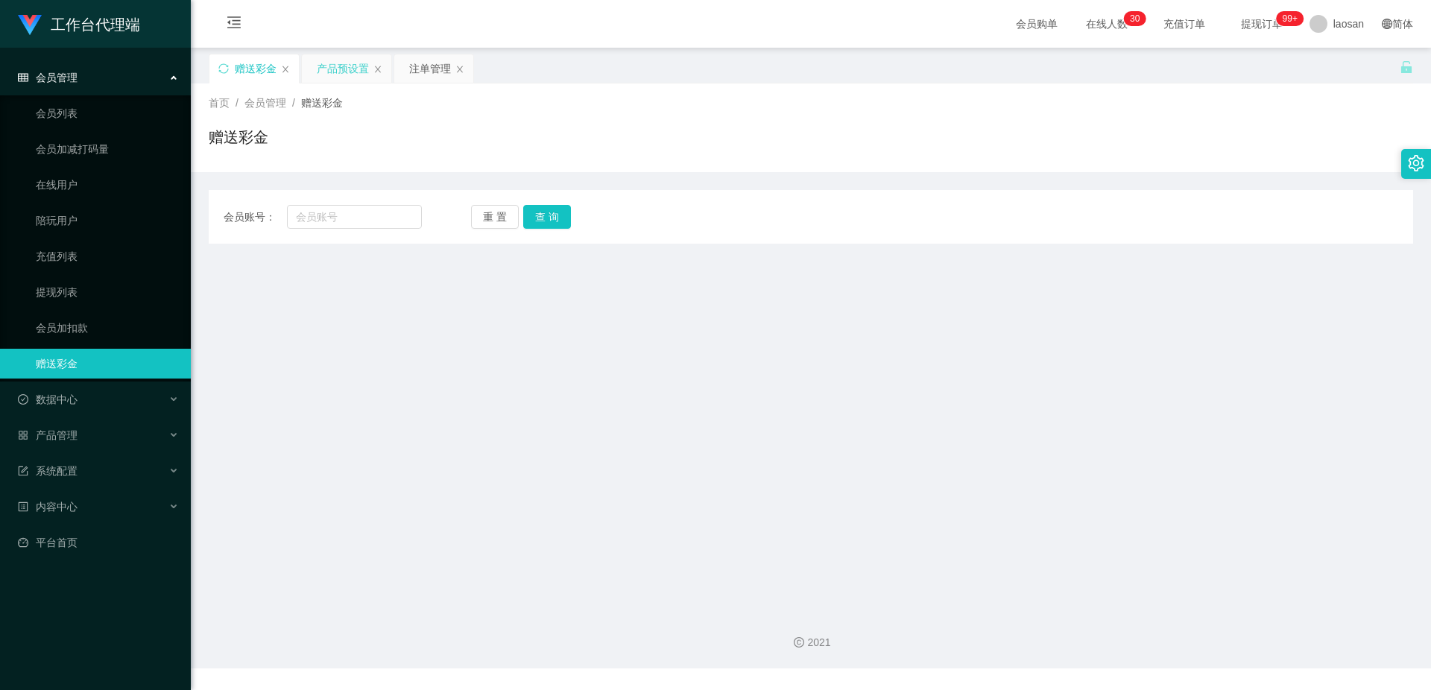
click at [341, 72] on div "产品预设置" at bounding box center [343, 68] width 52 height 28
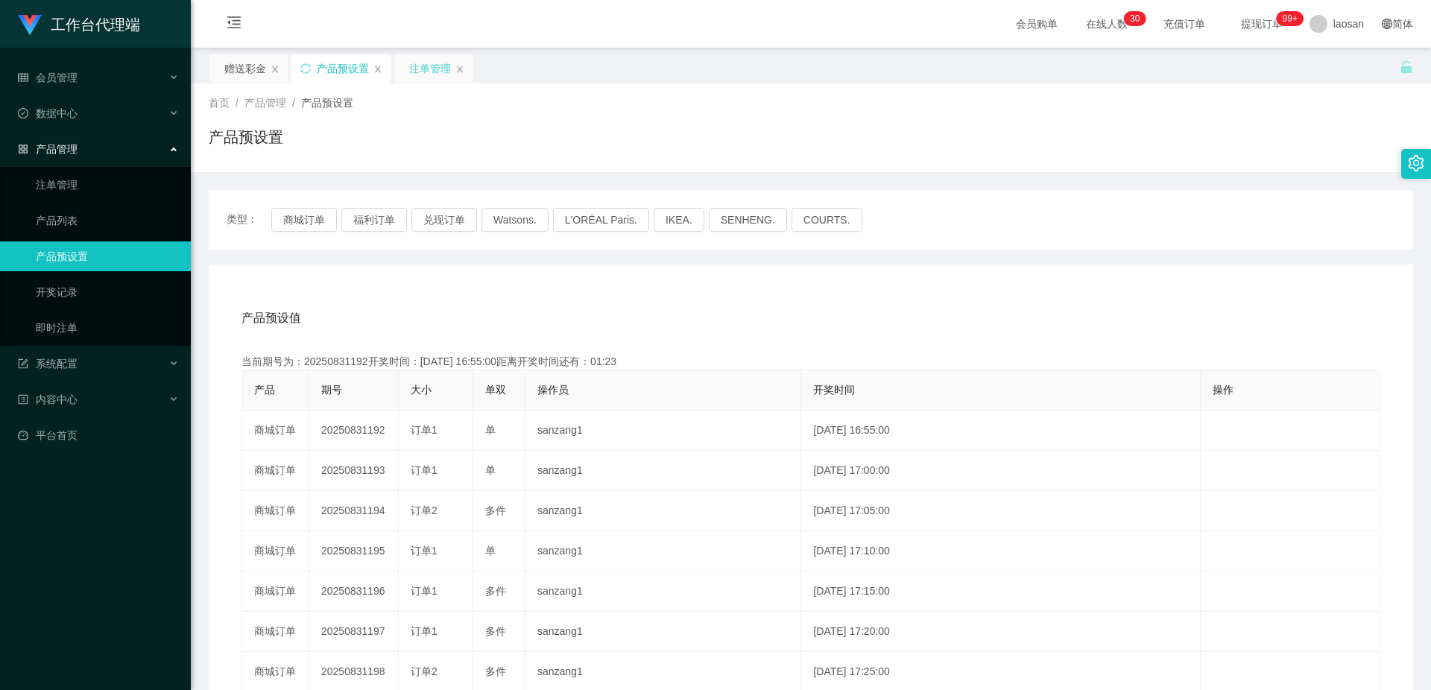
click at [425, 70] on div "注单管理" at bounding box center [430, 68] width 42 height 28
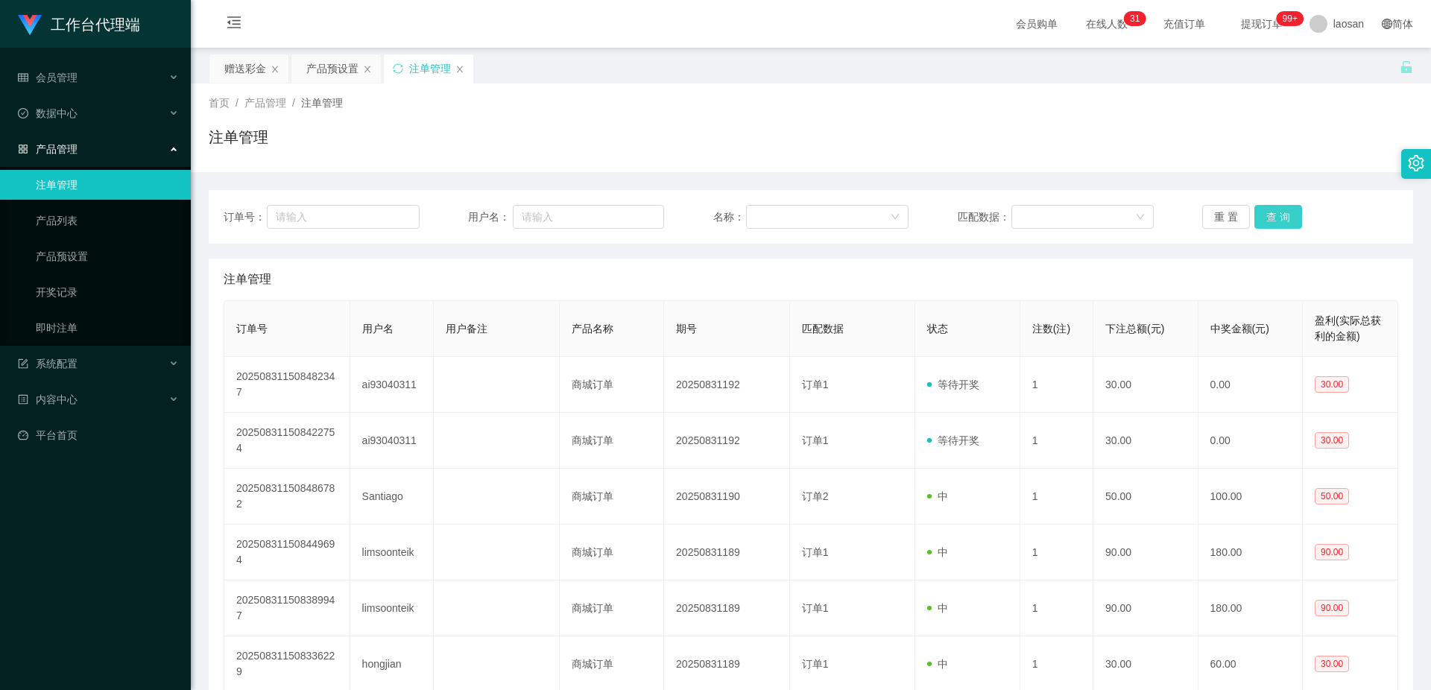
click at [1278, 216] on button "查 询" at bounding box center [1279, 217] width 48 height 24
click at [1278, 216] on button "查 询" at bounding box center [1287, 217] width 64 height 24
click at [1278, 216] on div "重 置 查 询" at bounding box center [1301, 217] width 196 height 24
click at [1278, 216] on button "查 询" at bounding box center [1279, 217] width 48 height 24
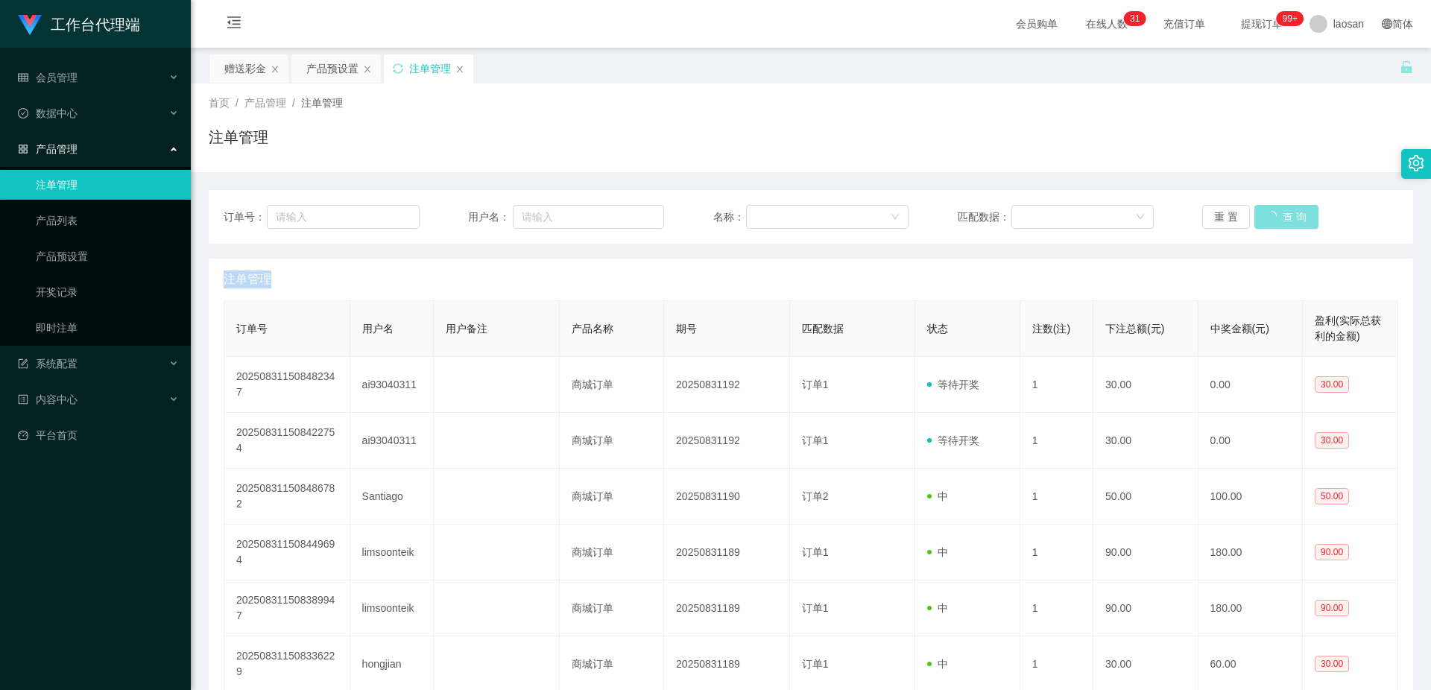
click at [1278, 216] on button "查 询" at bounding box center [1287, 217] width 64 height 24
drag, startPoint x: 1278, startPoint y: 216, endPoint x: 1337, endPoint y: 55, distance: 171.5
click at [1278, 215] on div "重 置 查 询" at bounding box center [1301, 217] width 196 height 24
click at [399, 70] on icon "图标: sync" at bounding box center [398, 68] width 10 height 10
click at [1270, 224] on button "查 询" at bounding box center [1279, 217] width 48 height 24
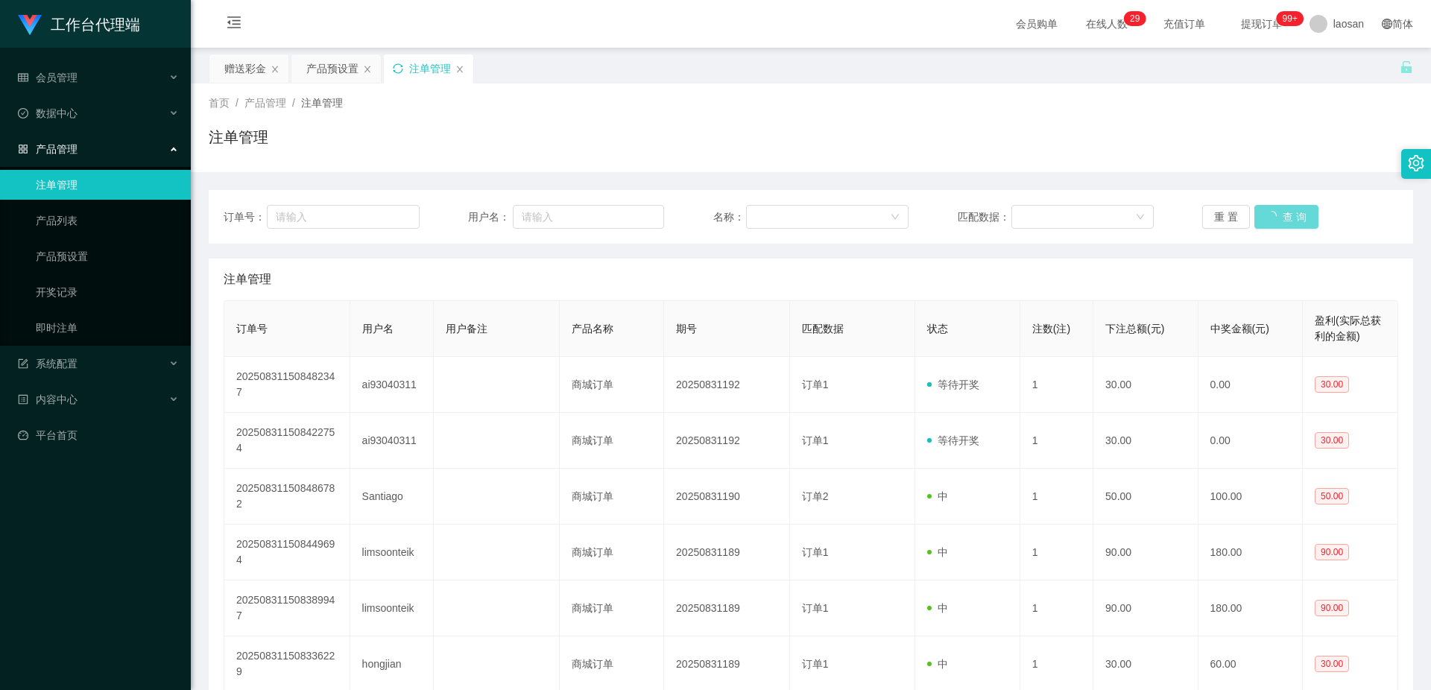
click at [1270, 224] on div "重 置 查 询" at bounding box center [1301, 217] width 196 height 24
click at [1275, 223] on button "查 询" at bounding box center [1279, 217] width 48 height 24
click at [1276, 221] on button "查 询" at bounding box center [1279, 217] width 48 height 24
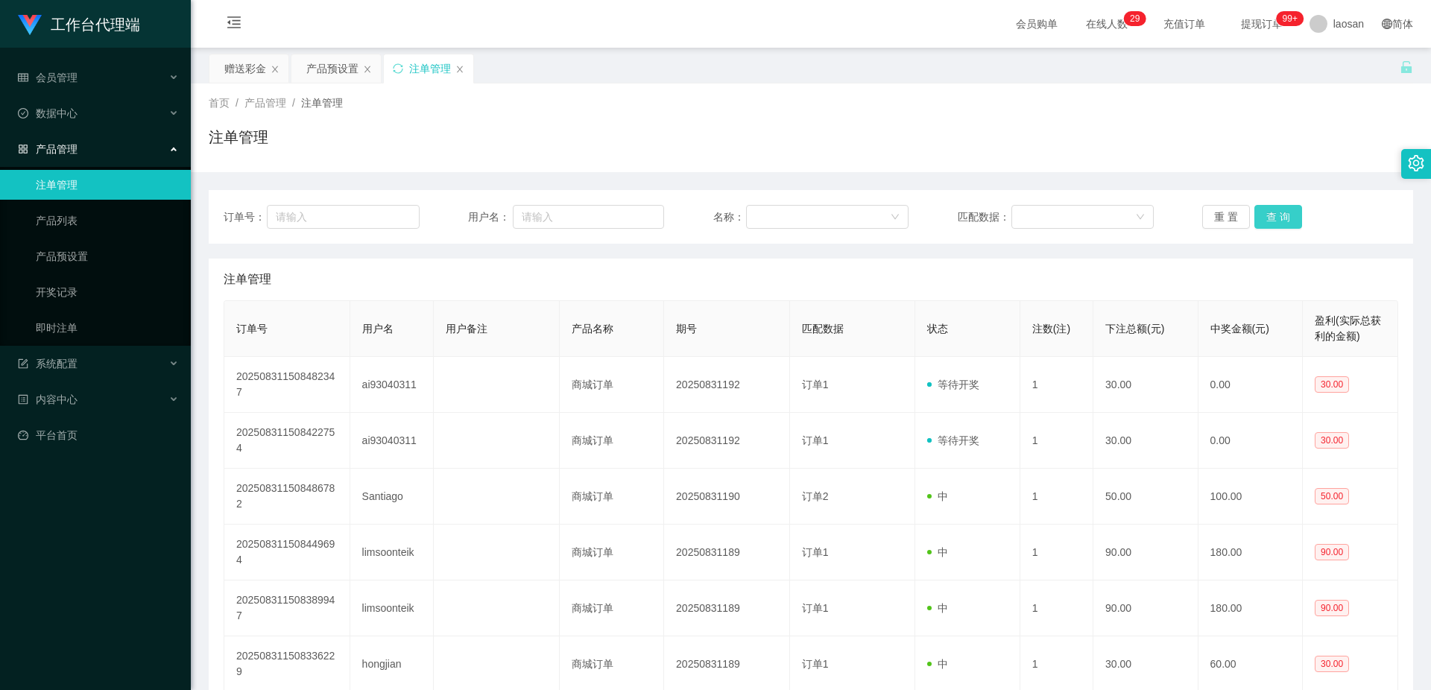
drag, startPoint x: 0, startPoint y: 0, endPoint x: 1268, endPoint y: 218, distance: 1286.8
click at [1268, 218] on button "查 询" at bounding box center [1279, 217] width 48 height 24
click at [1270, 216] on button "查 询" at bounding box center [1279, 217] width 48 height 24
click at [1270, 216] on div "重 置 查 询" at bounding box center [1301, 217] width 196 height 24
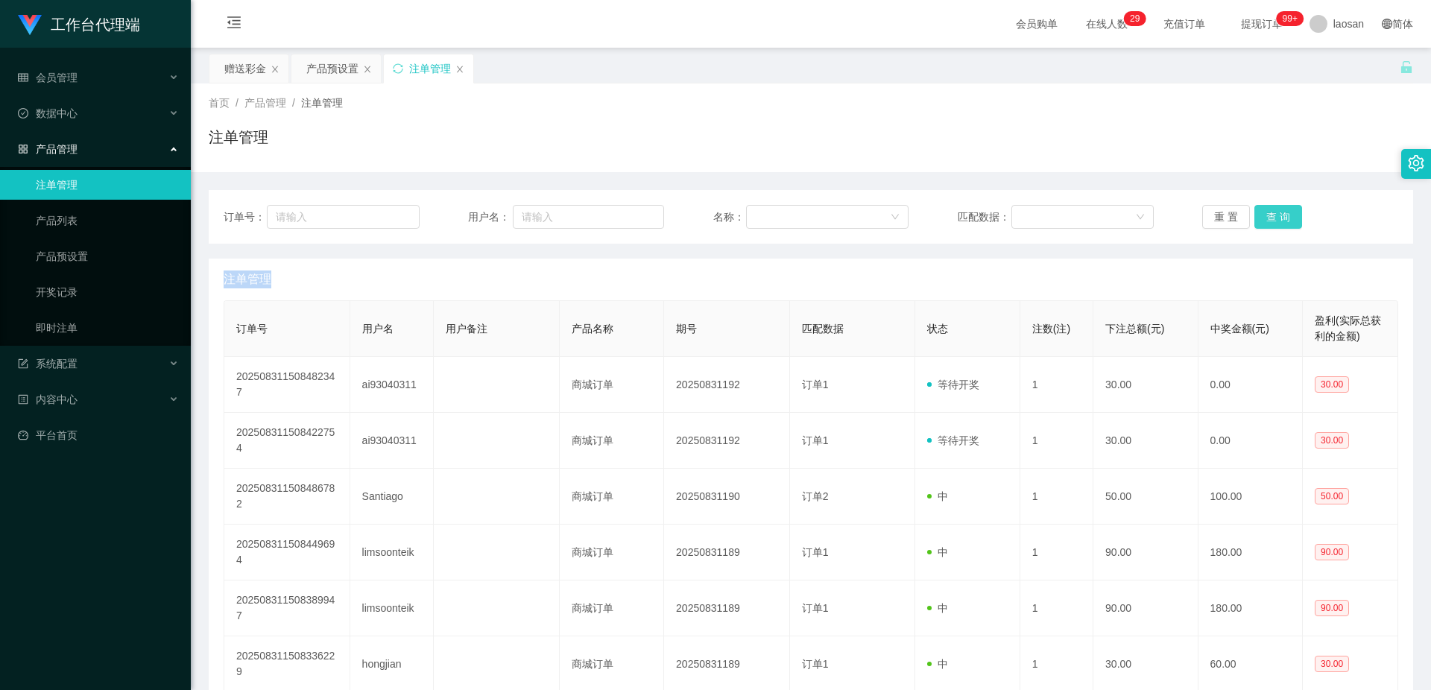
click at [1271, 216] on button "查 询" at bounding box center [1279, 217] width 48 height 24
click at [1271, 216] on button "查 询" at bounding box center [1287, 217] width 64 height 24
click at [1272, 216] on button "查 询" at bounding box center [1287, 217] width 64 height 24
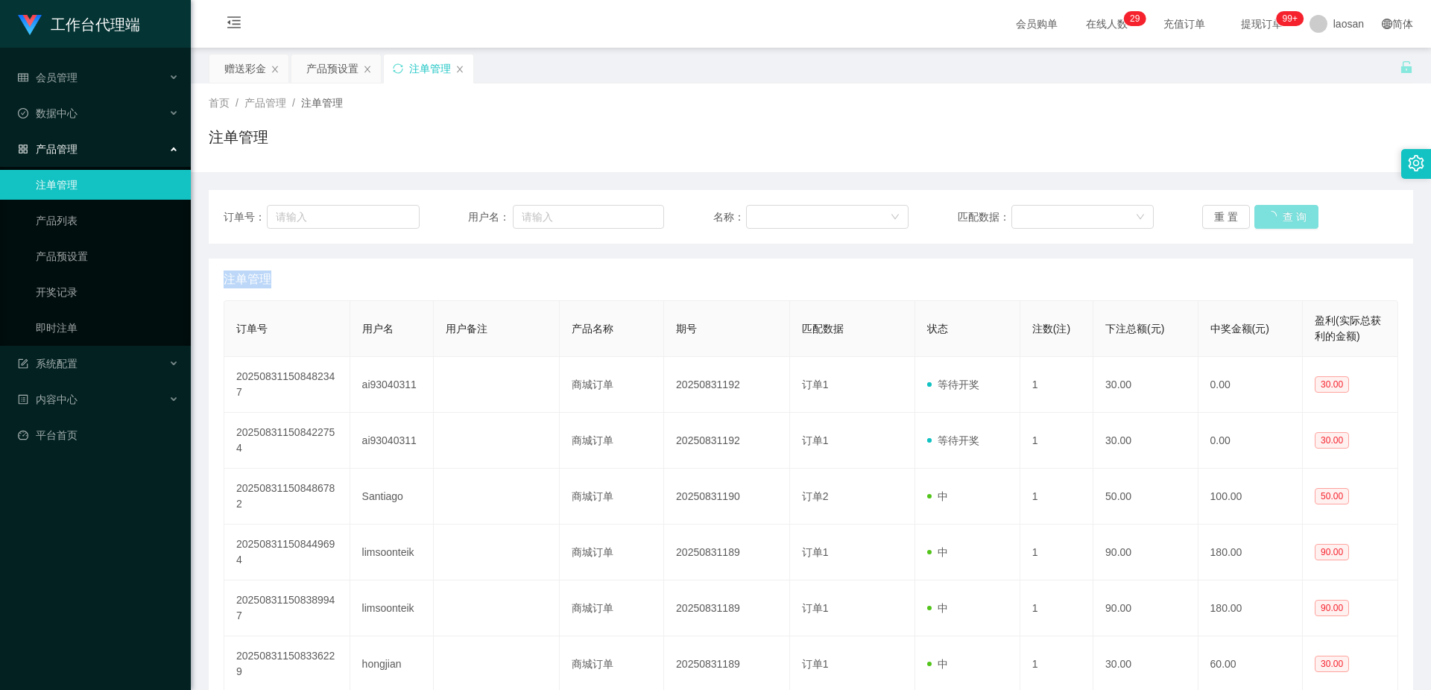
click at [1273, 216] on button "查 询" at bounding box center [1287, 217] width 64 height 24
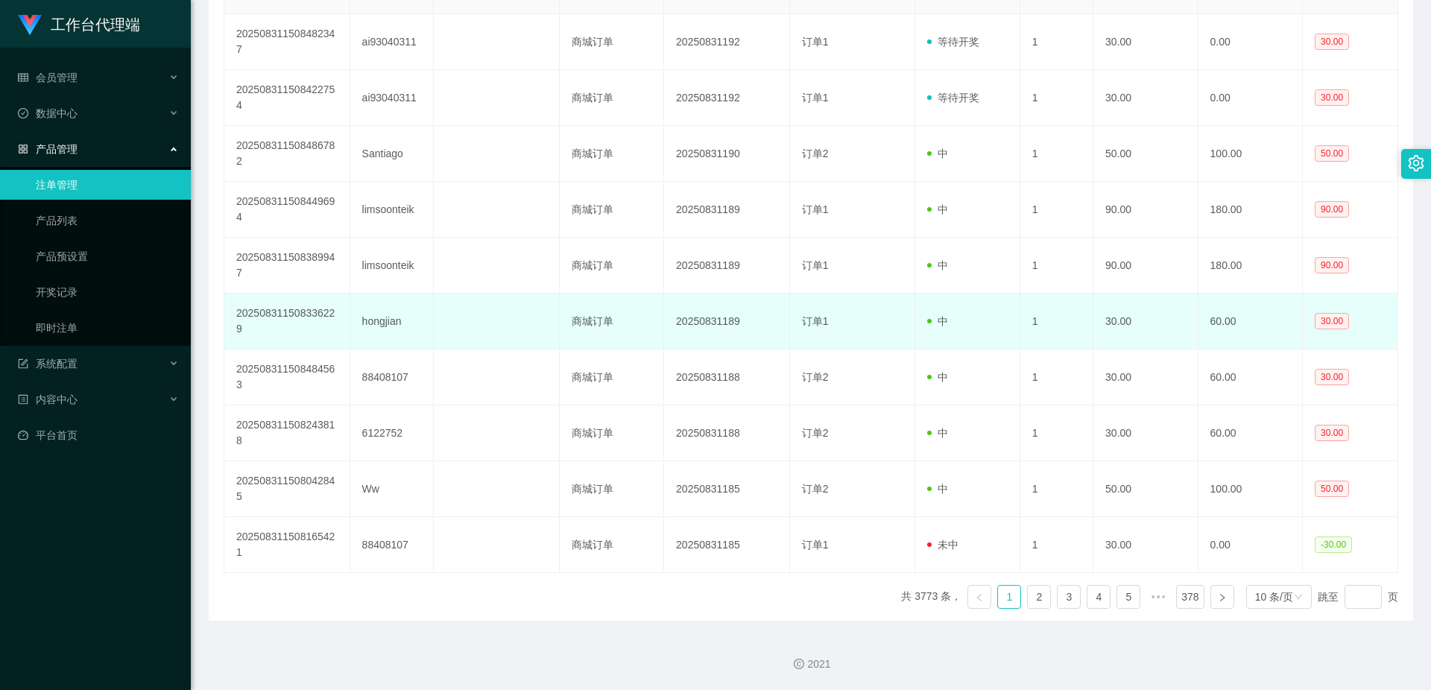
scroll to position [119, 0]
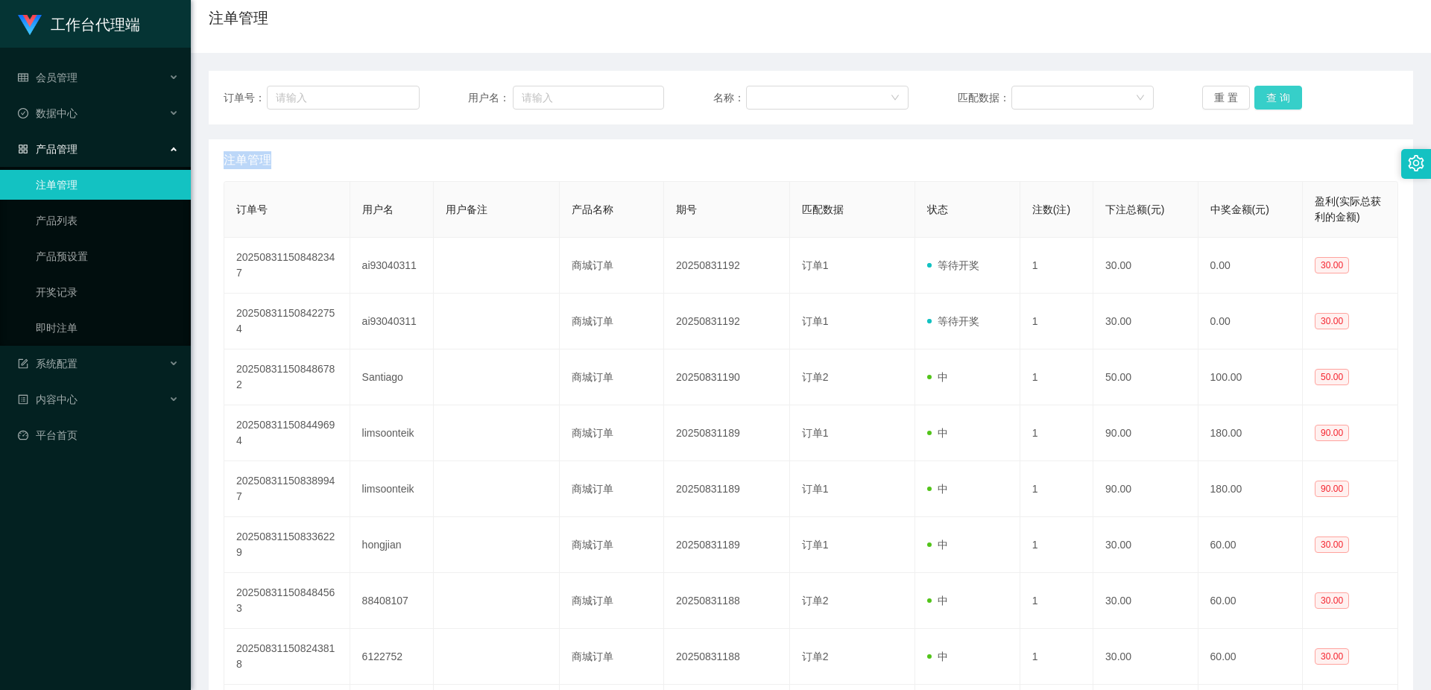
click at [1279, 100] on button "查 询" at bounding box center [1279, 98] width 48 height 24
click at [1278, 100] on button "查 询" at bounding box center [1279, 98] width 48 height 24
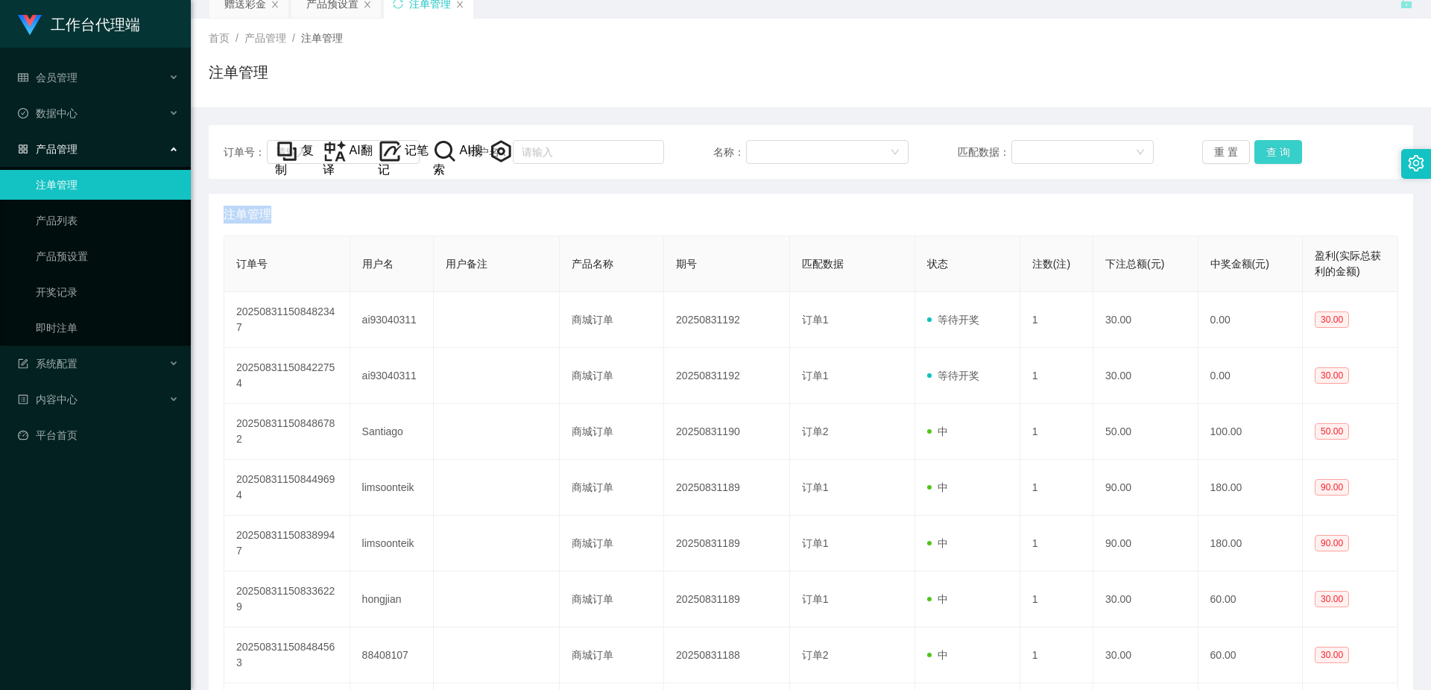
scroll to position [45, 0]
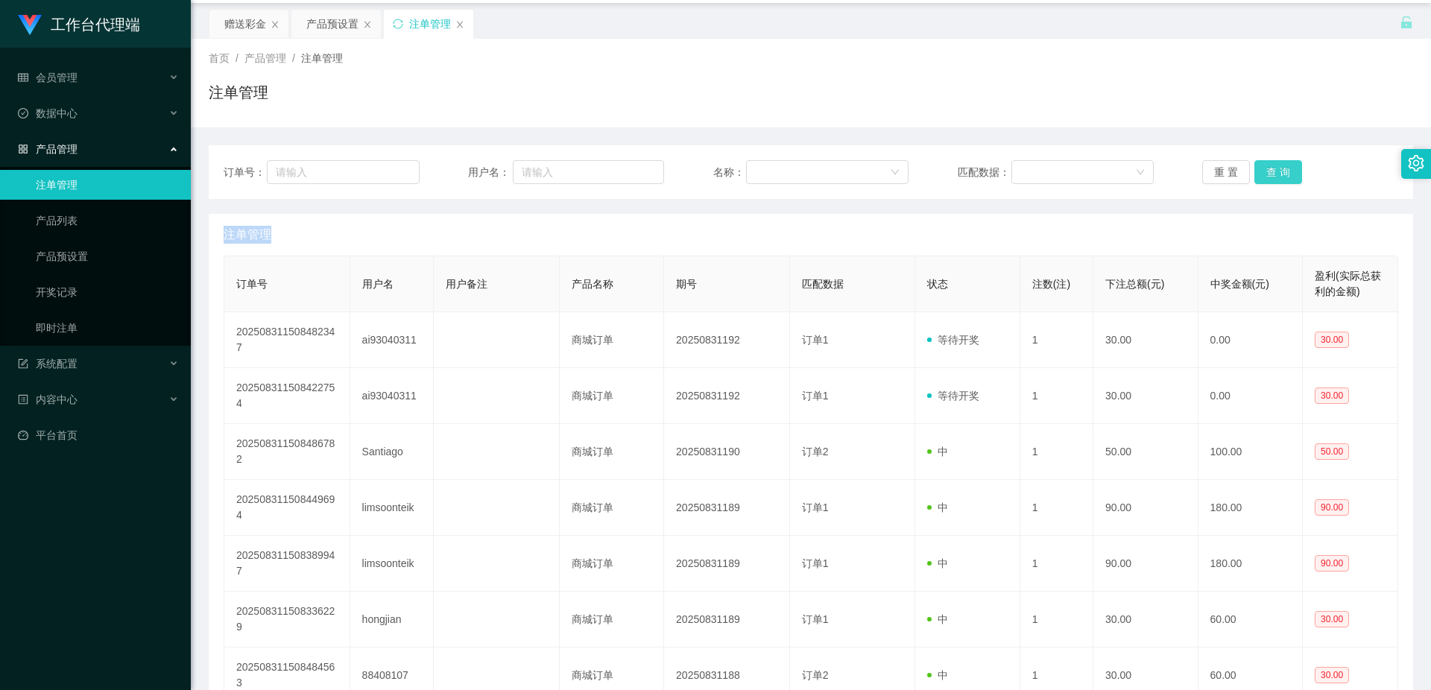
click at [1281, 171] on button "查 询" at bounding box center [1279, 172] width 48 height 24
click at [1279, 173] on button "查 询" at bounding box center [1279, 172] width 48 height 24
click at [1278, 173] on button "查 询" at bounding box center [1279, 172] width 48 height 24
click at [1278, 173] on div "重 置 查 询" at bounding box center [1301, 172] width 196 height 24
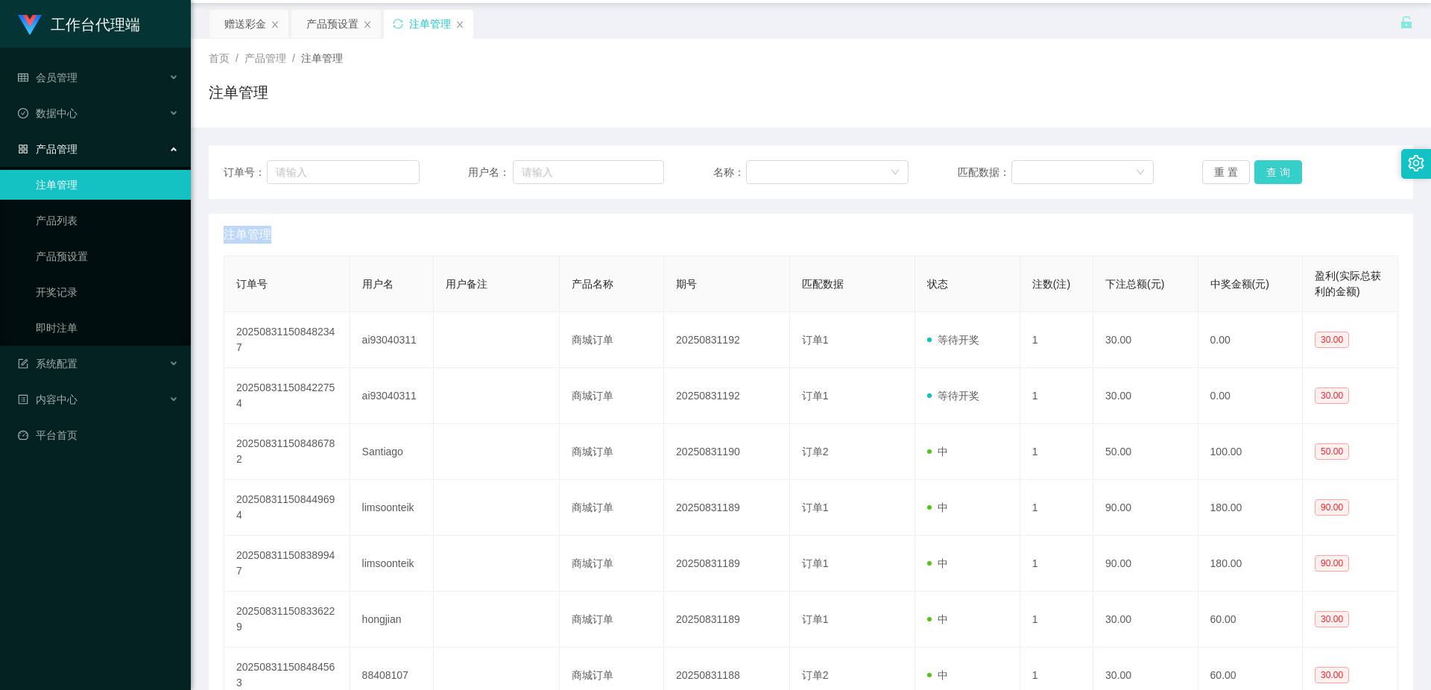
click at [1278, 173] on button "查 询" at bounding box center [1279, 172] width 48 height 24
click at [1278, 173] on div "重 置 查 询" at bounding box center [1301, 172] width 196 height 24
click at [1278, 173] on button "查 询" at bounding box center [1279, 172] width 48 height 24
click at [1278, 173] on div "重 置 查 询" at bounding box center [1301, 172] width 196 height 24
click at [1278, 172] on button "查 询" at bounding box center [1279, 172] width 48 height 24
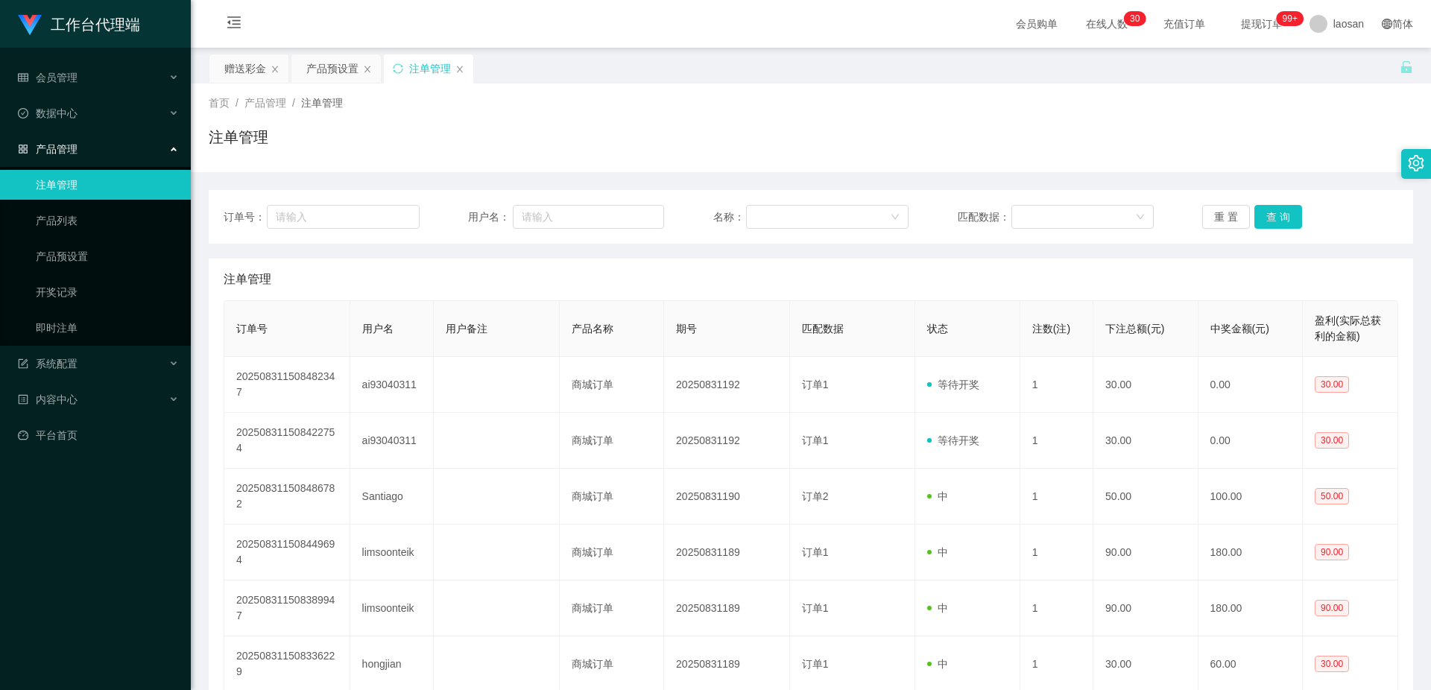
drag, startPoint x: 0, startPoint y: 0, endPoint x: 1280, endPoint y: 213, distance: 1297.7
click at [1280, 213] on button "查 询" at bounding box center [1279, 217] width 48 height 24
click at [1283, 213] on button "查 询" at bounding box center [1279, 217] width 48 height 24
click at [1283, 214] on button "查 询" at bounding box center [1279, 217] width 48 height 24
click at [356, 221] on input "text" at bounding box center [343, 217] width 152 height 24
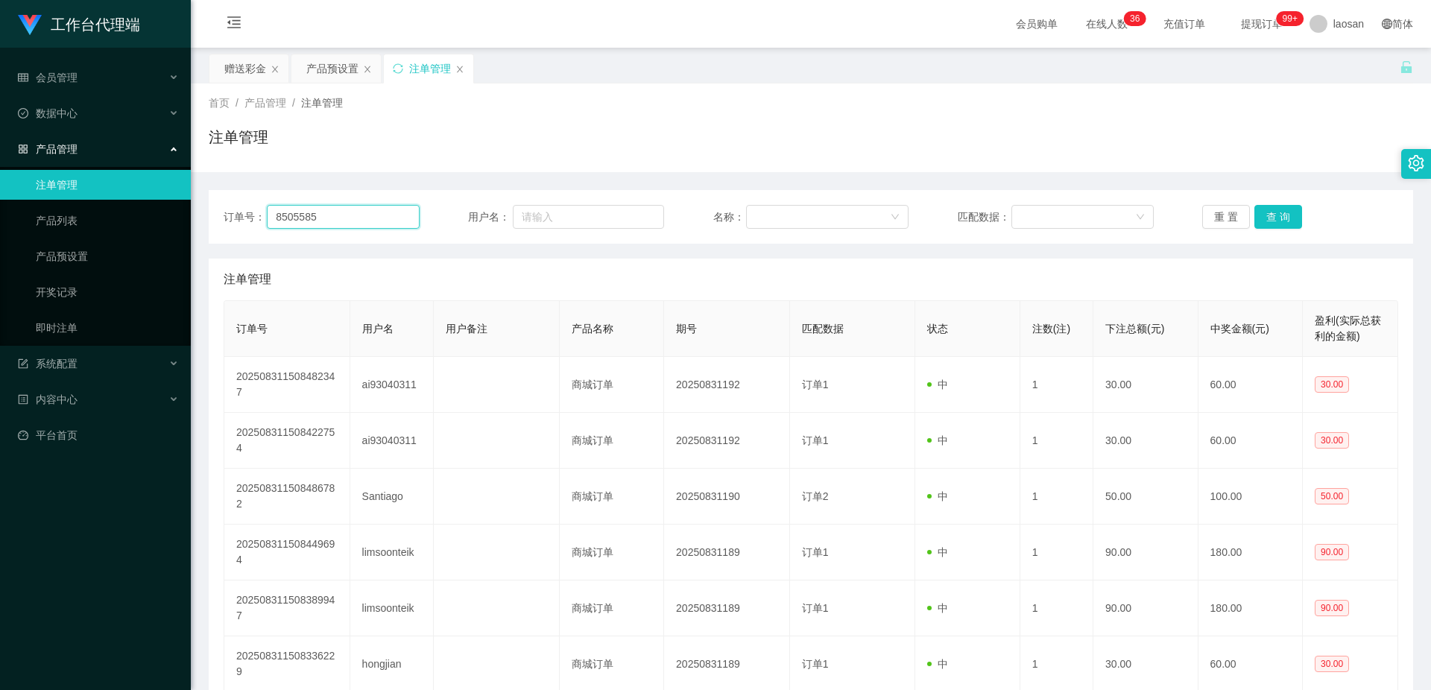
type input "85055851"
drag, startPoint x: 332, startPoint y: 218, endPoint x: 272, endPoint y: 215, distance: 59.7
click at [272, 215] on input "85055851" at bounding box center [343, 217] width 152 height 24
click at [573, 224] on input "text" at bounding box center [588, 217] width 151 height 24
paste input "85055851"
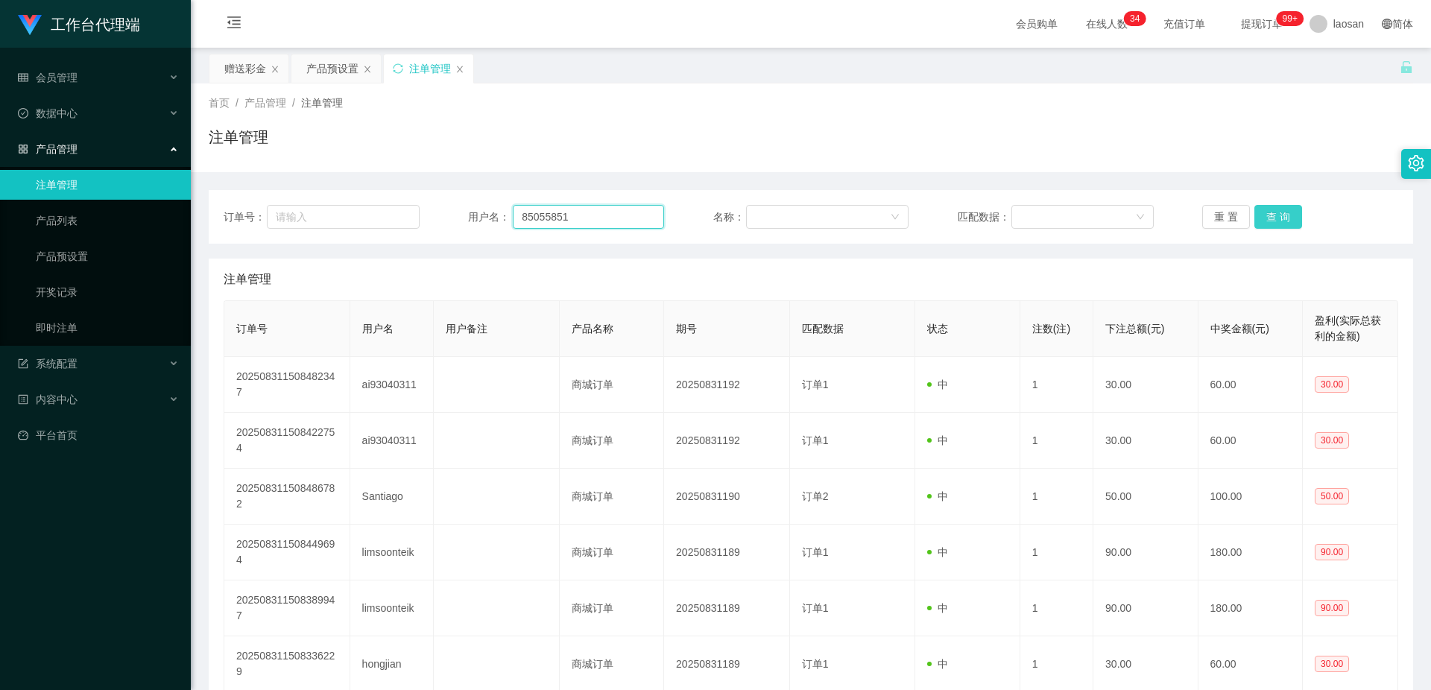
type input "85055851"
click at [1259, 222] on button "查 询" at bounding box center [1279, 217] width 48 height 24
click at [1276, 218] on button "查 询" at bounding box center [1279, 217] width 48 height 24
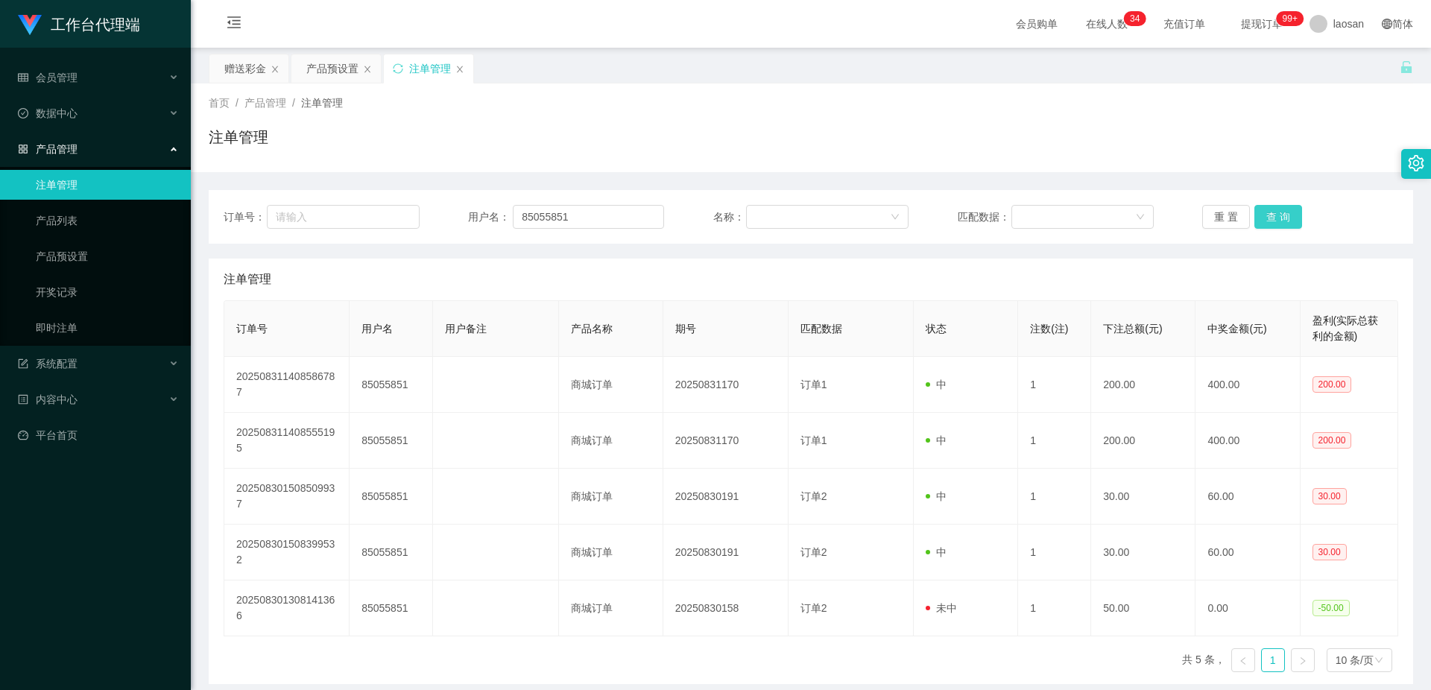
click at [1276, 218] on button "查 询" at bounding box center [1279, 217] width 48 height 24
click at [1276, 217] on button "查 询" at bounding box center [1287, 217] width 64 height 24
click at [1276, 217] on button "查 询" at bounding box center [1279, 217] width 48 height 24
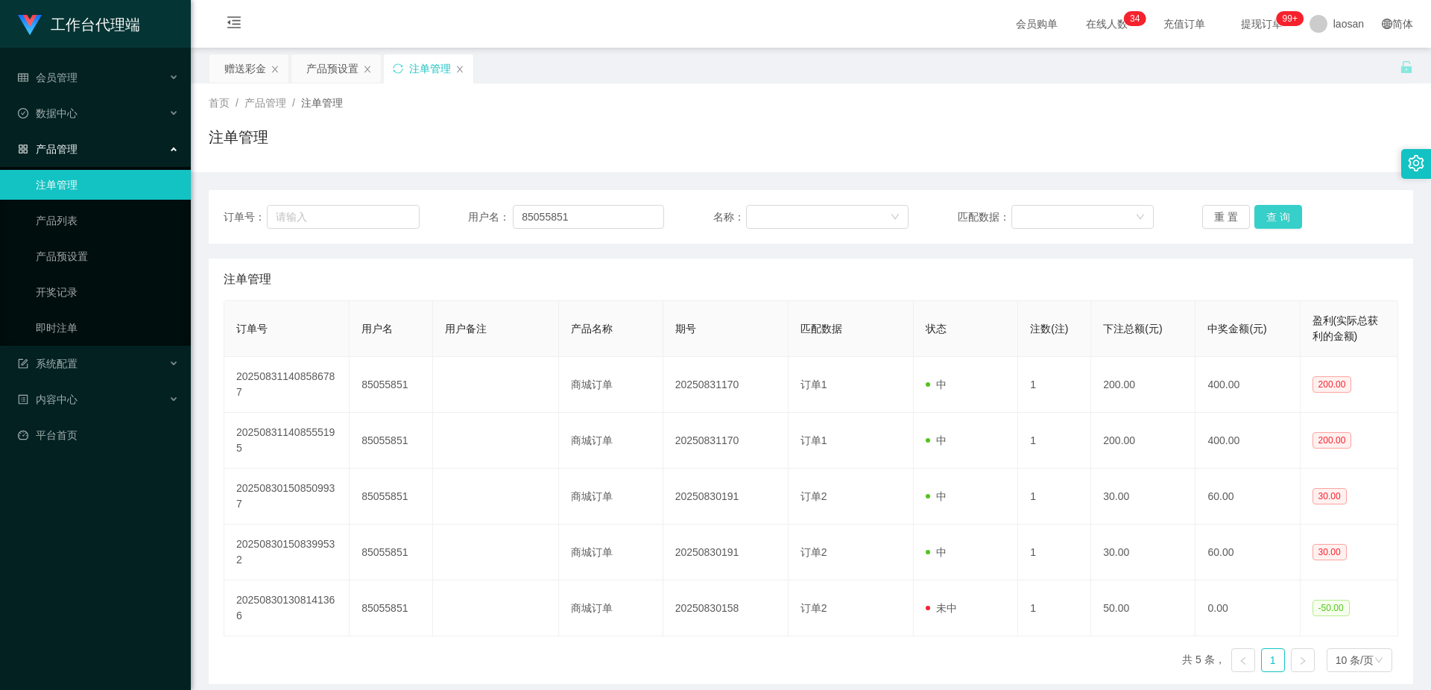
click at [1276, 217] on button "查 询" at bounding box center [1279, 217] width 48 height 24
click at [1278, 217] on button "查 询" at bounding box center [1279, 217] width 48 height 24
click at [1278, 216] on button "查 询" at bounding box center [1279, 217] width 48 height 24
click at [1279, 215] on button "查 询" at bounding box center [1279, 217] width 48 height 24
click at [1279, 216] on button "查 询" at bounding box center [1279, 217] width 48 height 24
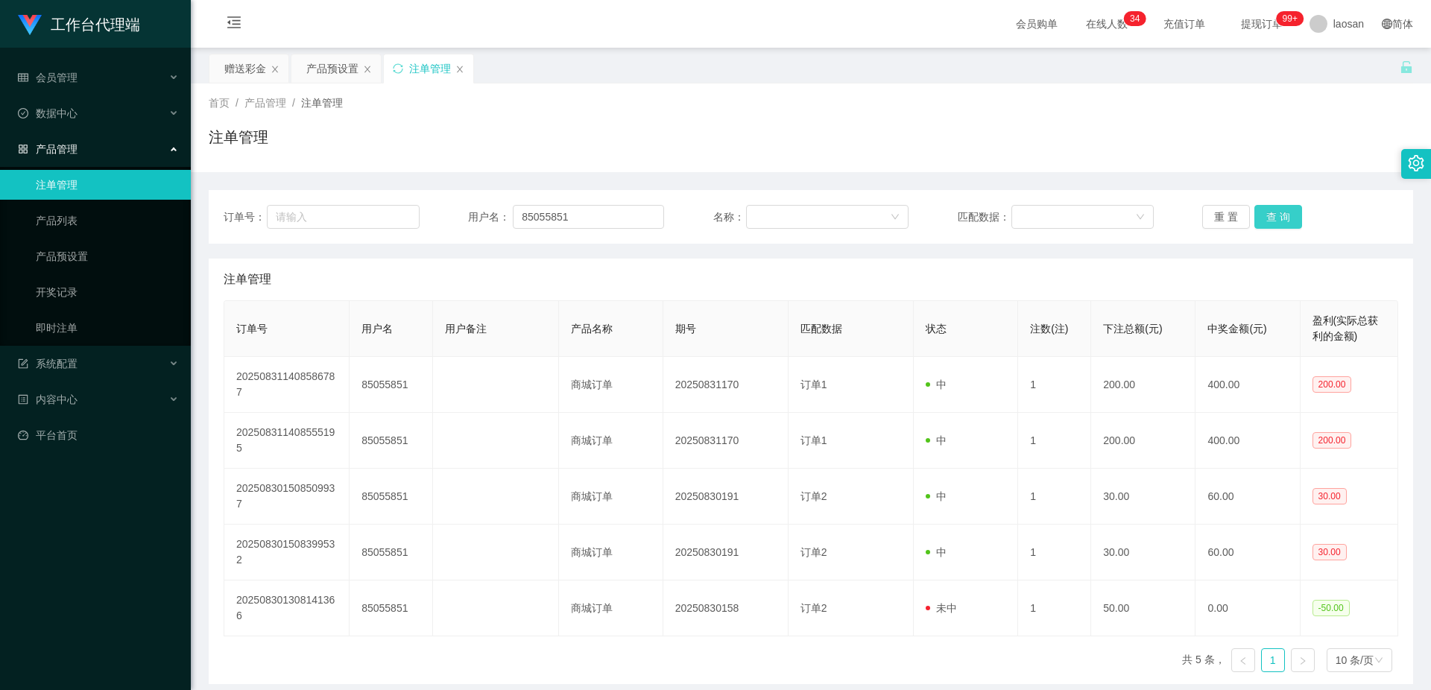
click at [1279, 216] on button "查 询" at bounding box center [1279, 217] width 48 height 24
click at [1279, 218] on button "查 询" at bounding box center [1279, 217] width 48 height 24
click at [1279, 219] on button "查 询" at bounding box center [1279, 217] width 48 height 24
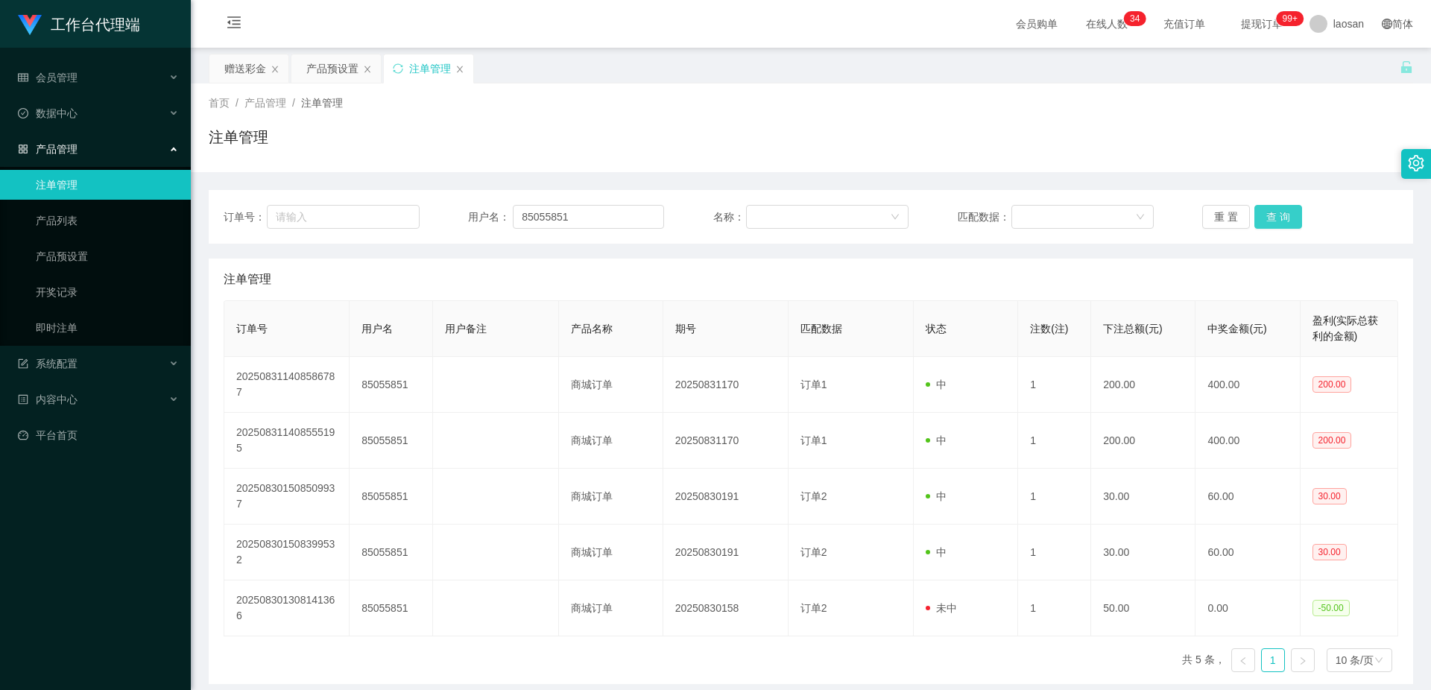
click at [1279, 219] on button "查 询" at bounding box center [1279, 217] width 48 height 24
click at [1279, 219] on button "查 询" at bounding box center [1287, 217] width 64 height 24
click at [1279, 219] on button "查 询" at bounding box center [1279, 217] width 48 height 24
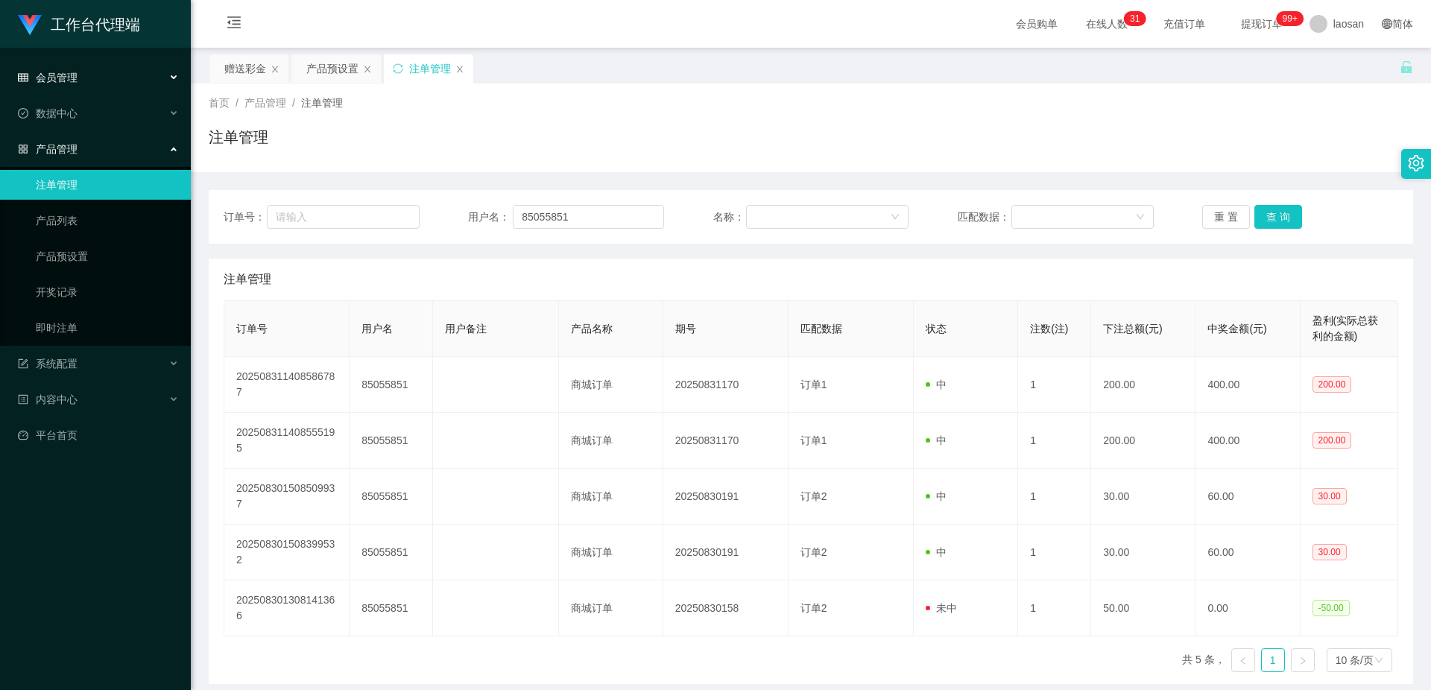
click at [157, 78] on div "会员管理" at bounding box center [95, 78] width 191 height 30
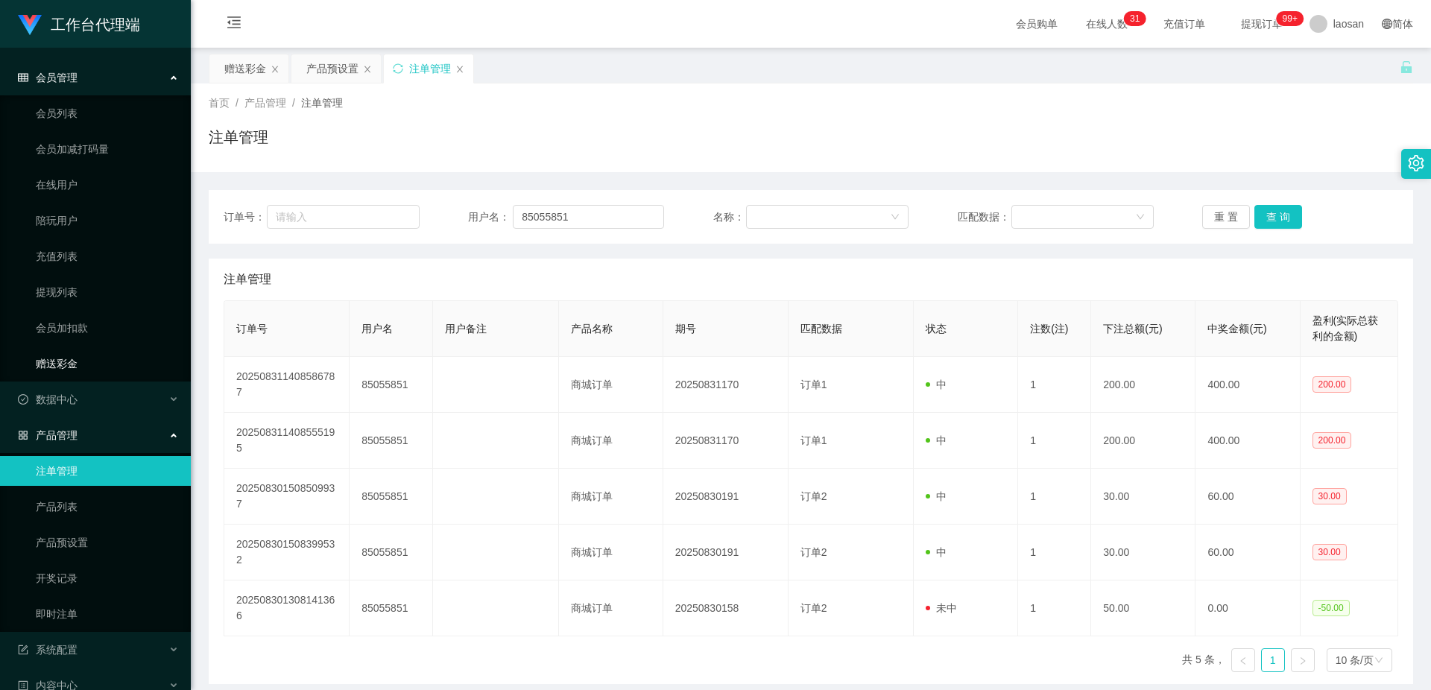
click at [101, 356] on link "赠送彩金" at bounding box center [107, 364] width 143 height 30
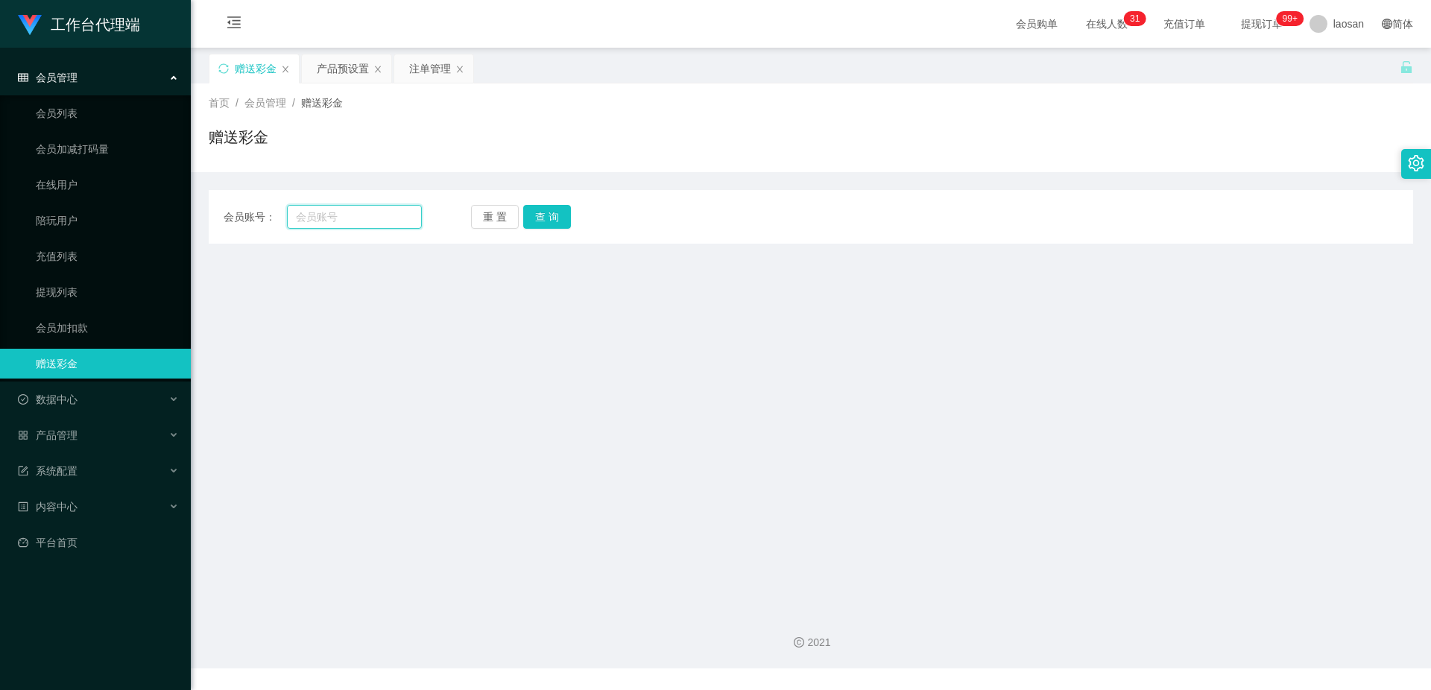
click at [350, 220] on input "text" at bounding box center [354, 217] width 135 height 24
paste input "85055851"
type input "85055851"
click at [552, 212] on button "查 询" at bounding box center [547, 217] width 48 height 24
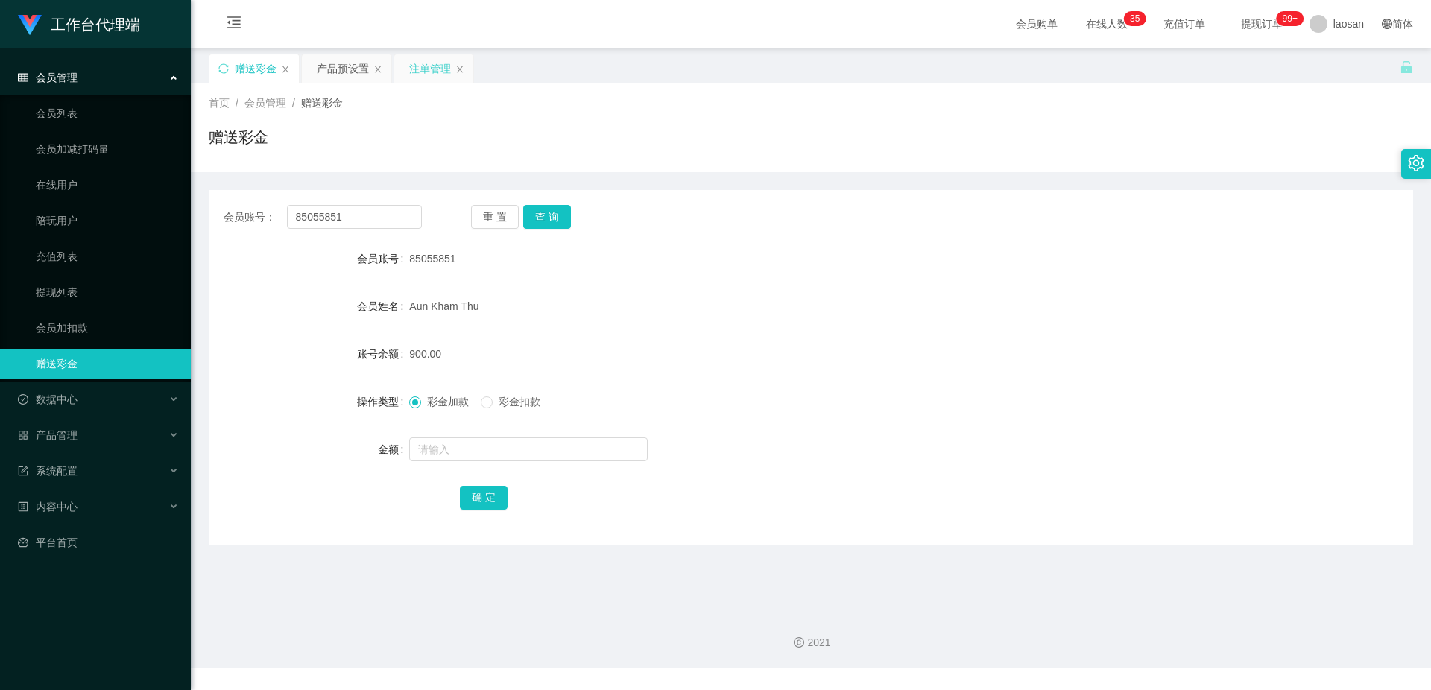
click at [432, 66] on div "注单管理" at bounding box center [430, 68] width 42 height 28
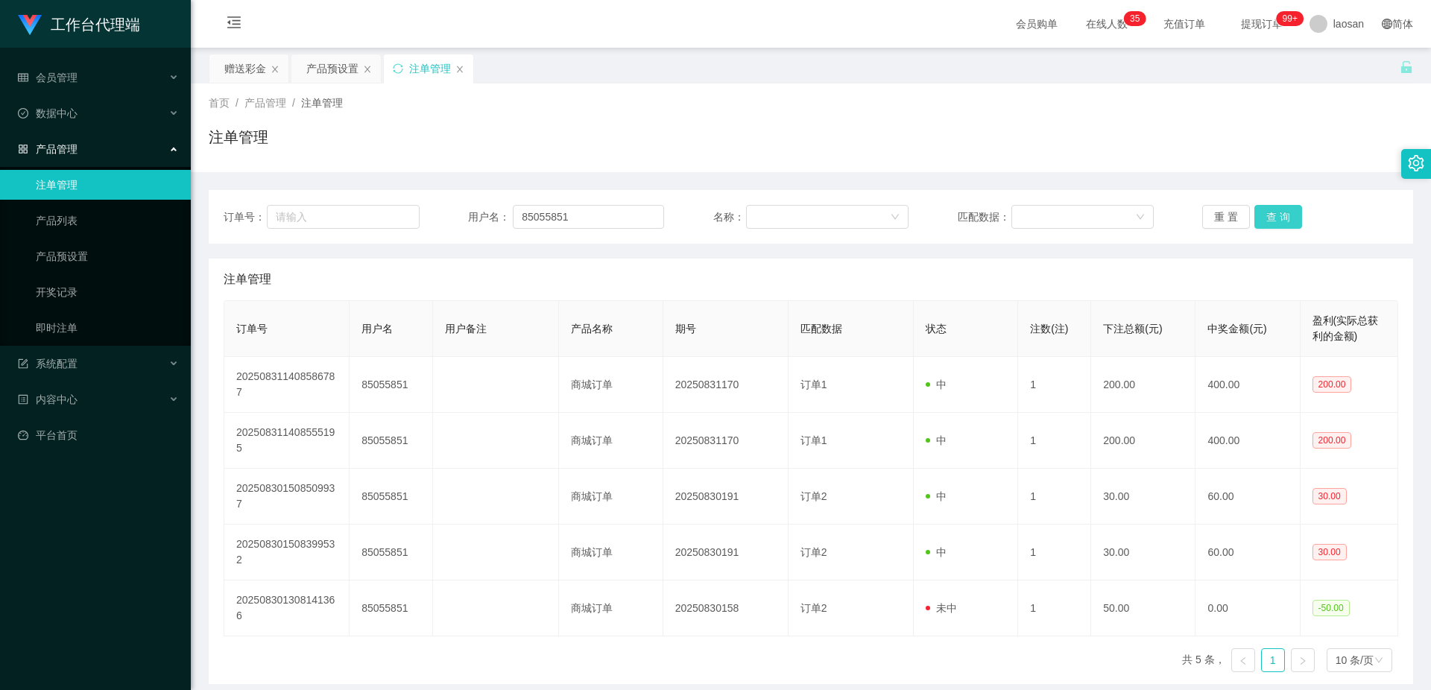
click at [1279, 215] on button "查 询" at bounding box center [1279, 217] width 48 height 24
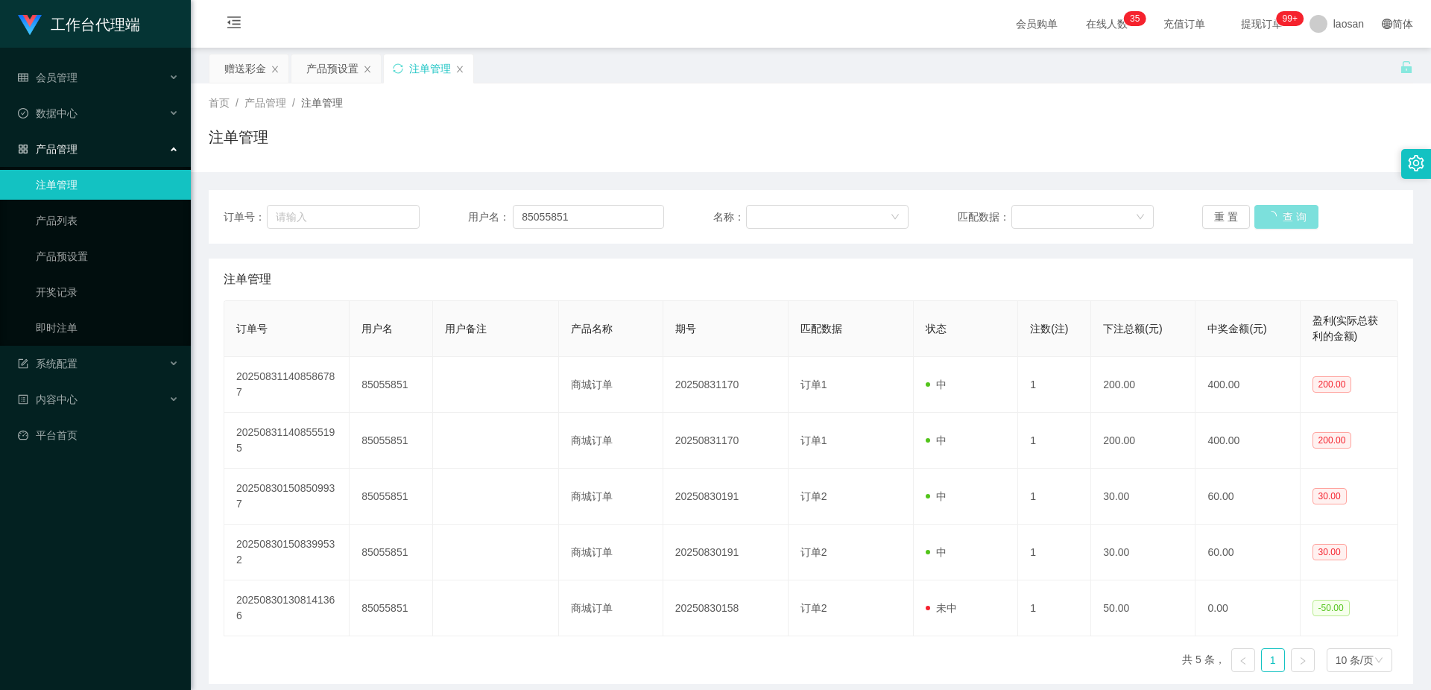
click at [1279, 215] on button "查 询" at bounding box center [1287, 217] width 64 height 24
click at [1279, 215] on button "查 询" at bounding box center [1279, 217] width 48 height 24
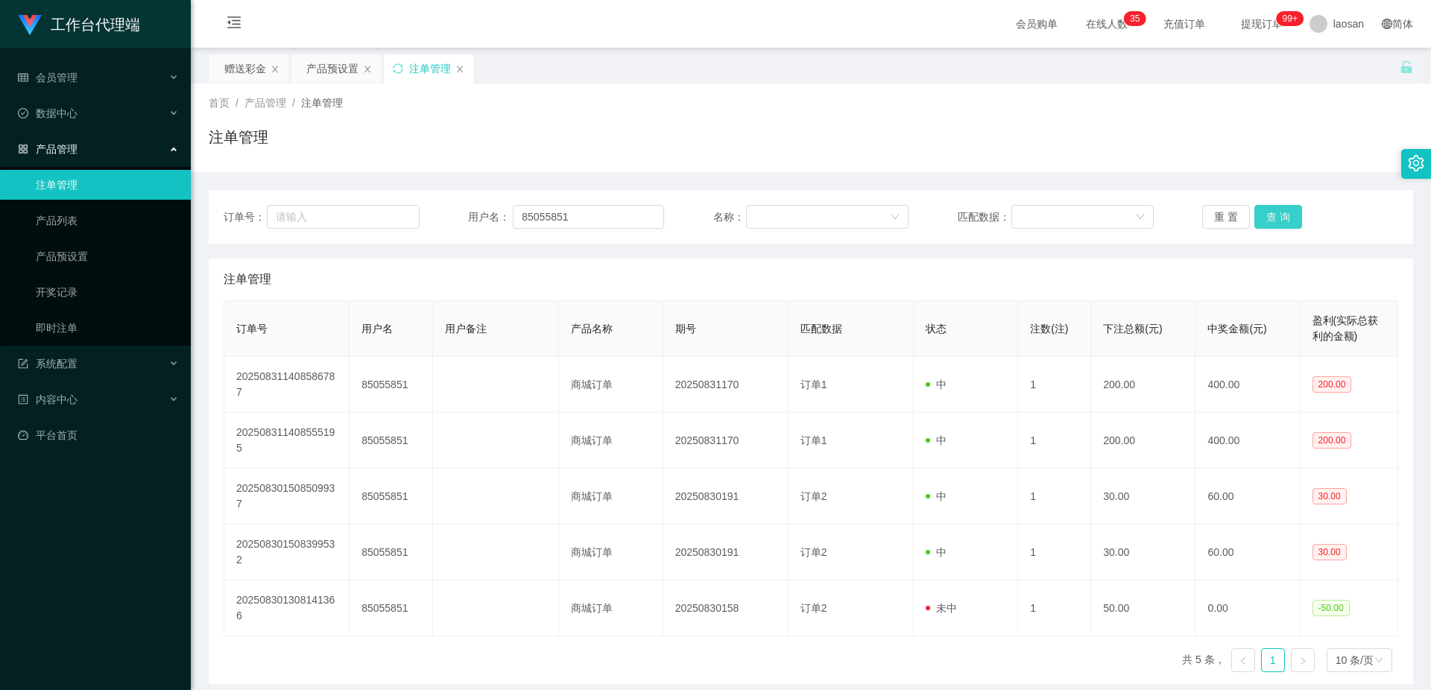
click at [1279, 215] on button "查 询" at bounding box center [1279, 217] width 48 height 24
click at [1279, 215] on div "重 置 查 询" at bounding box center [1301, 217] width 196 height 24
click at [1279, 215] on button "查 询" at bounding box center [1279, 217] width 48 height 24
drag, startPoint x: 590, startPoint y: 214, endPoint x: 495, endPoint y: 222, distance: 95.0
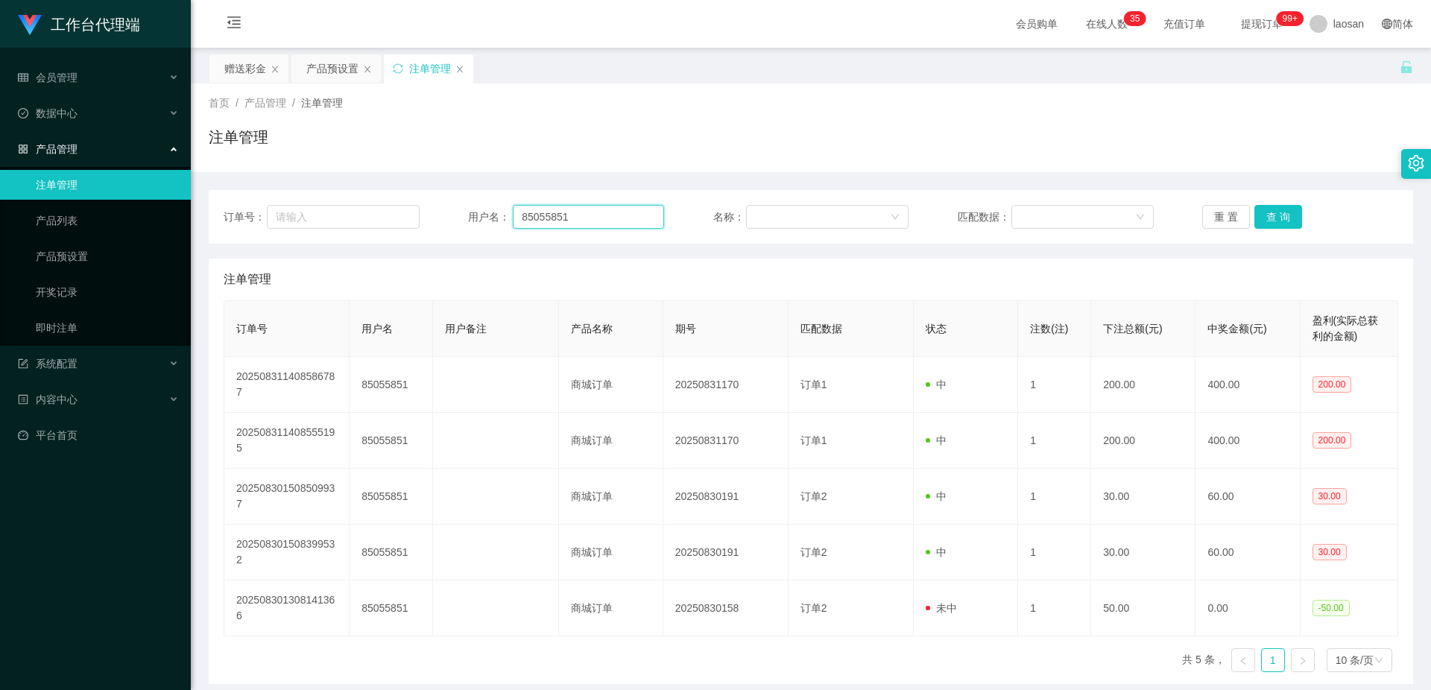
click at [495, 222] on div "用户名： 85055851" at bounding box center [566, 217] width 196 height 24
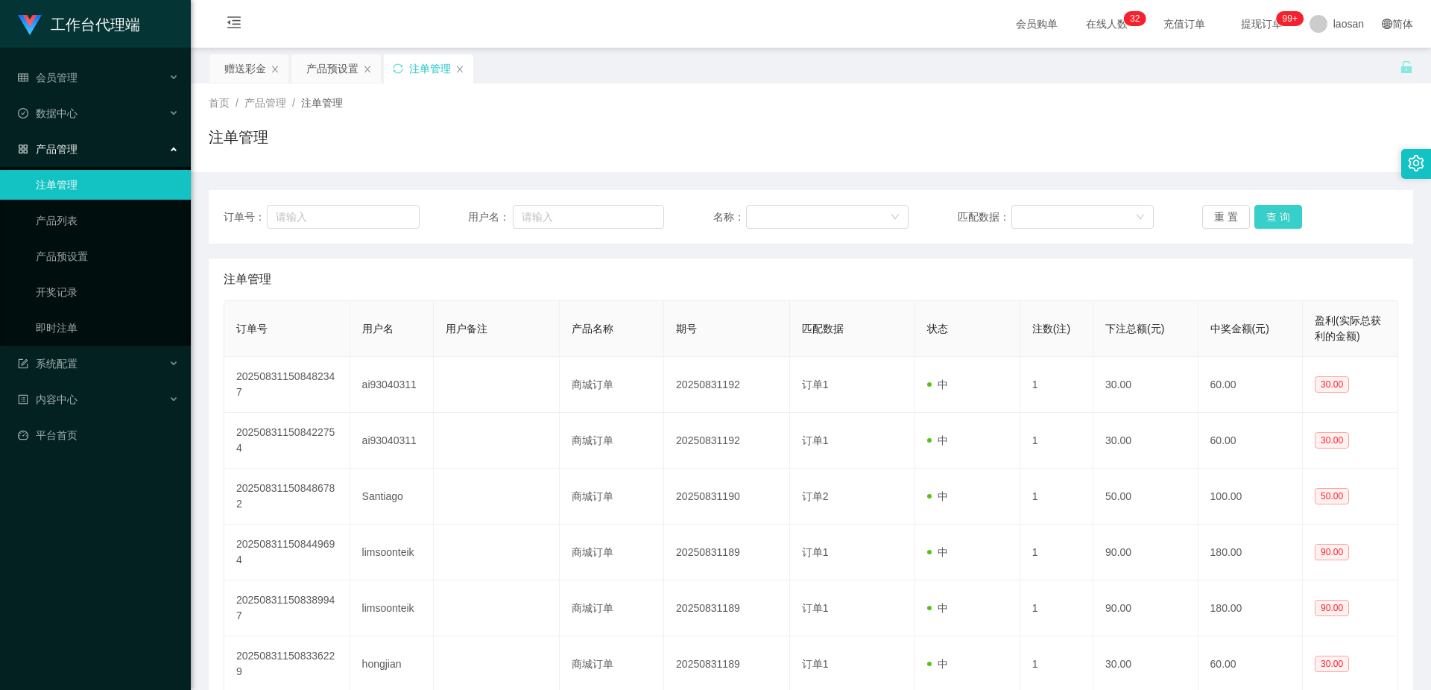
click at [1287, 216] on button "查 询" at bounding box center [1279, 217] width 48 height 24
click at [1288, 216] on div "重 置 查 询" at bounding box center [1301, 217] width 196 height 24
click at [1289, 216] on div "重 置 查 询" at bounding box center [1301, 217] width 196 height 24
click at [1290, 216] on div "重 置 查 询" at bounding box center [1301, 217] width 196 height 24
click at [1290, 216] on button "查 询" at bounding box center [1279, 217] width 48 height 24
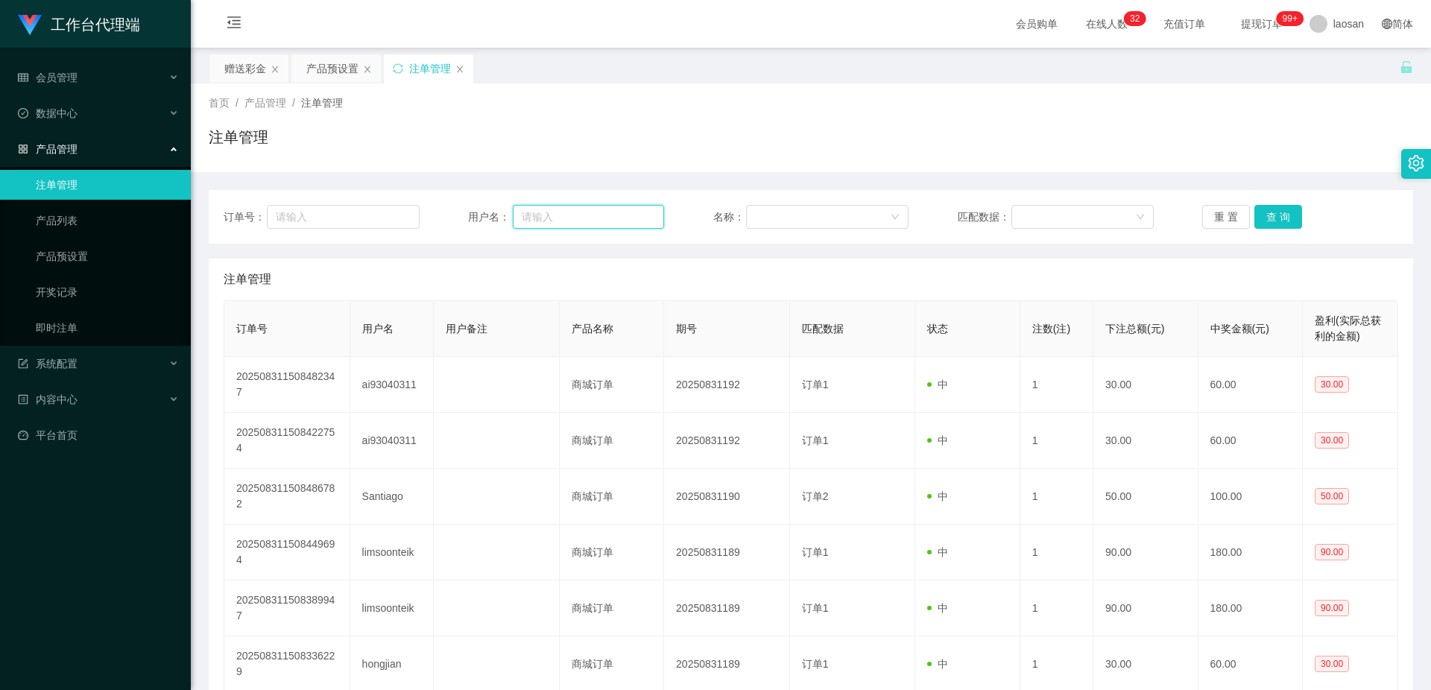
click at [576, 212] on input "text" at bounding box center [588, 217] width 151 height 24
paste input "85055851"
type input "85055851"
click at [1272, 218] on button "查 询" at bounding box center [1279, 217] width 48 height 24
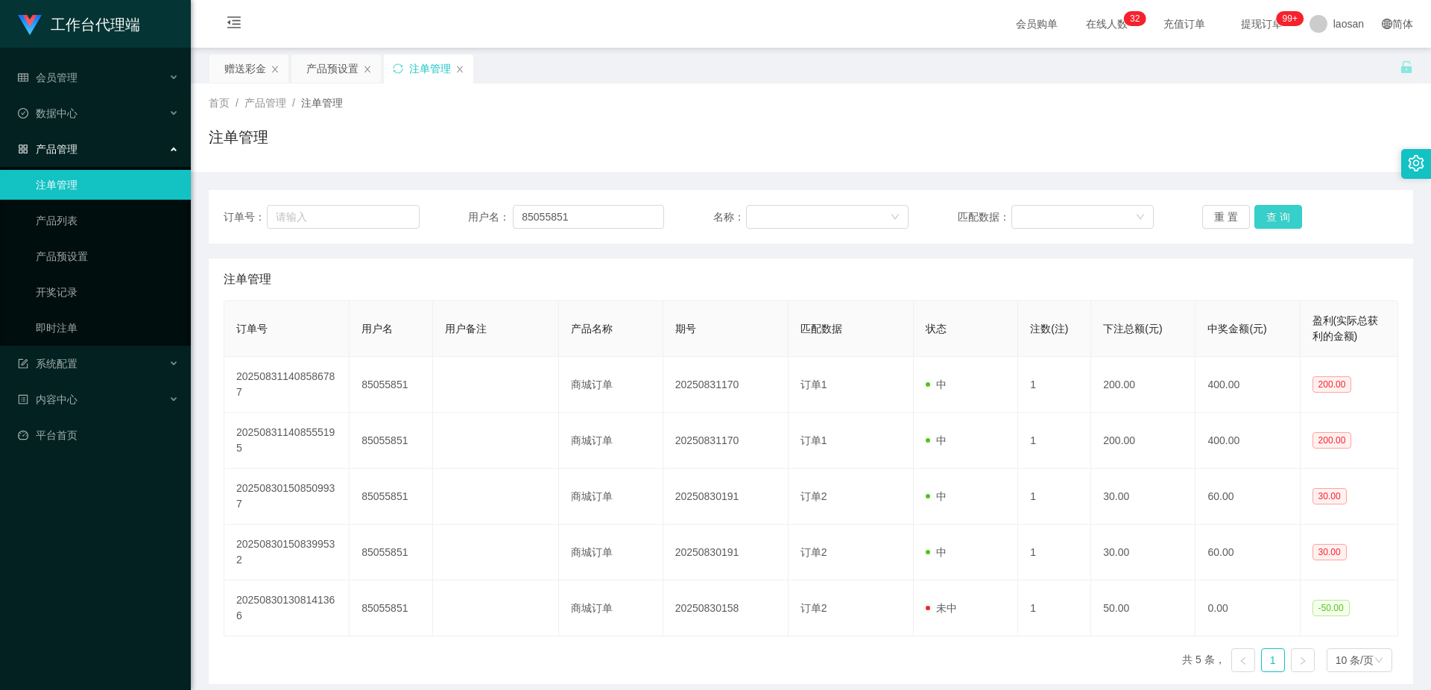
click at [1273, 218] on button "查 询" at bounding box center [1279, 217] width 48 height 24
click at [141, 367] on div "系统配置" at bounding box center [95, 364] width 191 height 30
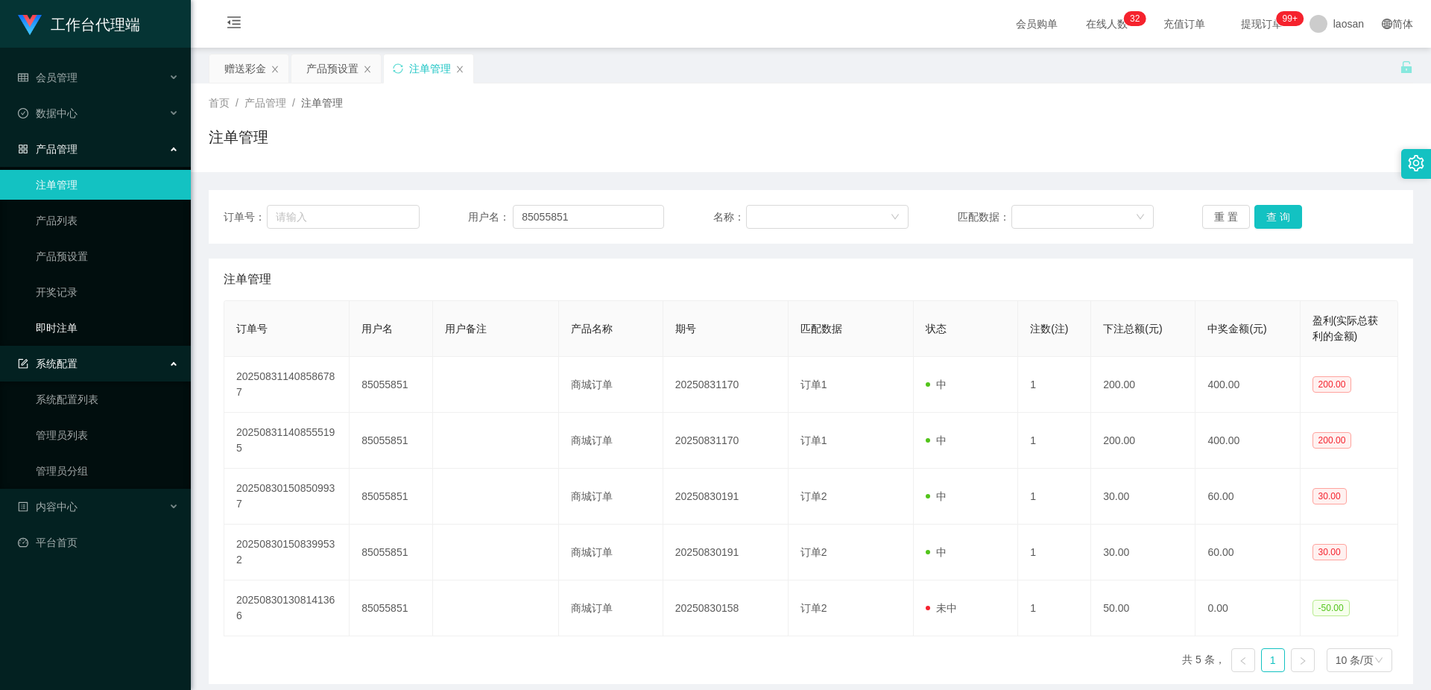
drag, startPoint x: 141, startPoint y: 367, endPoint x: 145, endPoint y: 340, distance: 27.2
click at [141, 367] on div "系统配置" at bounding box center [95, 364] width 191 height 30
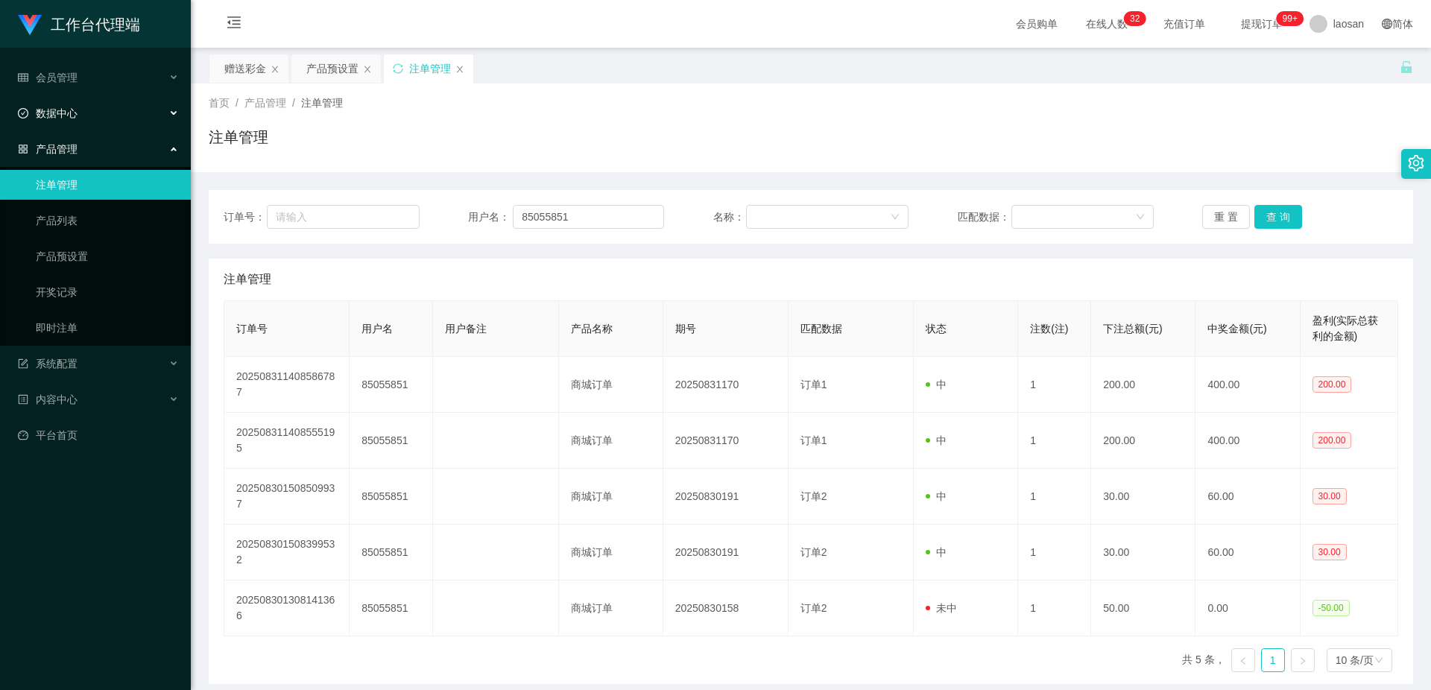
click at [162, 116] on div "数据中心" at bounding box center [95, 113] width 191 height 30
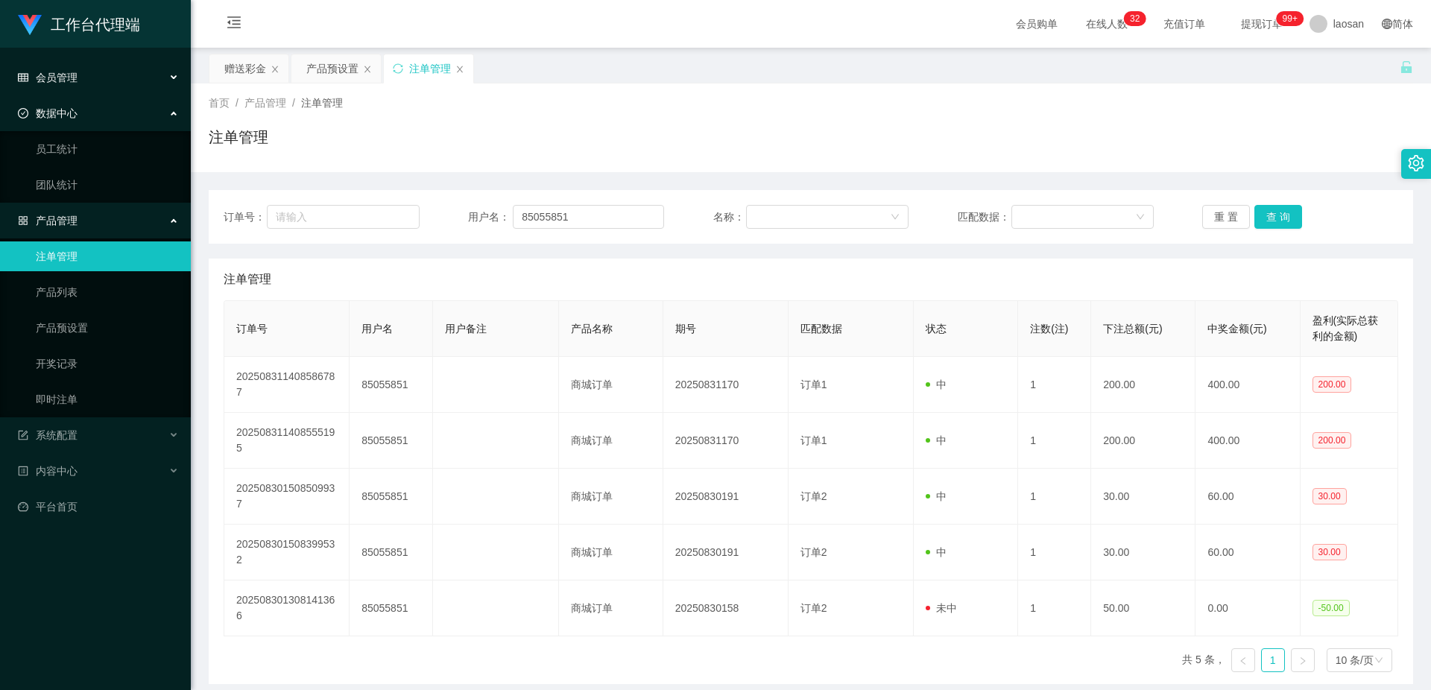
click at [163, 77] on div "会员管理" at bounding box center [95, 78] width 191 height 30
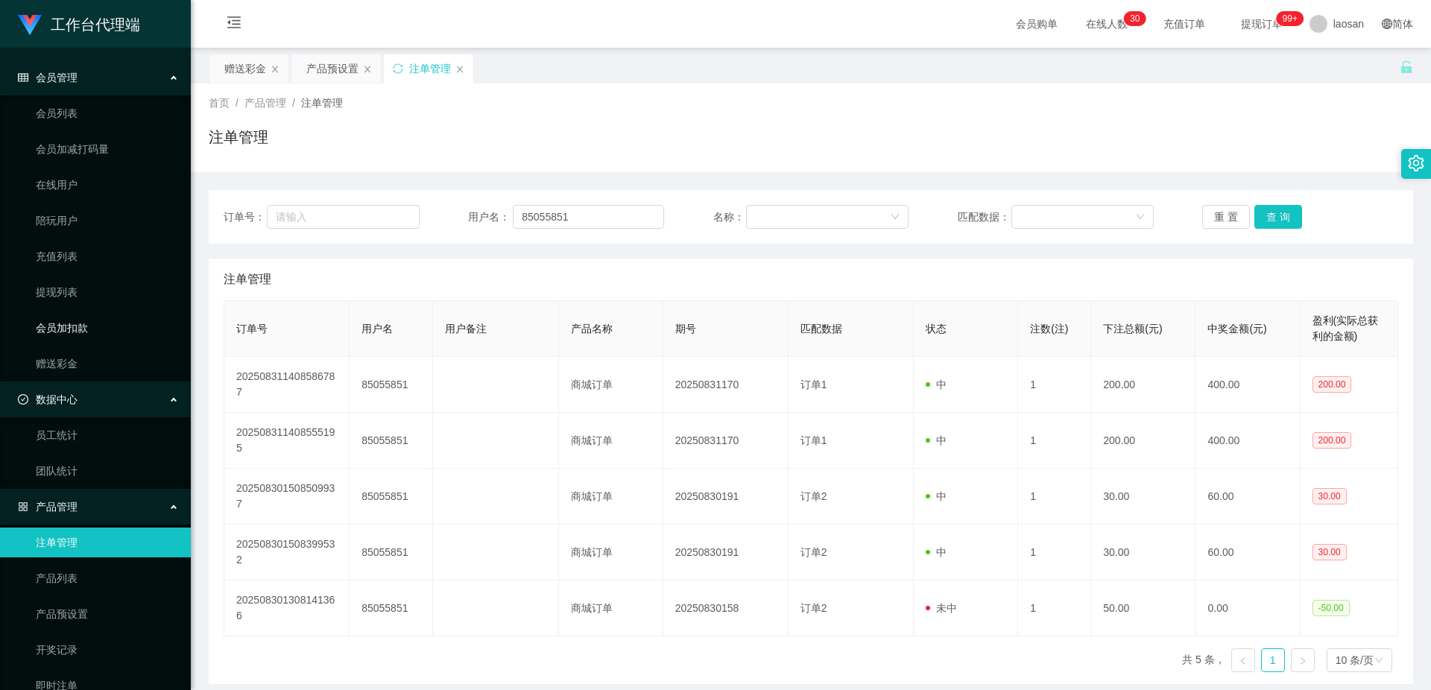
click at [99, 330] on link "会员加扣款" at bounding box center [107, 328] width 143 height 30
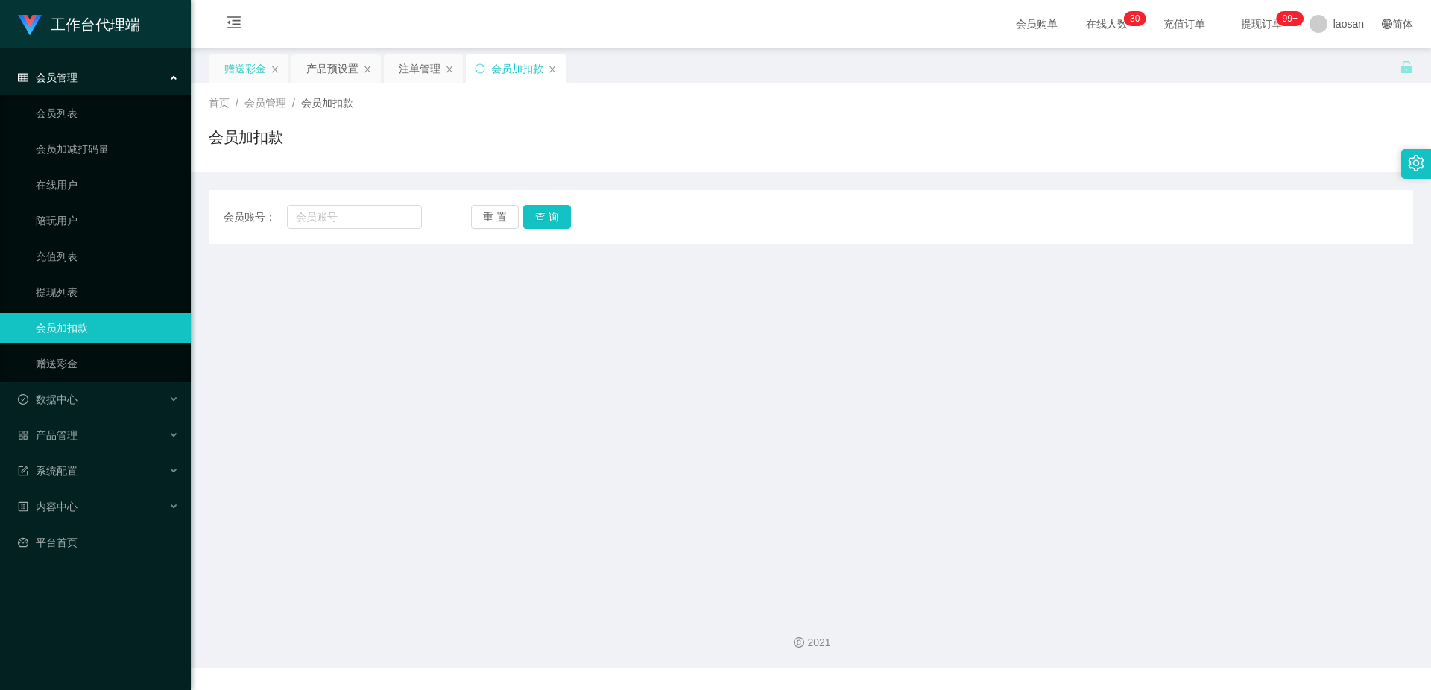
click at [233, 71] on div "赠送彩金" at bounding box center [245, 68] width 42 height 28
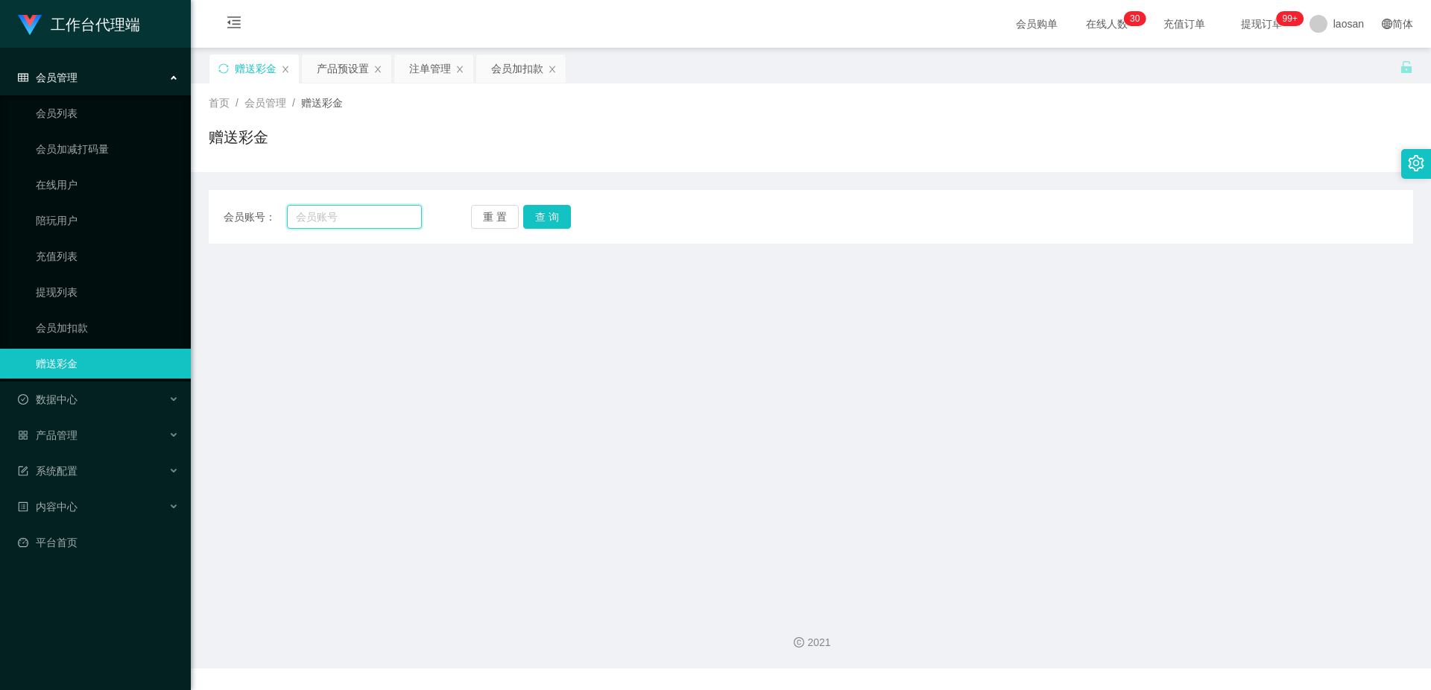
click at [368, 222] on input "text" at bounding box center [354, 217] width 135 height 24
paste input "对，只要你们按照我发布的精准数据操作，可以保证每期数据百分百实现盈利。"
type input "对，只要你们按照我发布的精准数据操作，可以保证每期数据百分百实现盈利。"
drag, startPoint x: 408, startPoint y: 218, endPoint x: 247, endPoint y: 218, distance: 161.0
click at [247, 218] on div "会员账号： 对，只要你们按照我发布的精准数据操作，可以保证每期数据百分百实现盈利。" at bounding box center [323, 217] width 198 height 24
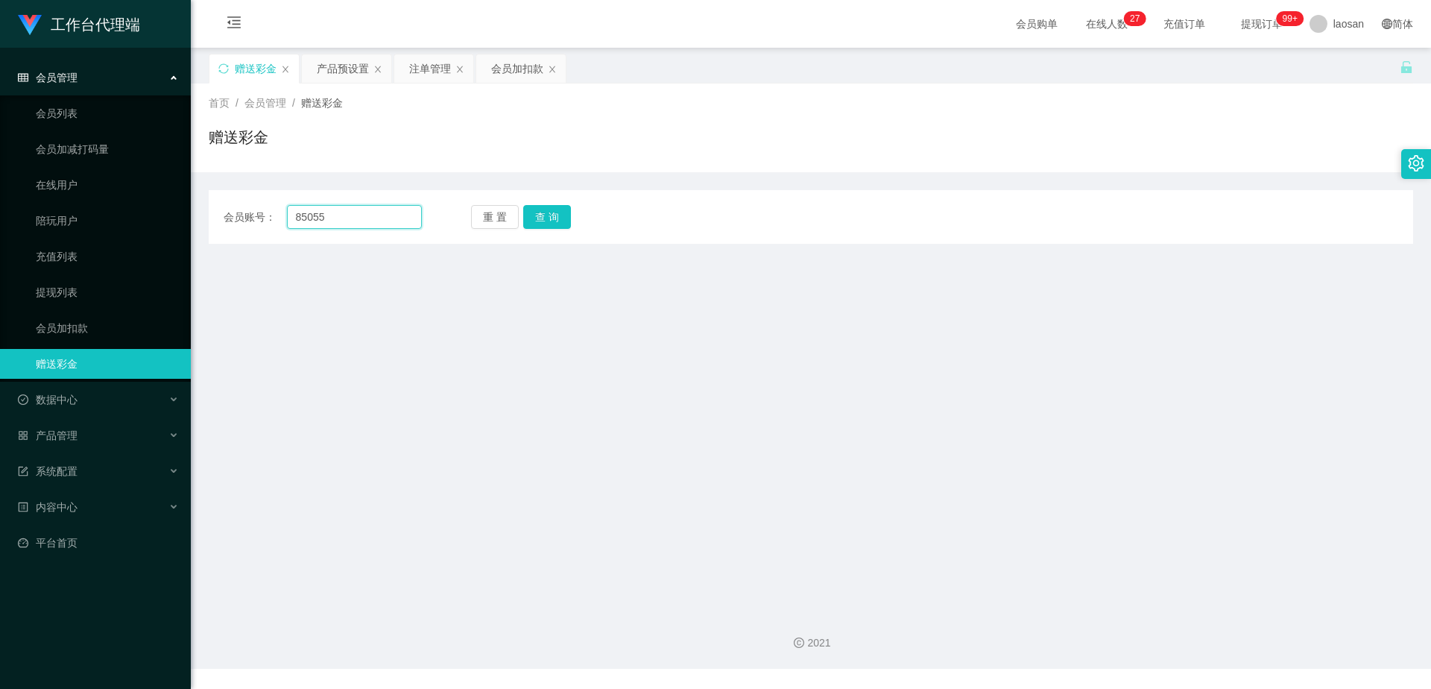
click at [366, 207] on input "85055" at bounding box center [354, 217] width 135 height 24
type input "85055851"
click at [551, 218] on button "查 询" at bounding box center [547, 217] width 48 height 24
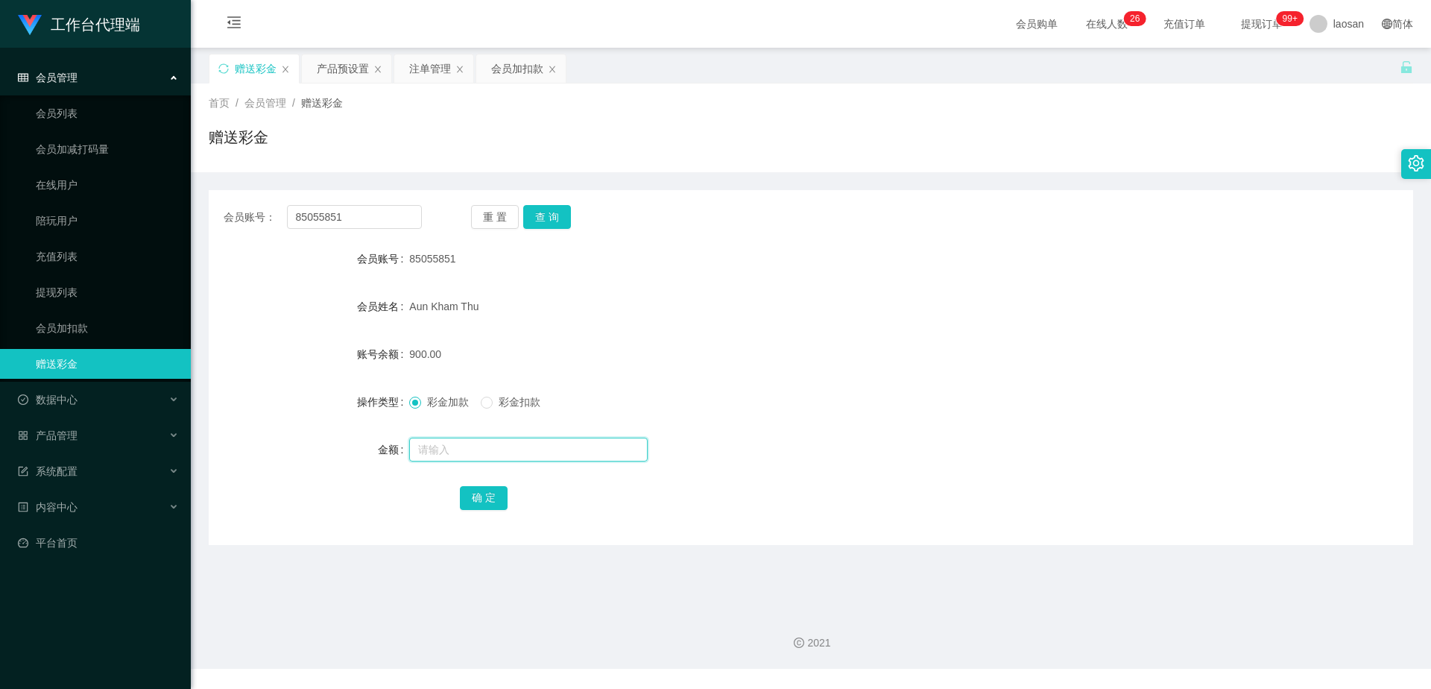
click at [456, 448] on input "text" at bounding box center [528, 450] width 239 height 24
paste input "2350"
type input "2350"
click at [499, 497] on button "确 定" at bounding box center [484, 498] width 48 height 24
click at [727, 390] on div "彩金加款 彩金扣款" at bounding box center [760, 402] width 703 height 30
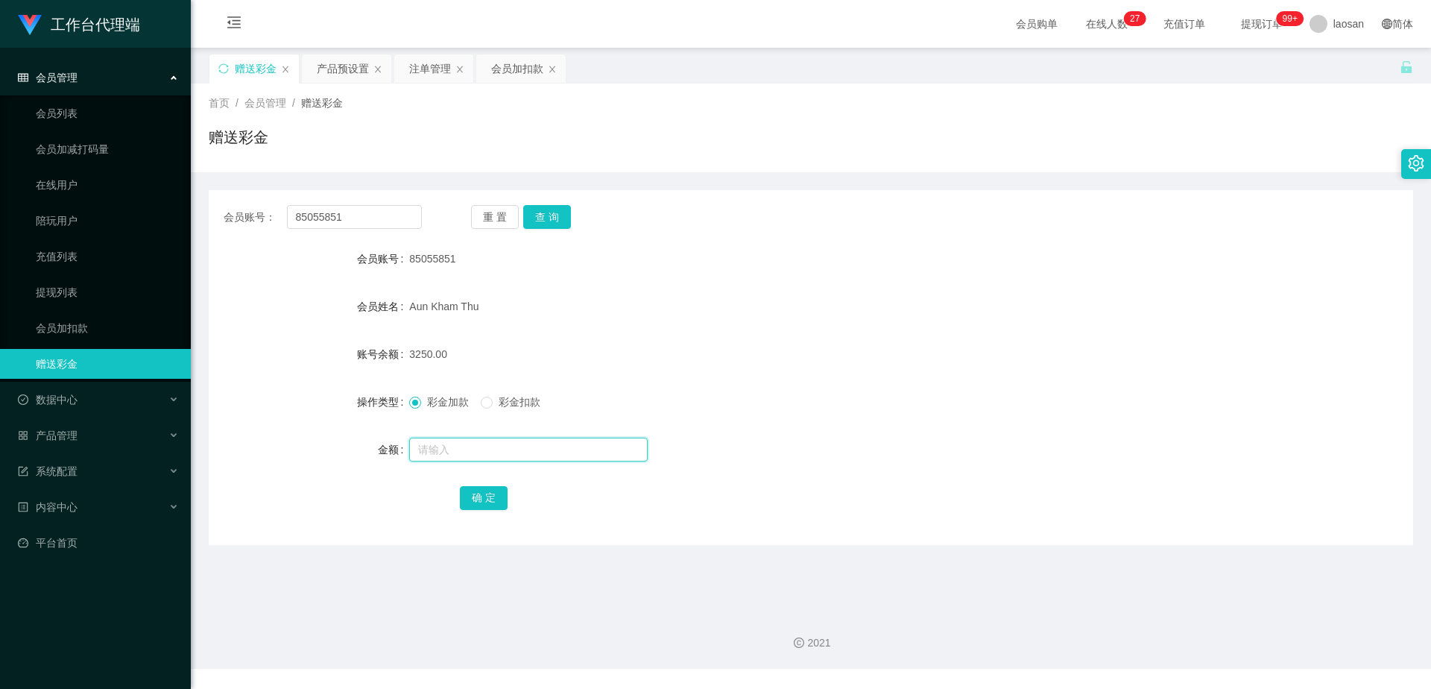
click at [453, 445] on input "text" at bounding box center [528, 450] width 239 height 24
type input "500"
click at [480, 499] on button "确 定" at bounding box center [484, 498] width 48 height 24
click at [719, 353] on div "3750.00" at bounding box center [760, 354] width 703 height 30
click at [543, 218] on button "查 询" at bounding box center [547, 217] width 48 height 24
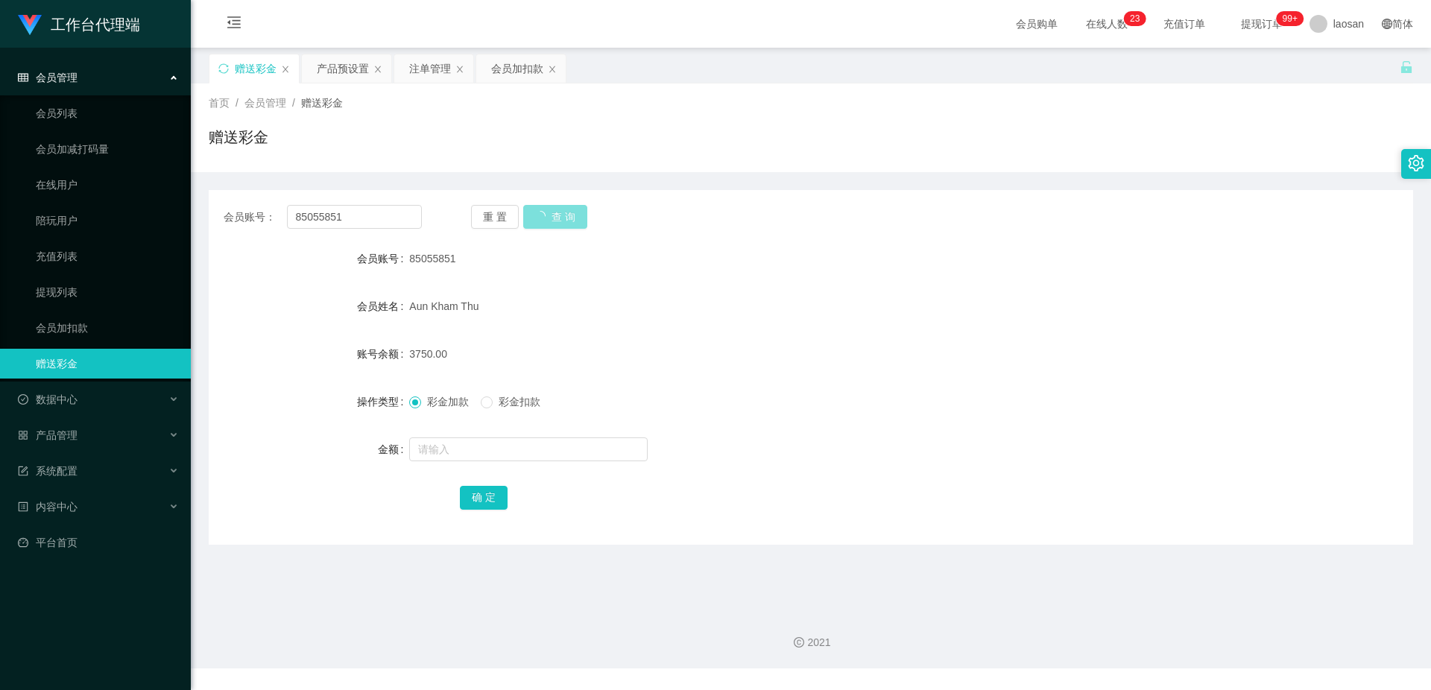
click at [545, 218] on button "查 询" at bounding box center [555, 217] width 64 height 24
click at [545, 218] on button "查 询" at bounding box center [547, 217] width 48 height 24
drag, startPoint x: 545, startPoint y: 218, endPoint x: 762, endPoint y: 141, distance: 230.4
click at [545, 218] on button "查 询" at bounding box center [547, 217] width 48 height 24
